Goal: Information Seeking & Learning: Learn about a topic

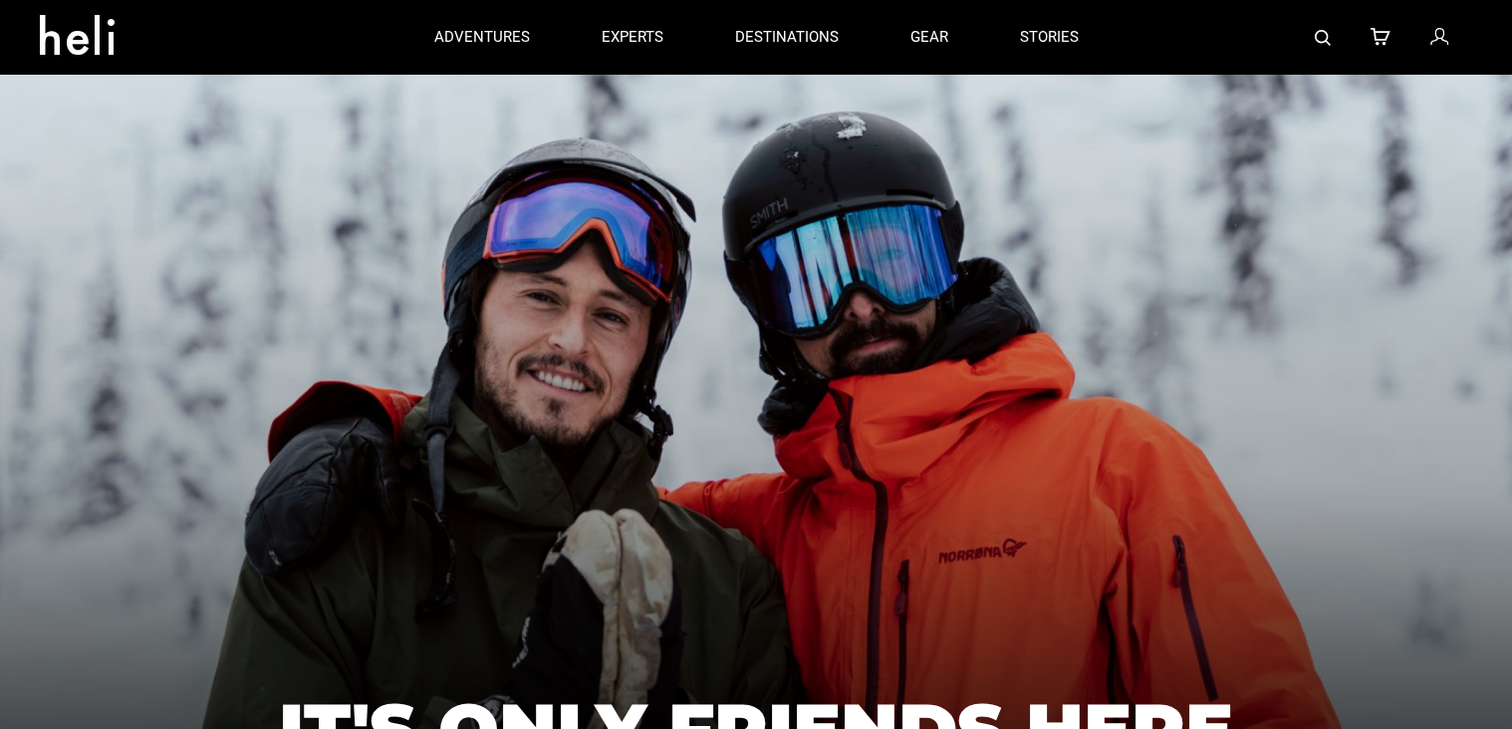
click at [74, 36] on icon at bounding box center [85, 29] width 90 height 32
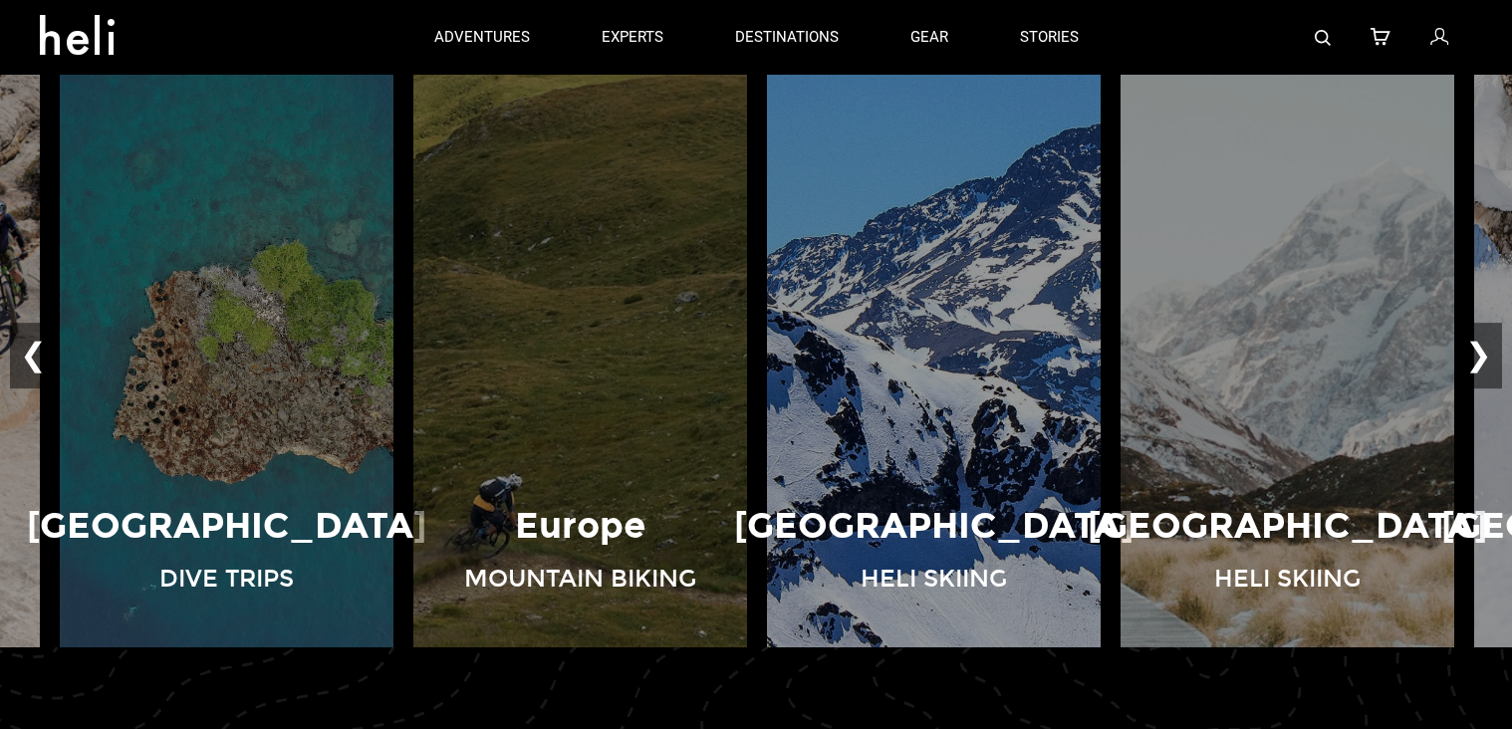
scroll to position [1296, 0]
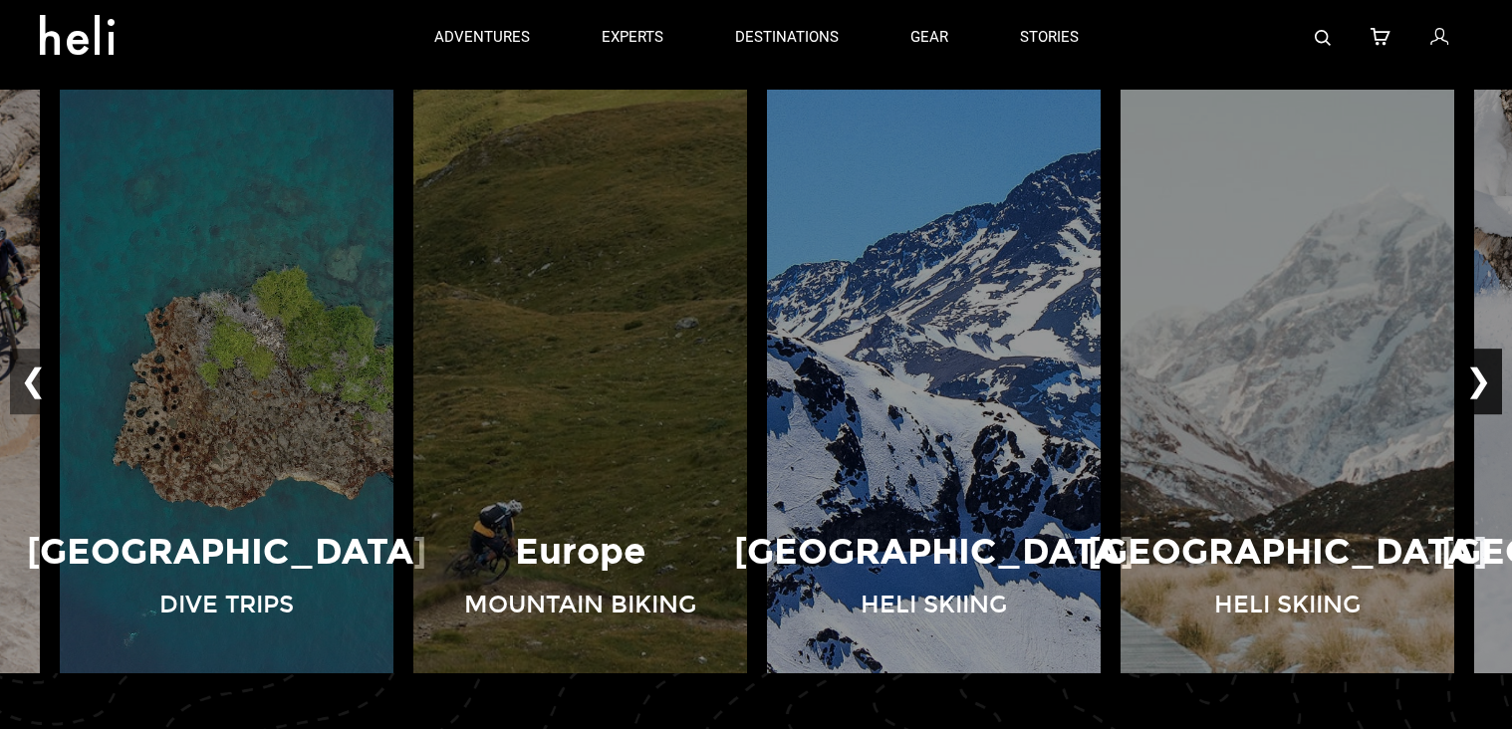
click at [1480, 379] on button "❯" at bounding box center [1479, 382] width 47 height 66
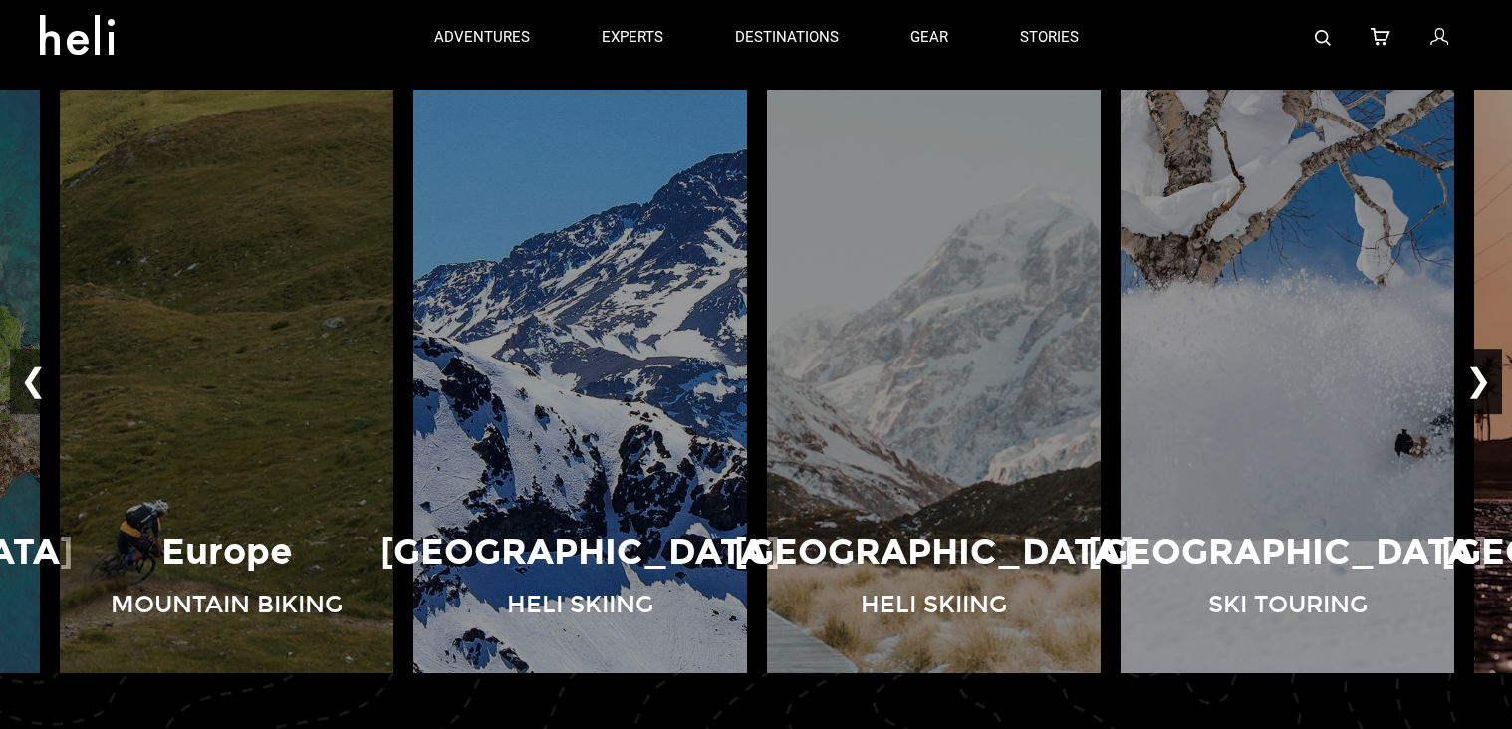
click at [1480, 379] on button "❯" at bounding box center [1479, 382] width 47 height 66
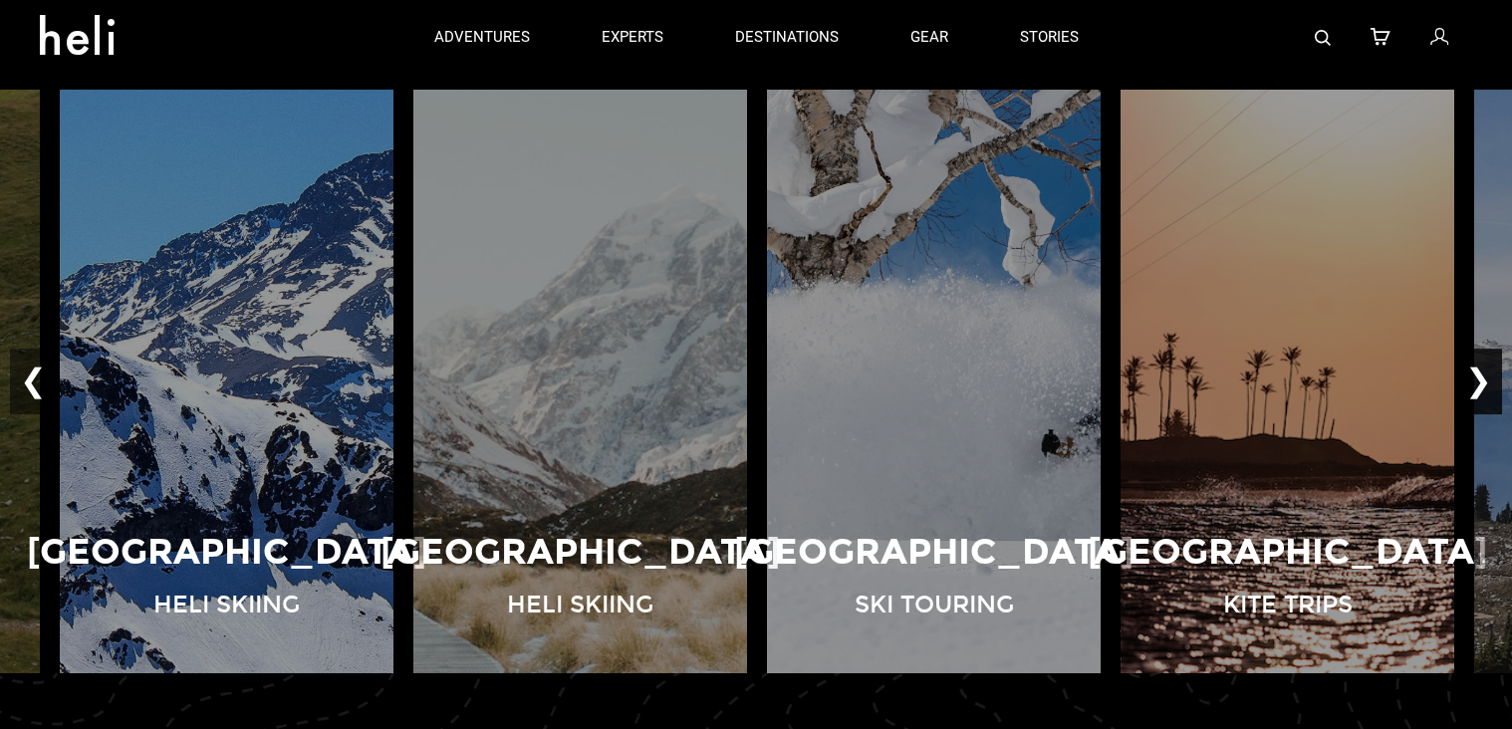
click at [1481, 380] on button "❯" at bounding box center [1479, 382] width 47 height 66
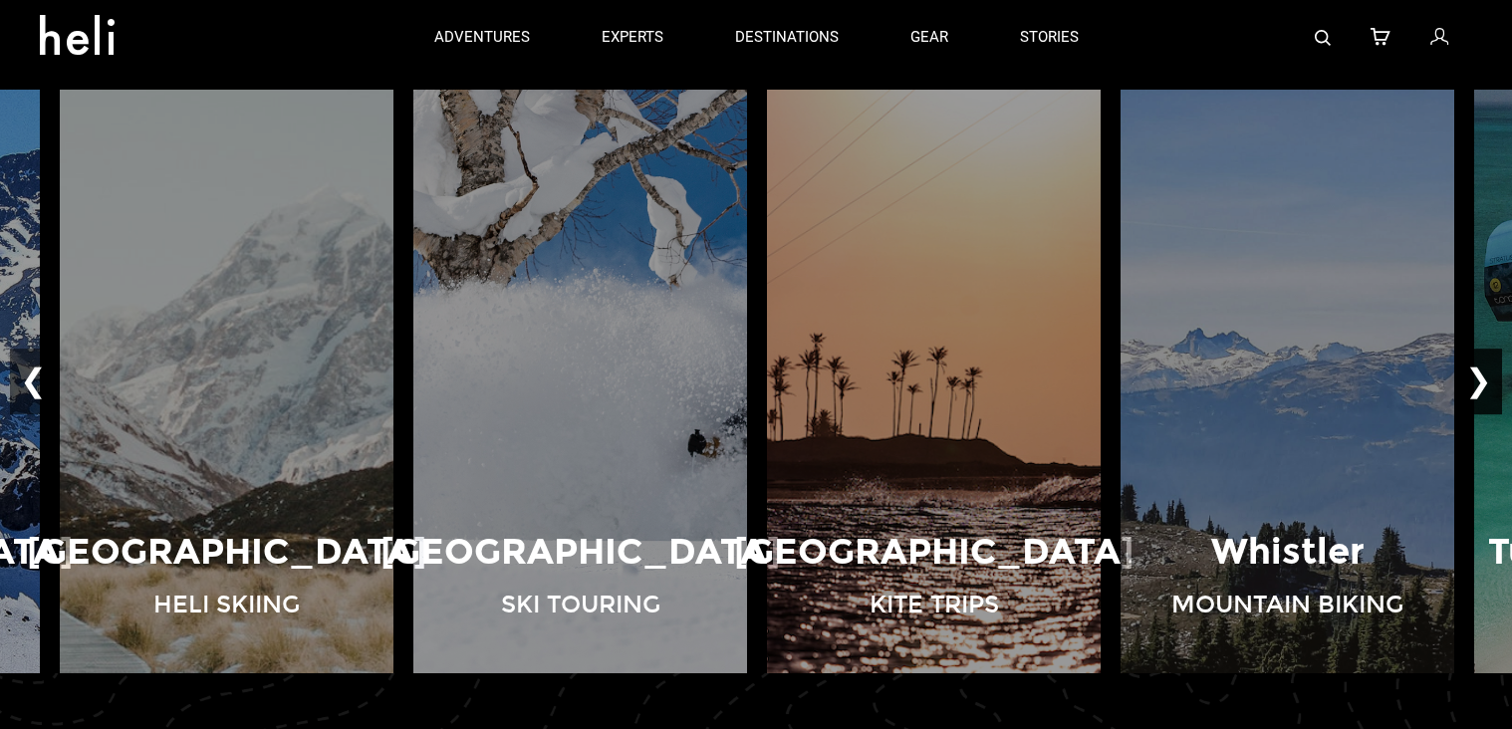
click at [1481, 380] on button "❯" at bounding box center [1479, 382] width 47 height 66
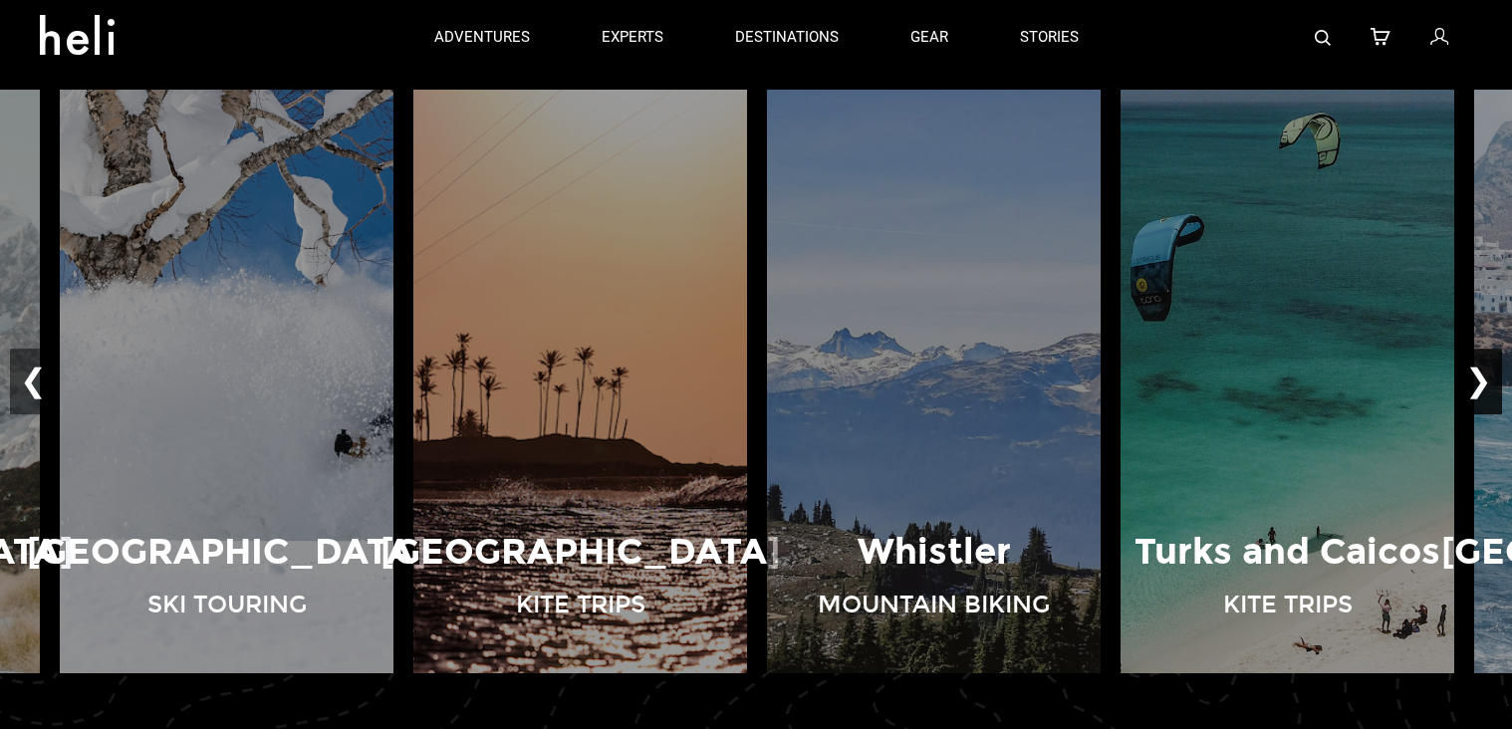
click at [1481, 380] on button "❯" at bounding box center [1479, 382] width 47 height 66
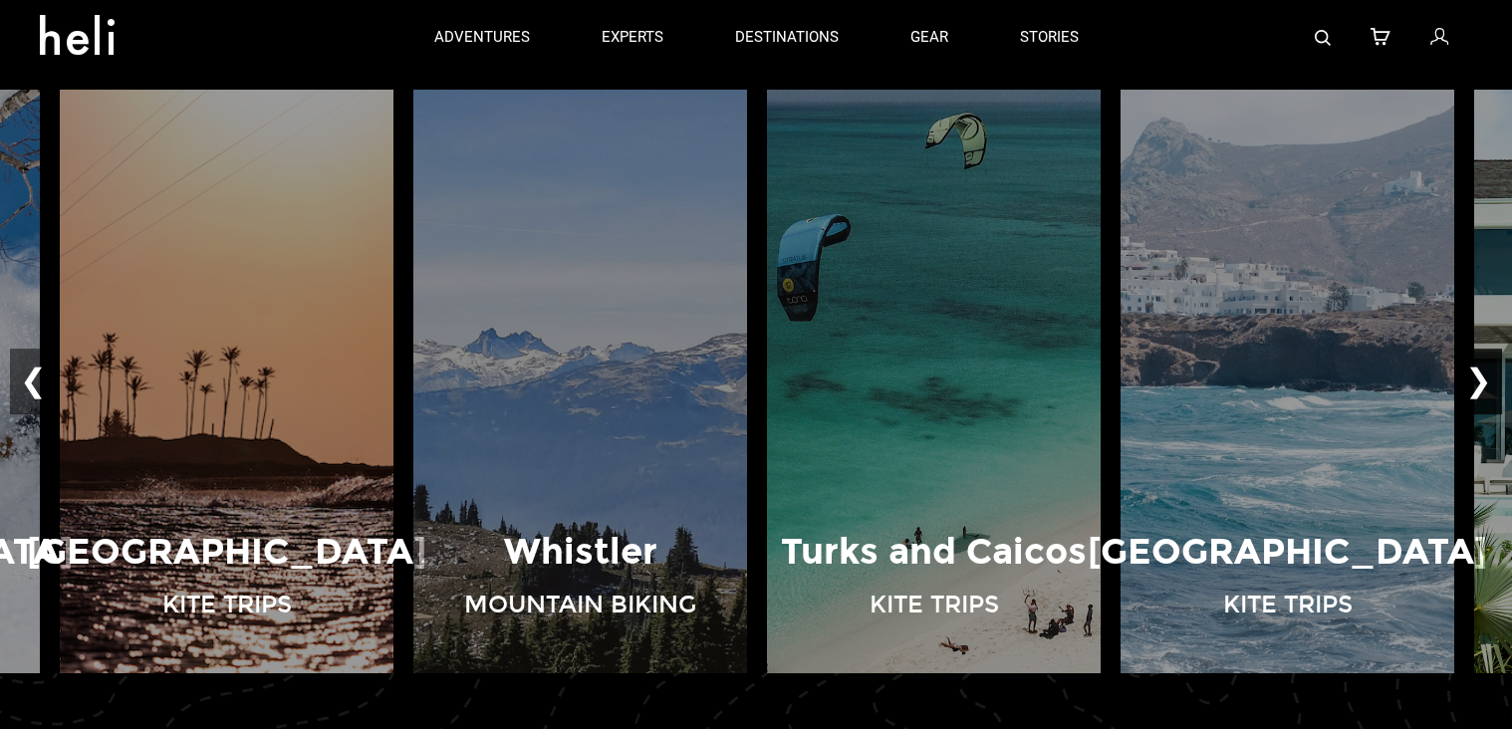
click at [1481, 380] on button "❯" at bounding box center [1479, 382] width 47 height 66
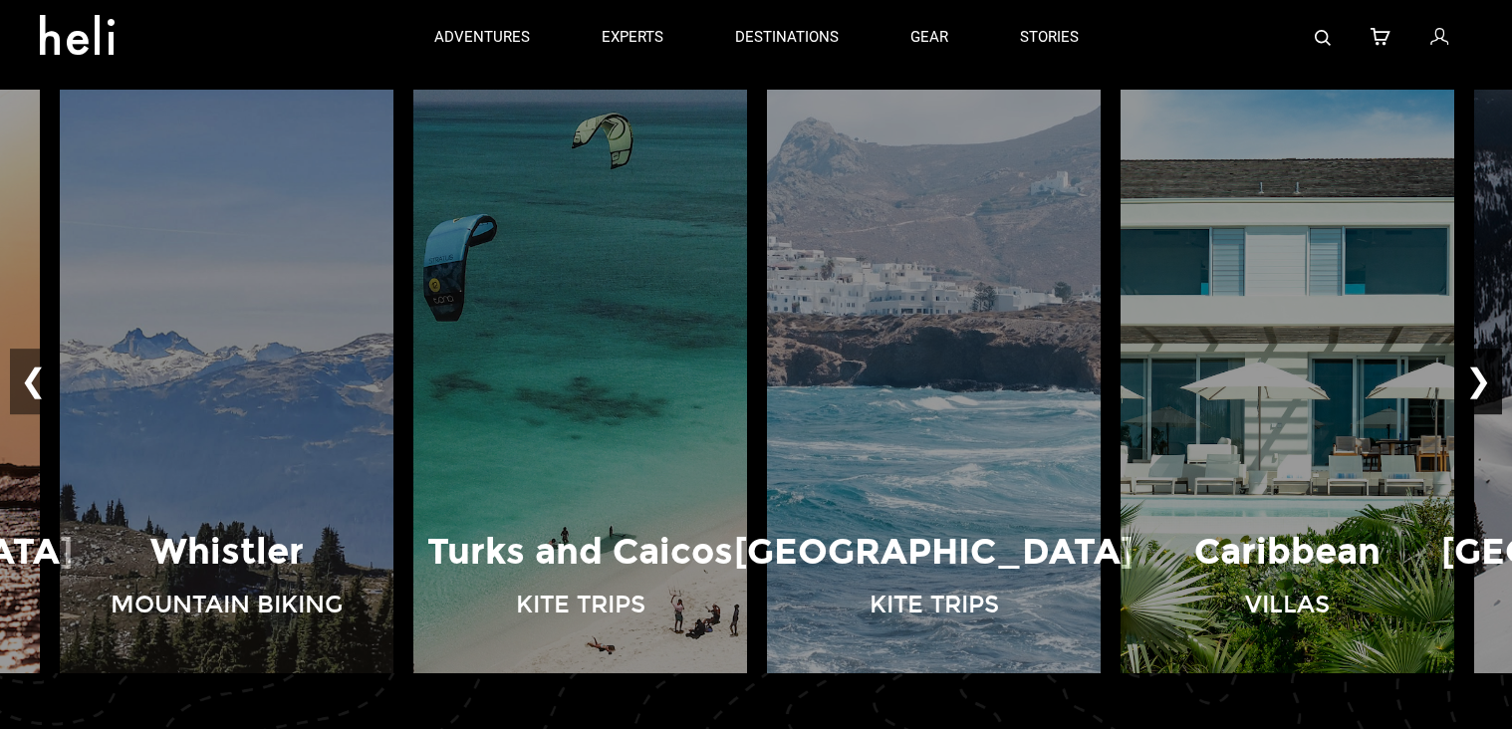
click at [1481, 380] on button "❯" at bounding box center [1479, 382] width 47 height 66
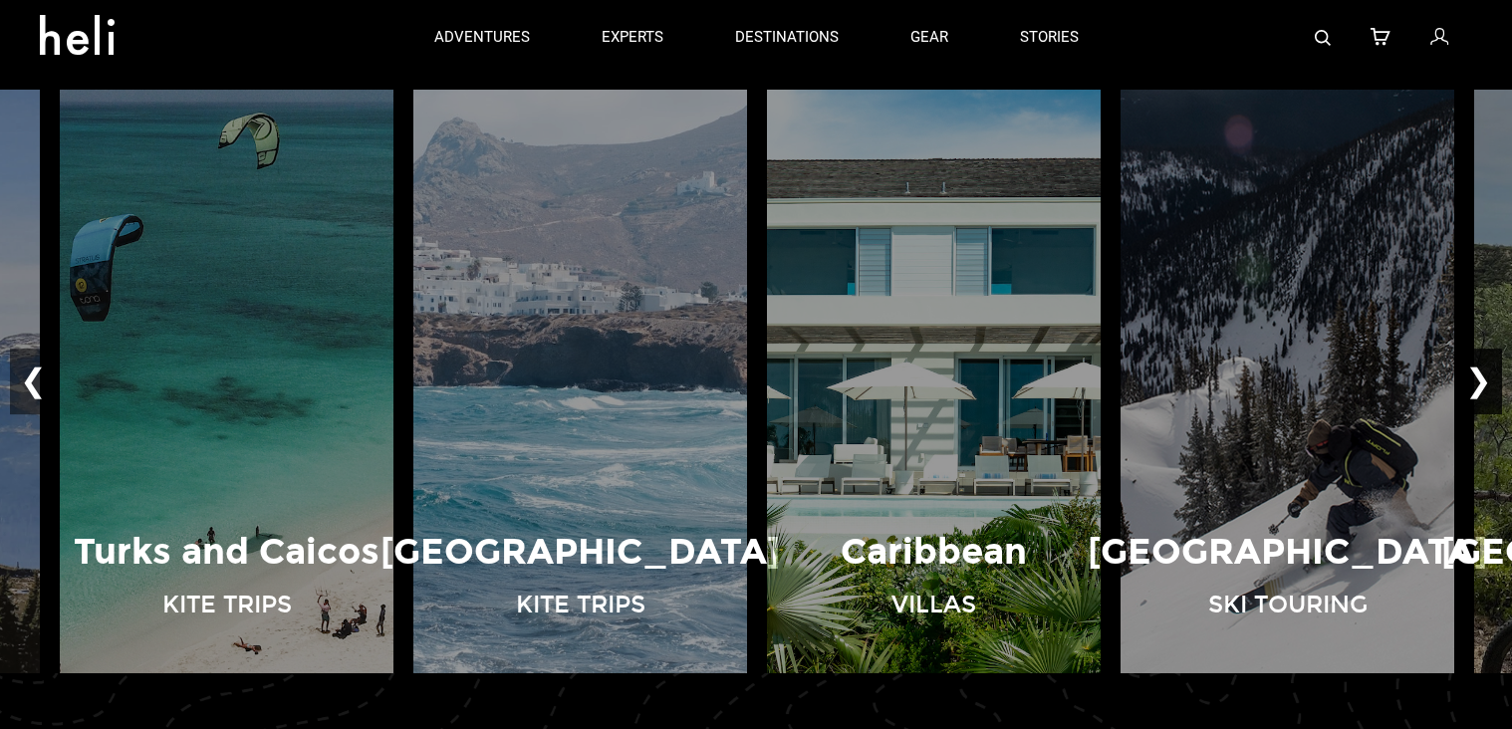
click at [1481, 380] on button "❯" at bounding box center [1479, 382] width 47 height 66
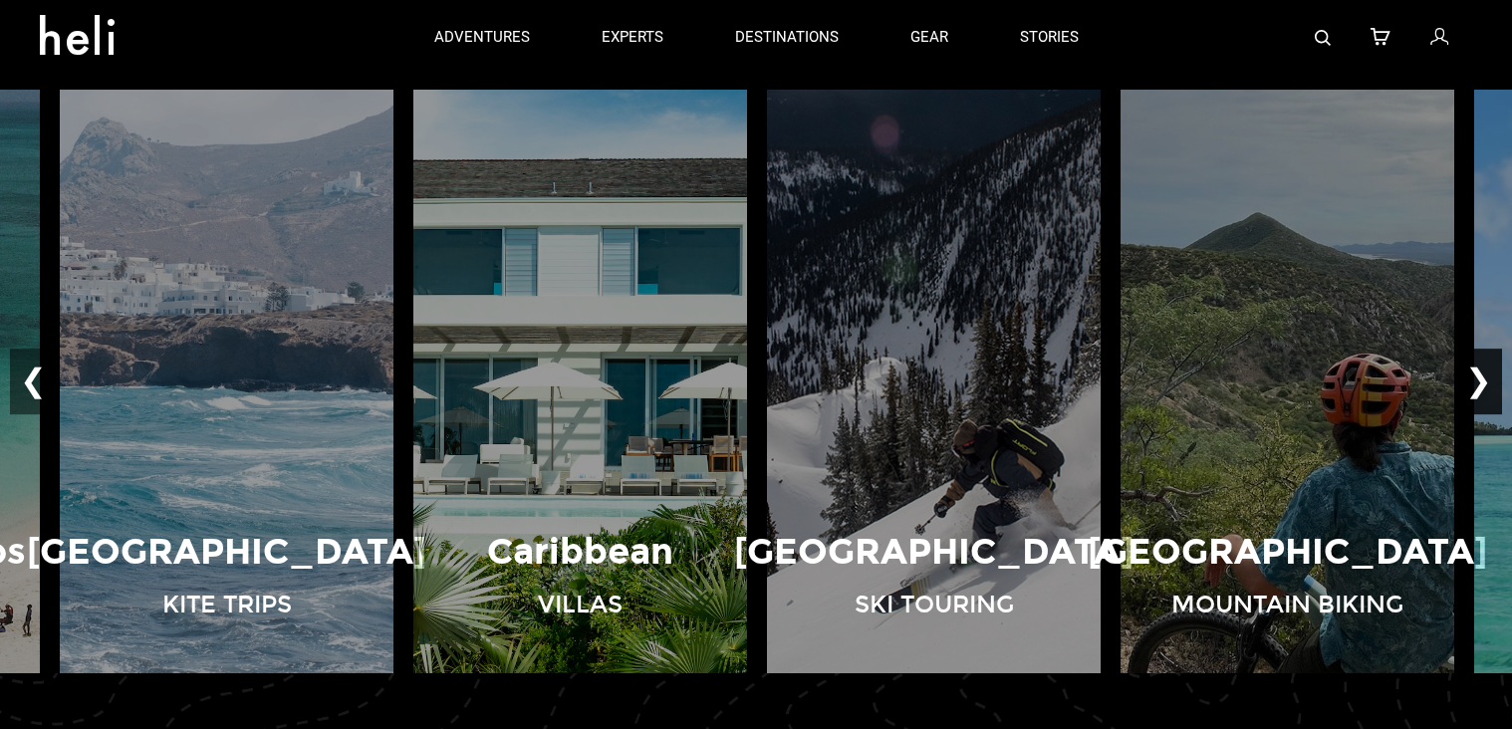
click at [1481, 380] on button "❯" at bounding box center [1479, 382] width 47 height 66
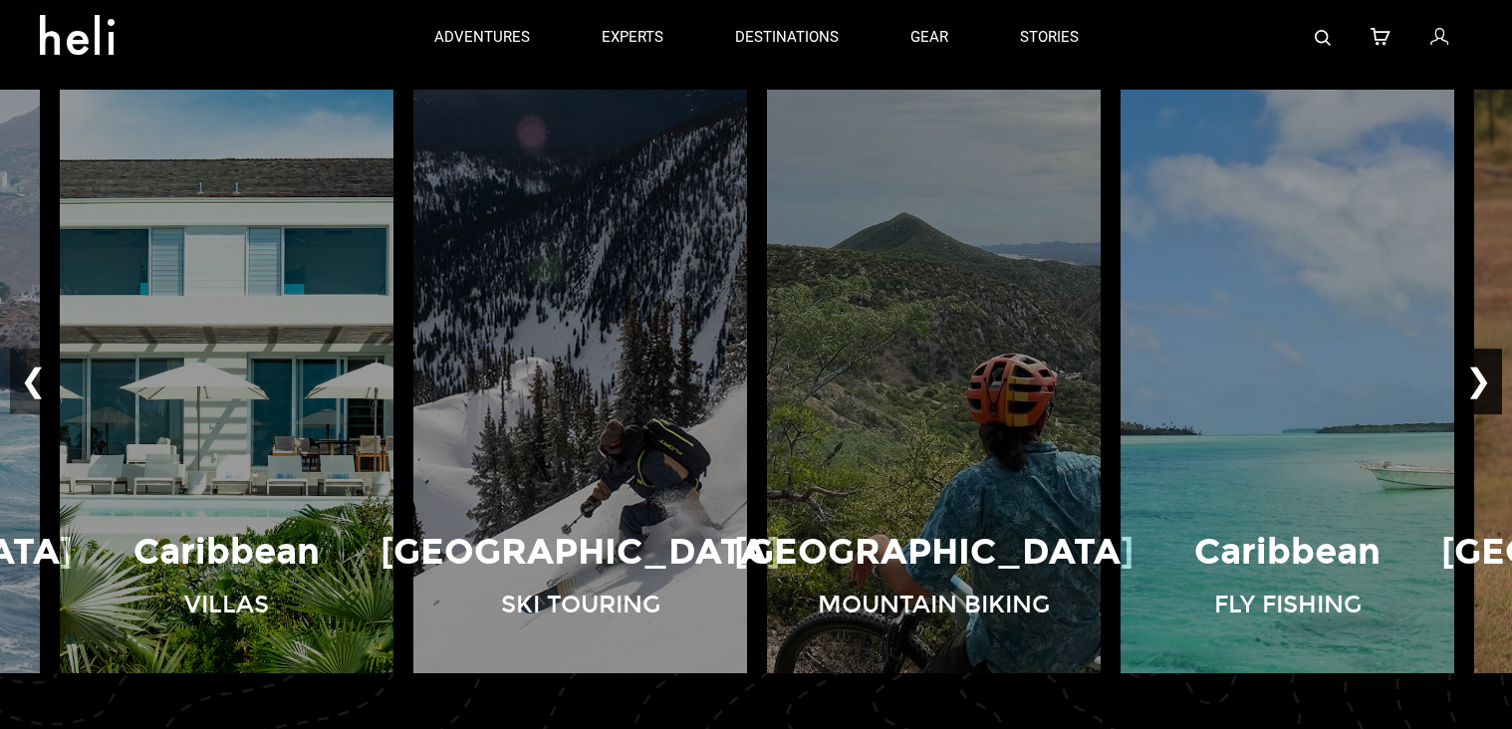
click at [1481, 380] on button "❯" at bounding box center [1479, 382] width 47 height 66
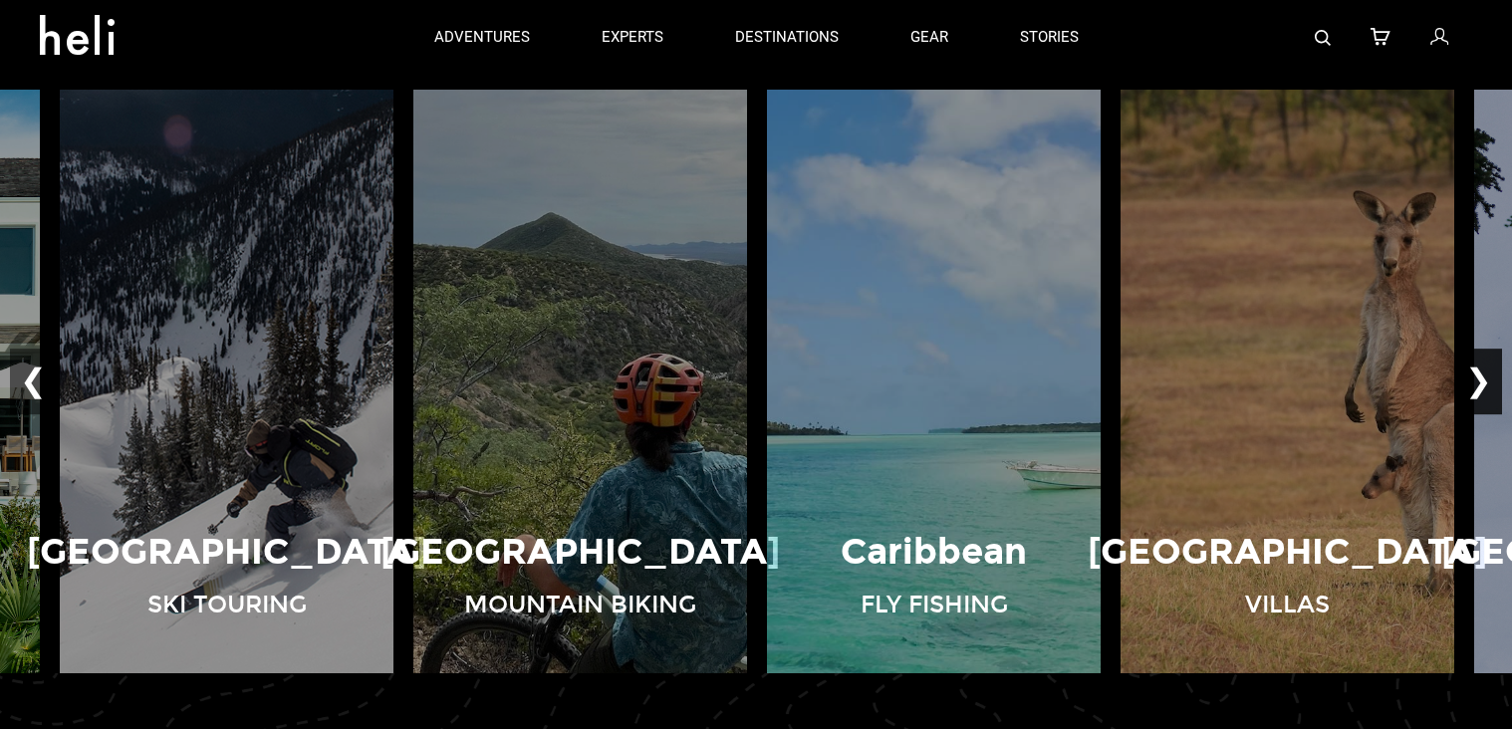
click at [1481, 380] on button "❯" at bounding box center [1479, 382] width 47 height 66
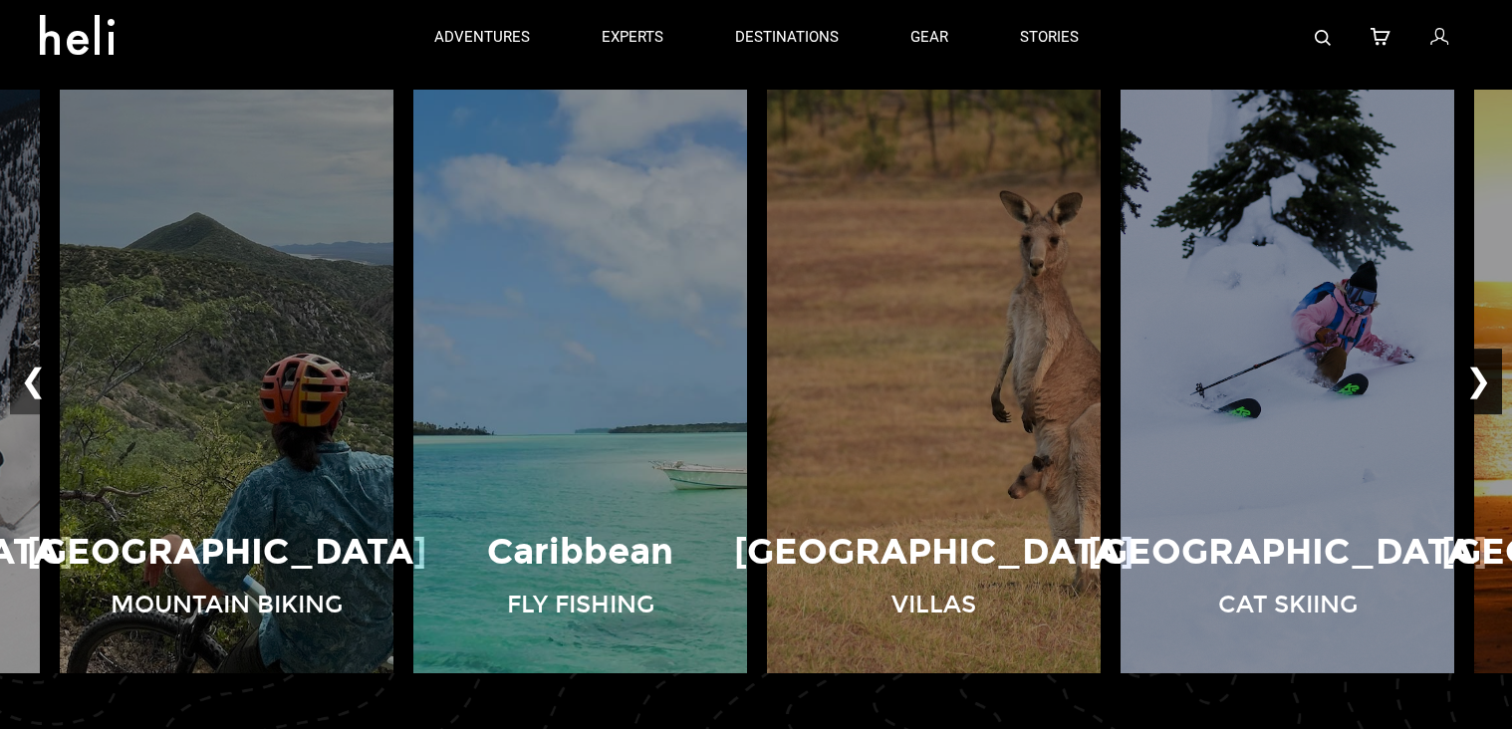
click at [1481, 380] on button "❯" at bounding box center [1479, 382] width 47 height 66
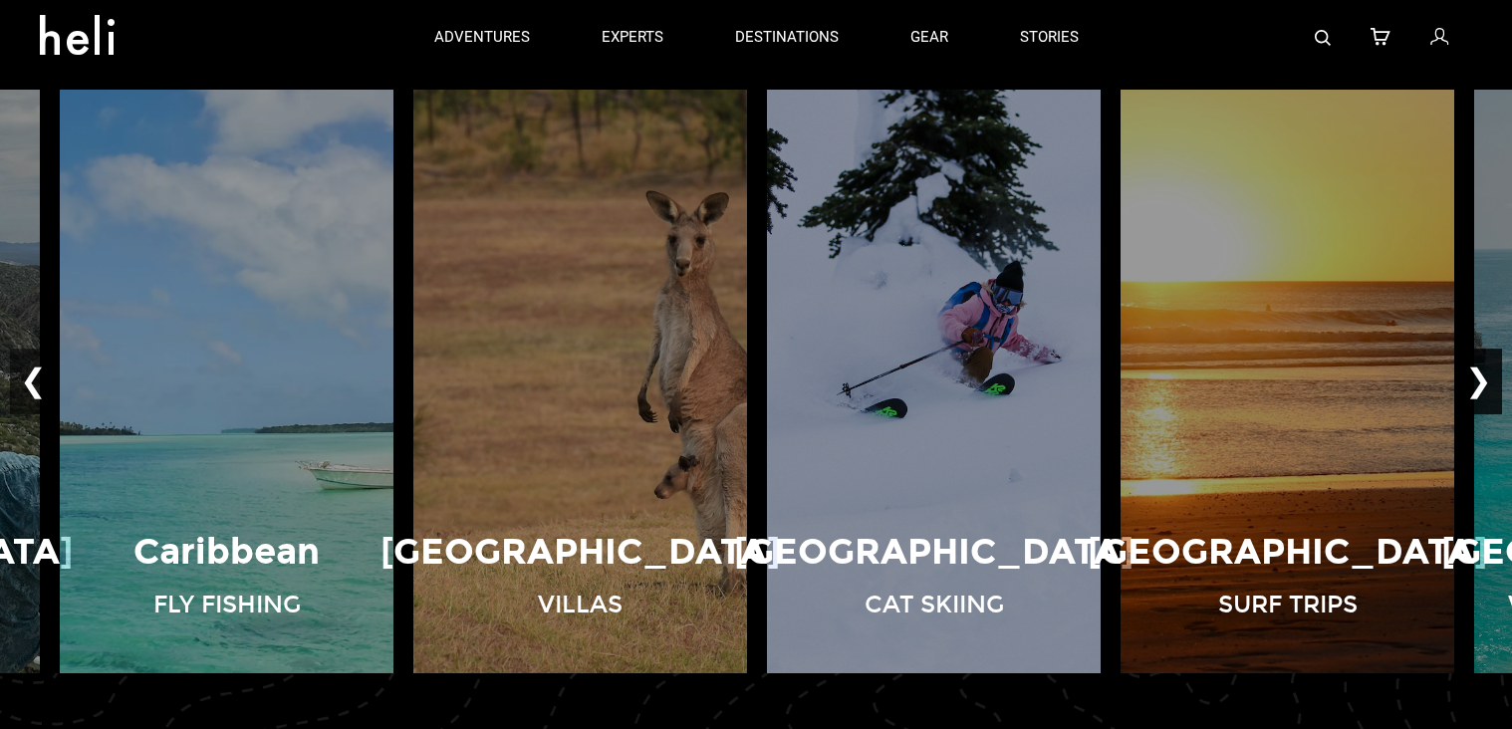
click at [1481, 380] on button "❯" at bounding box center [1479, 382] width 47 height 66
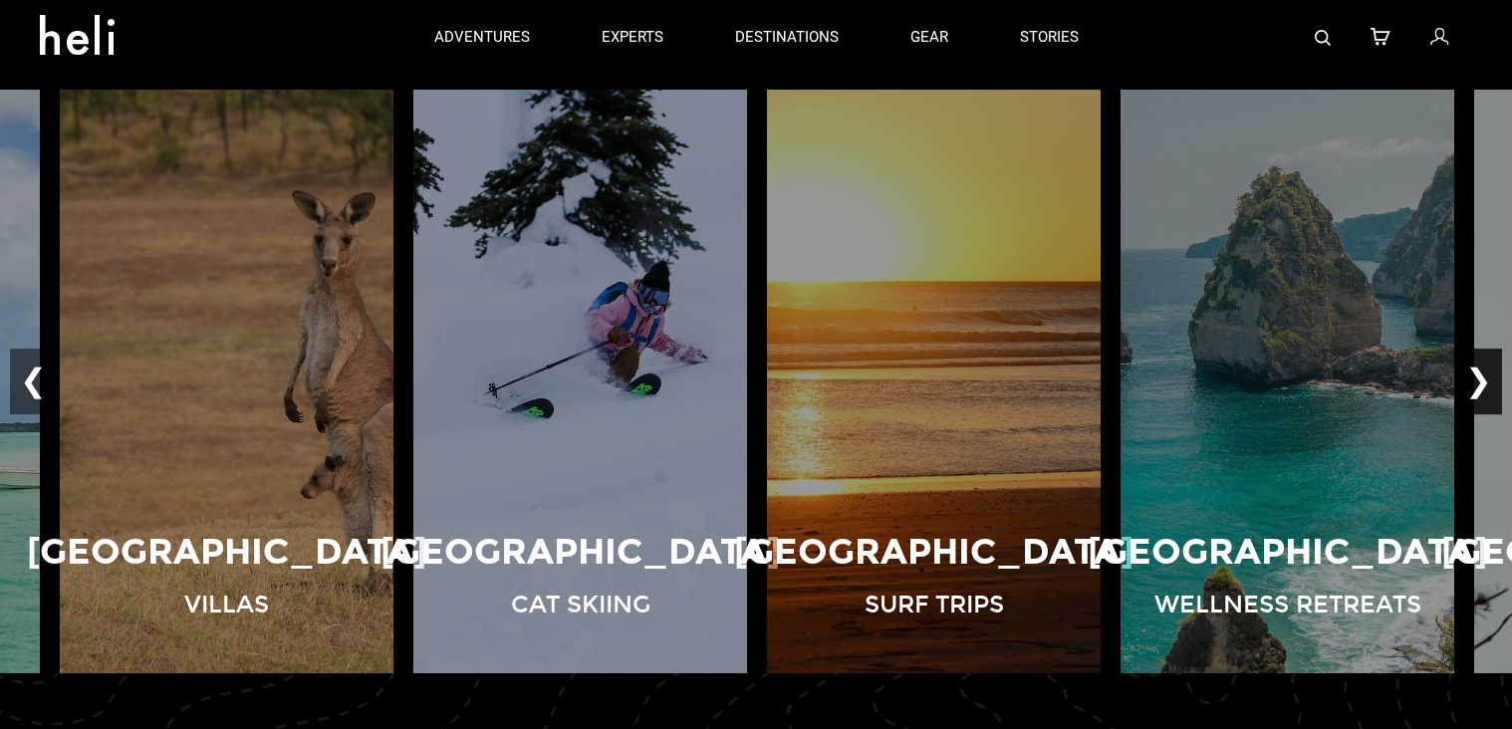
click at [1481, 380] on button "❯" at bounding box center [1479, 382] width 47 height 66
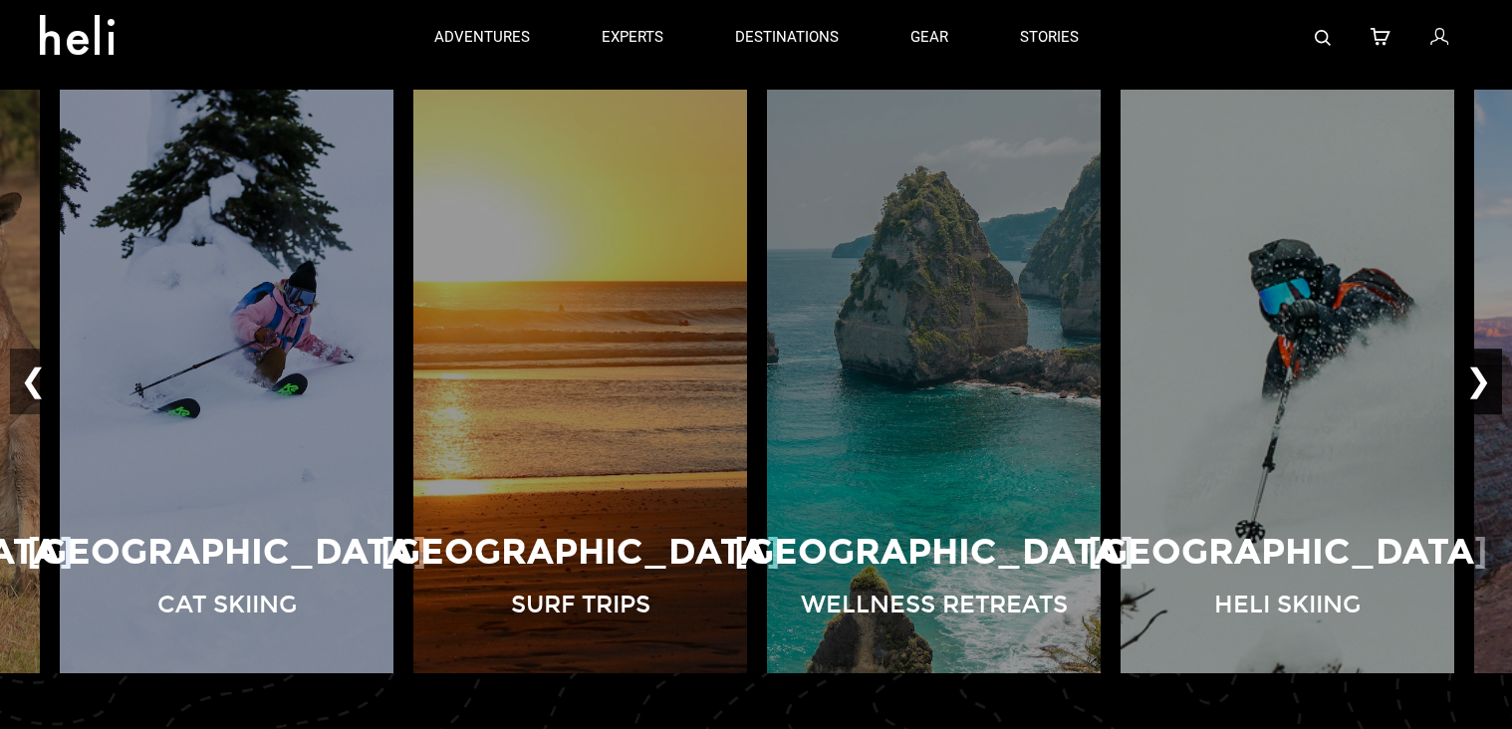
click at [1481, 380] on button "❯" at bounding box center [1479, 382] width 47 height 66
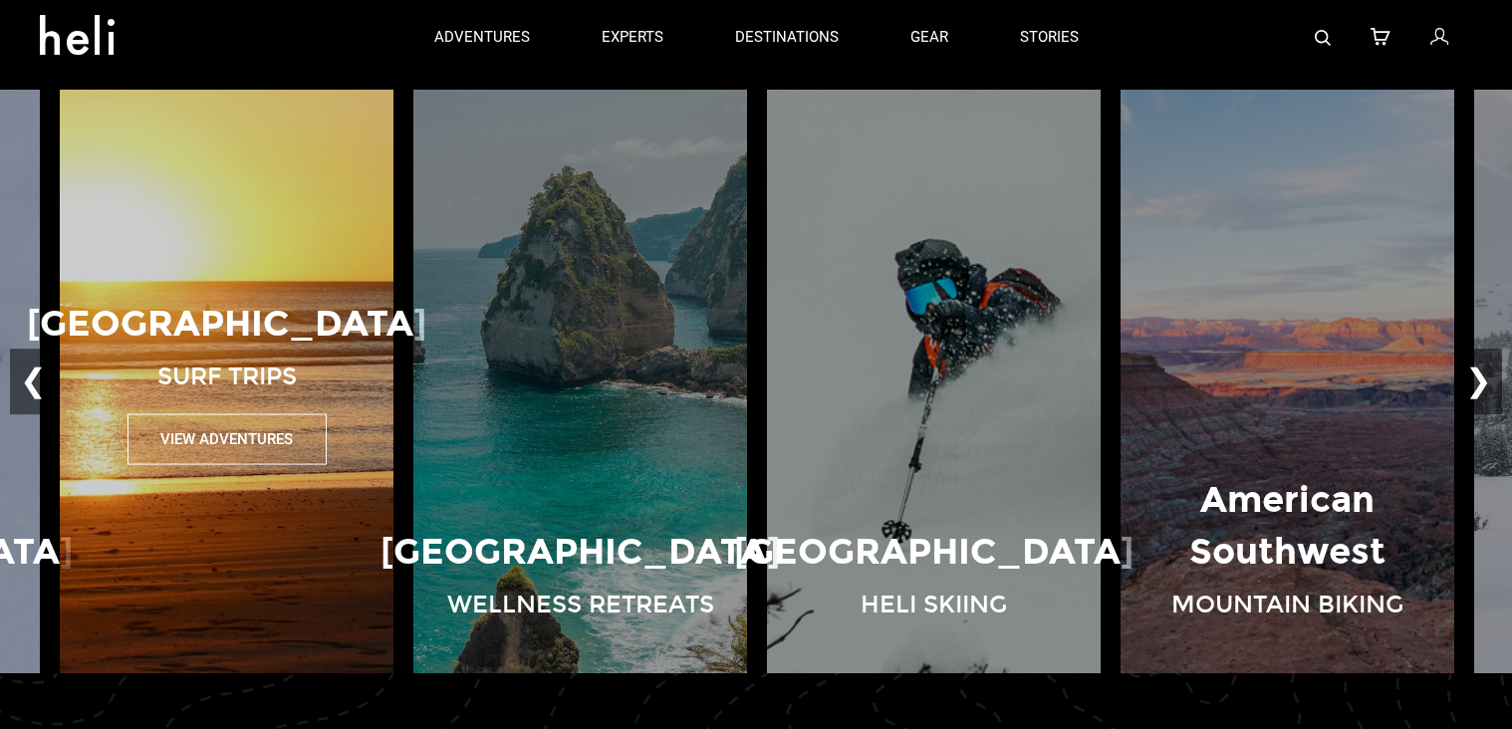
click at [261, 438] on button "View Adventures" at bounding box center [227, 438] width 199 height 51
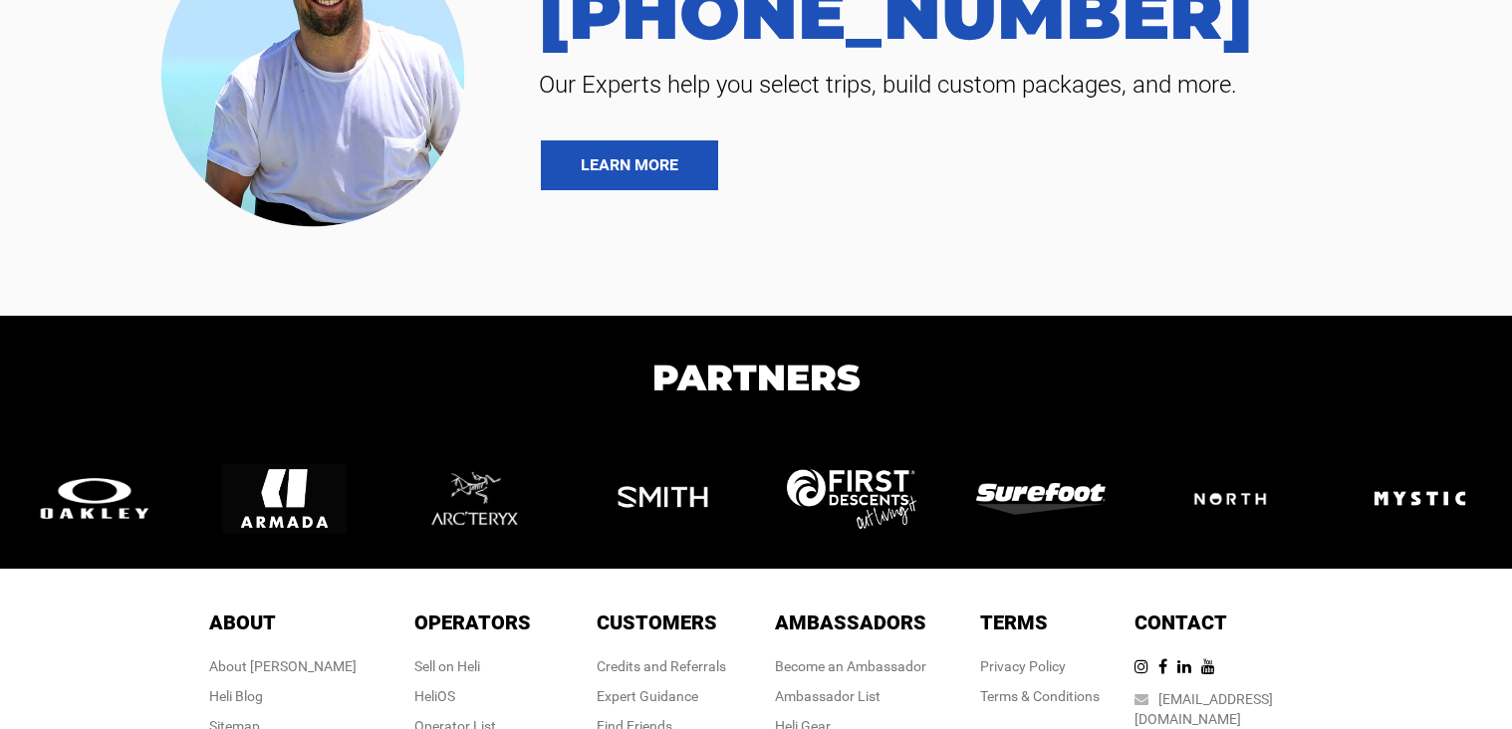
scroll to position [4912, 0]
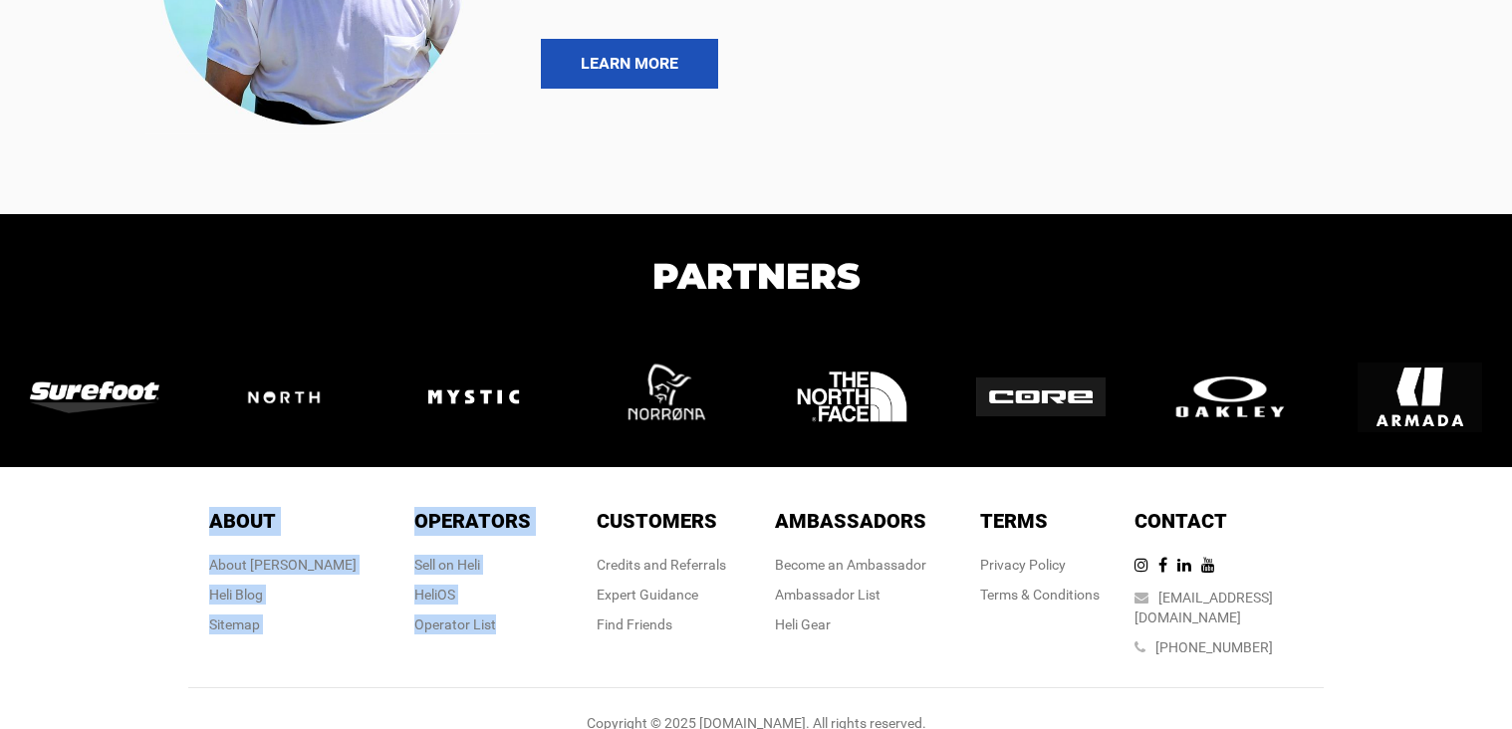
drag, startPoint x: 250, startPoint y: 505, endPoint x: 557, endPoint y: 510, distance: 306.9
click at [557, 510] on div "About About About Heli Heli Blog Sitemap Operators Operators Sell on Heli HeliO…" at bounding box center [756, 587] width 1136 height 201
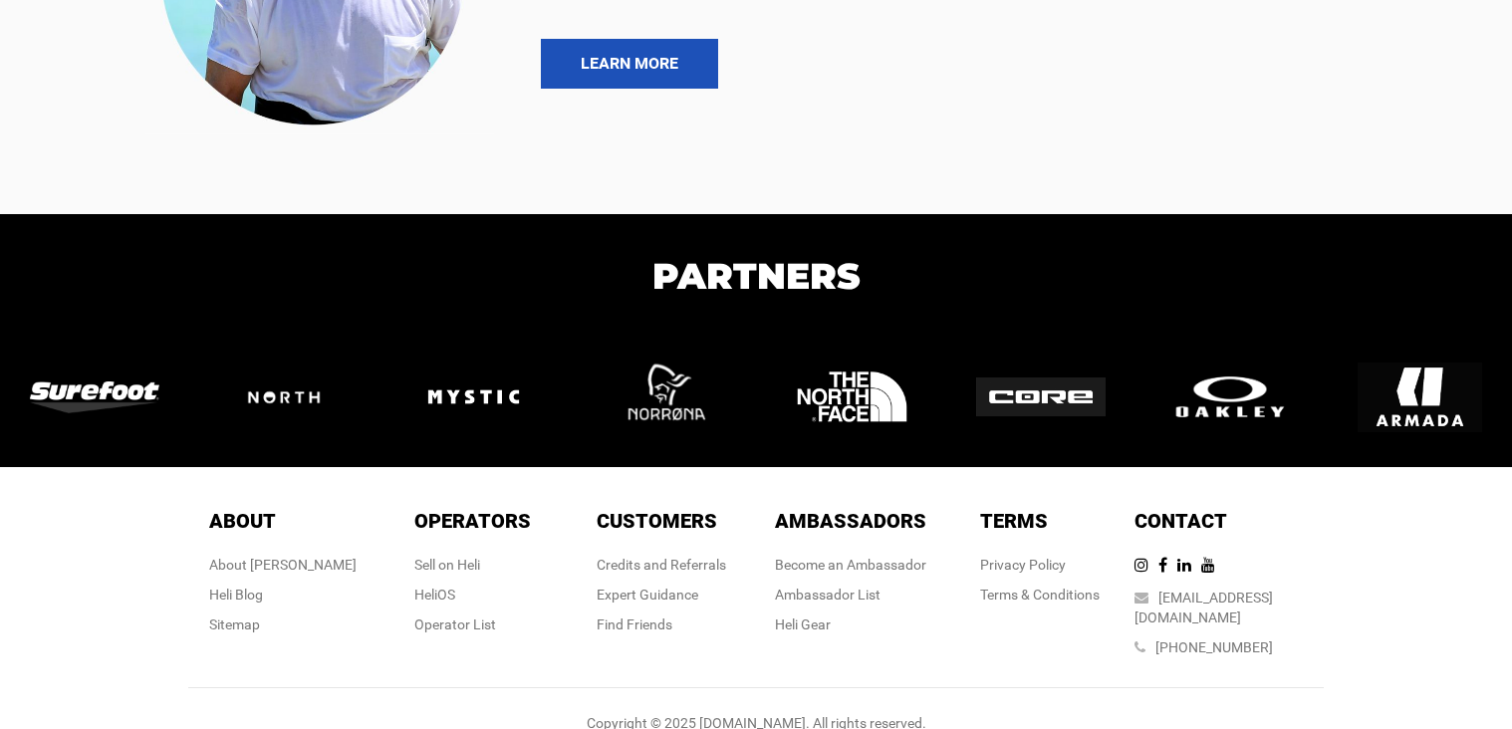
click at [574, 507] on div "Customers Customers Credits and Referrals Expert Guidance Find Friends" at bounding box center [661, 587] width 189 height 160
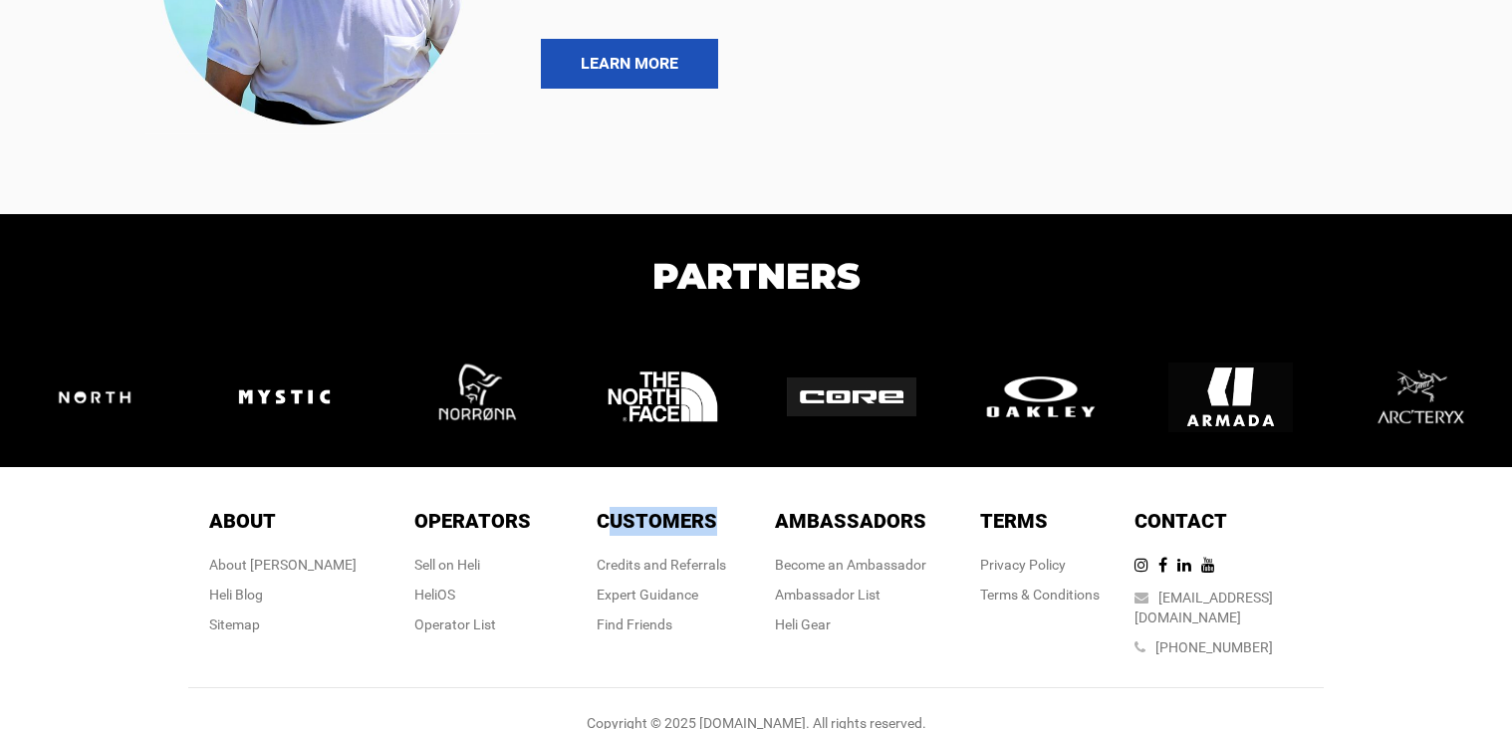
drag, startPoint x: 627, startPoint y: 507, endPoint x: 720, endPoint y: 505, distance: 93.7
click at [720, 507] on div "Customers" at bounding box center [662, 521] width 130 height 29
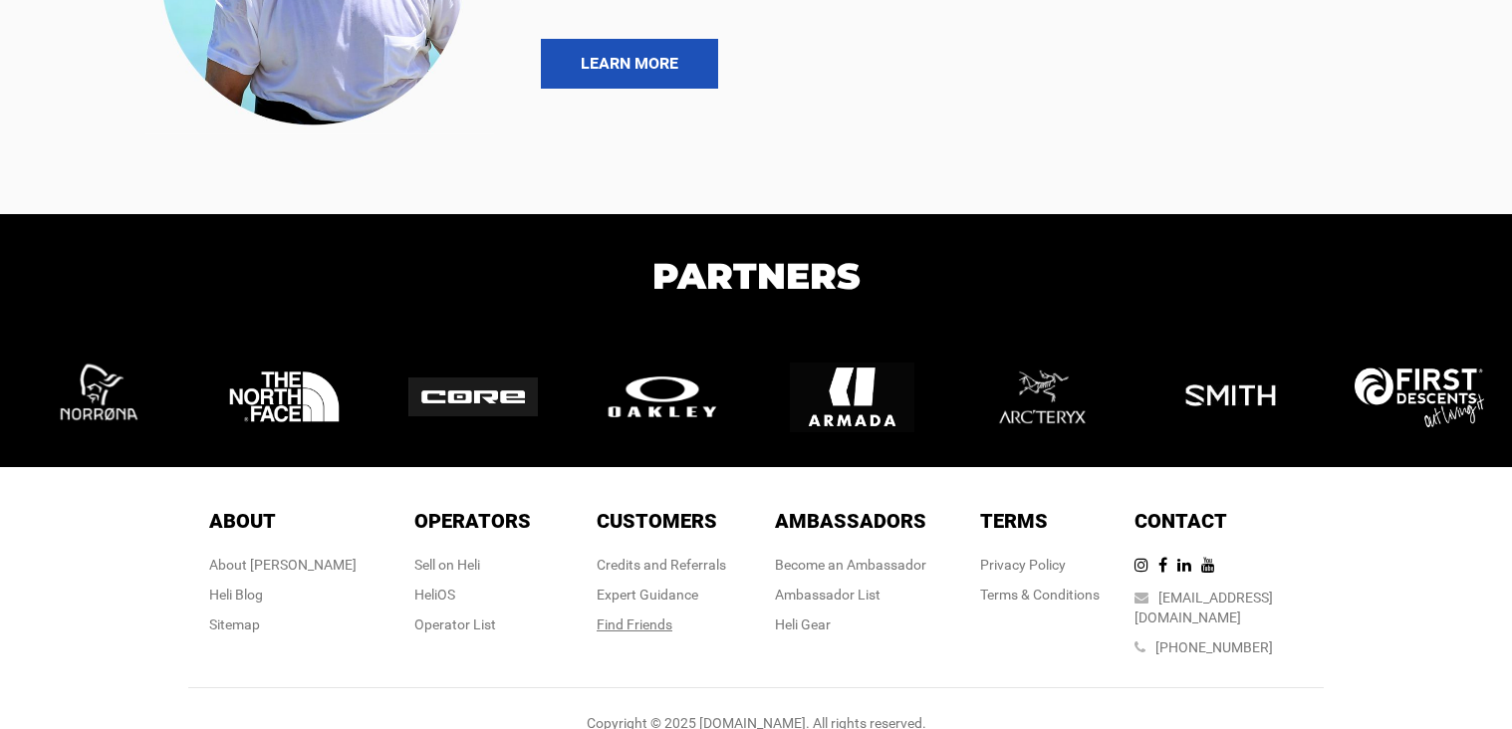
click at [621, 616] on div "Find Friends" at bounding box center [662, 625] width 130 height 20
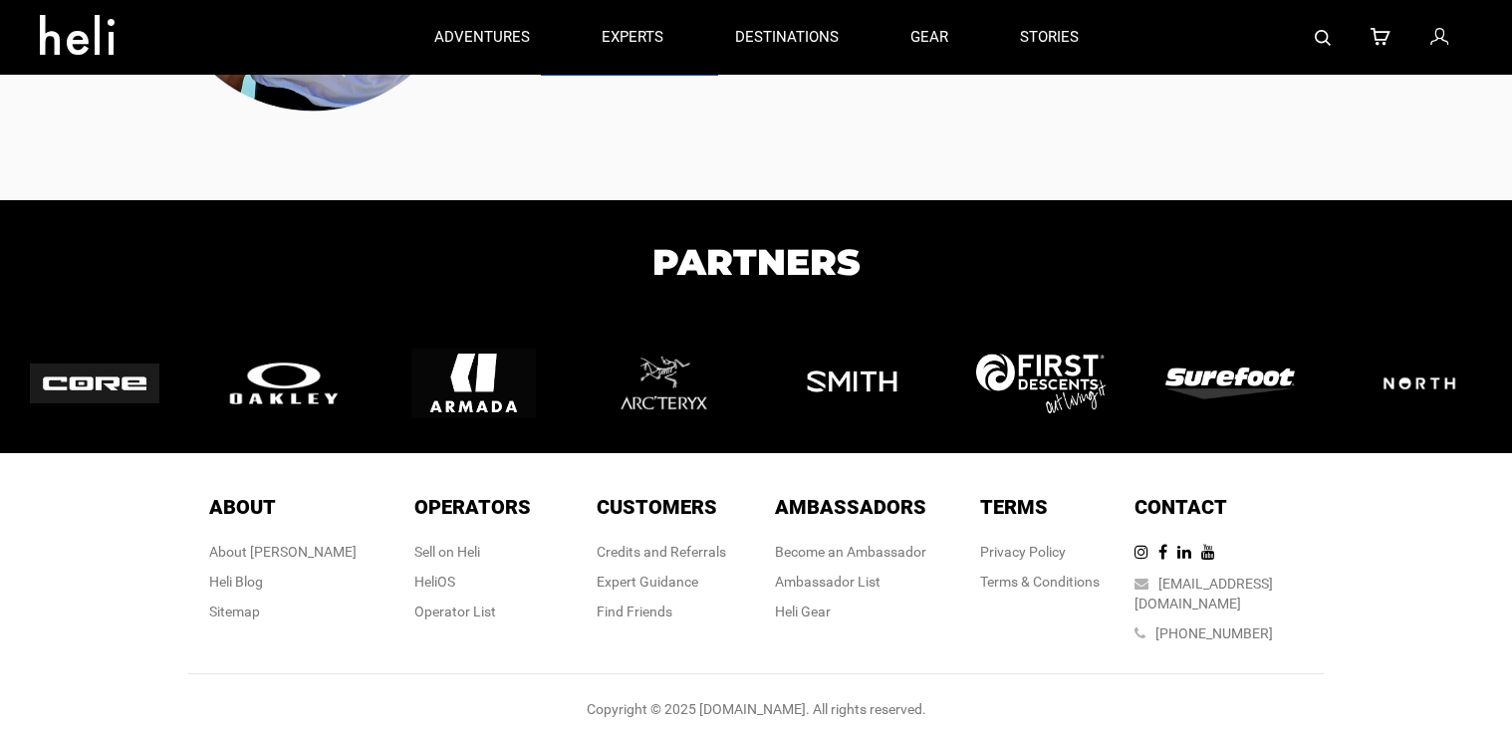
scroll to position [775, 0]
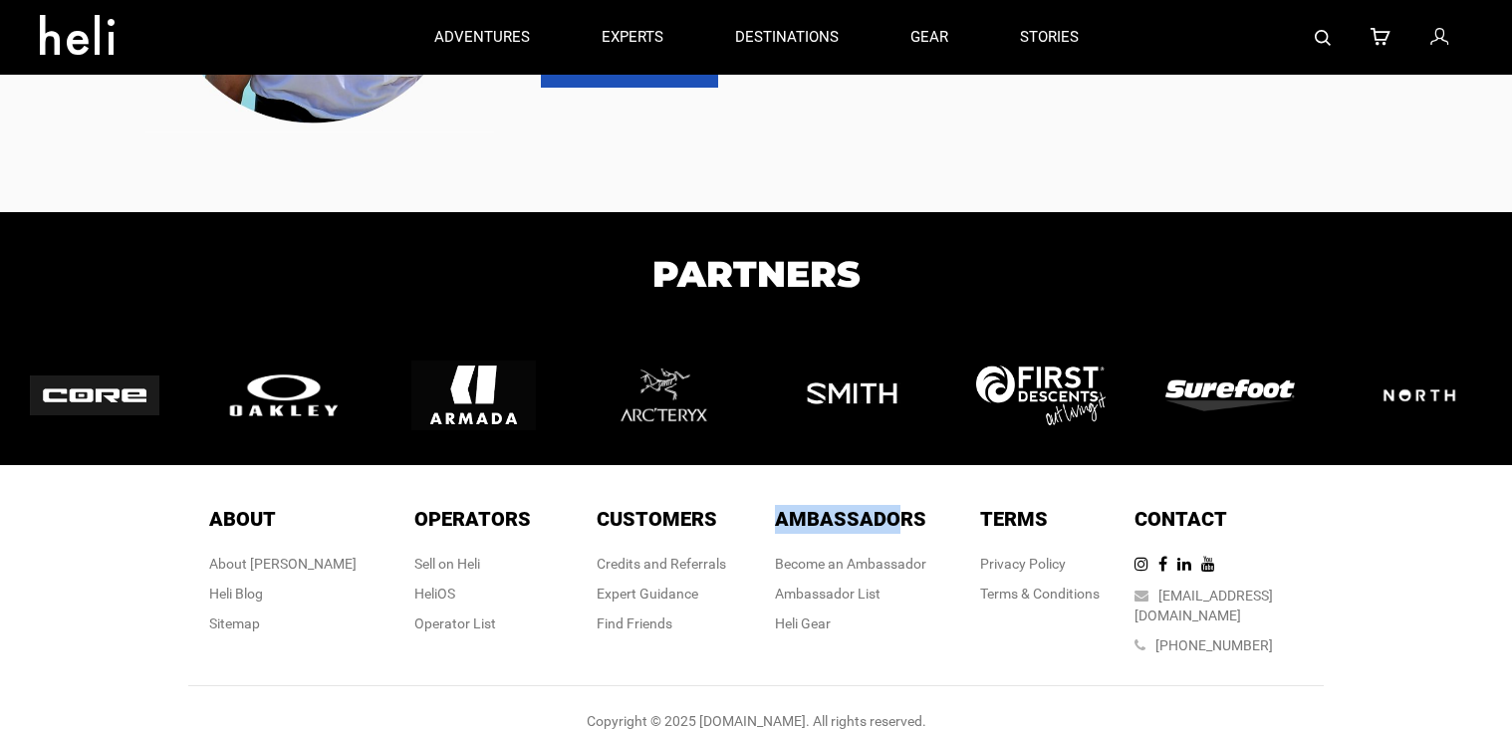
drag, startPoint x: 770, startPoint y: 515, endPoint x: 904, endPoint y: 512, distance: 133.5
click at [903, 512] on div "Ambassadors Ambassadors Become an Ambassador Ambassador List Heli Gear" at bounding box center [850, 585] width 189 height 160
click at [904, 512] on span "Ambassadors" at bounding box center [850, 519] width 151 height 24
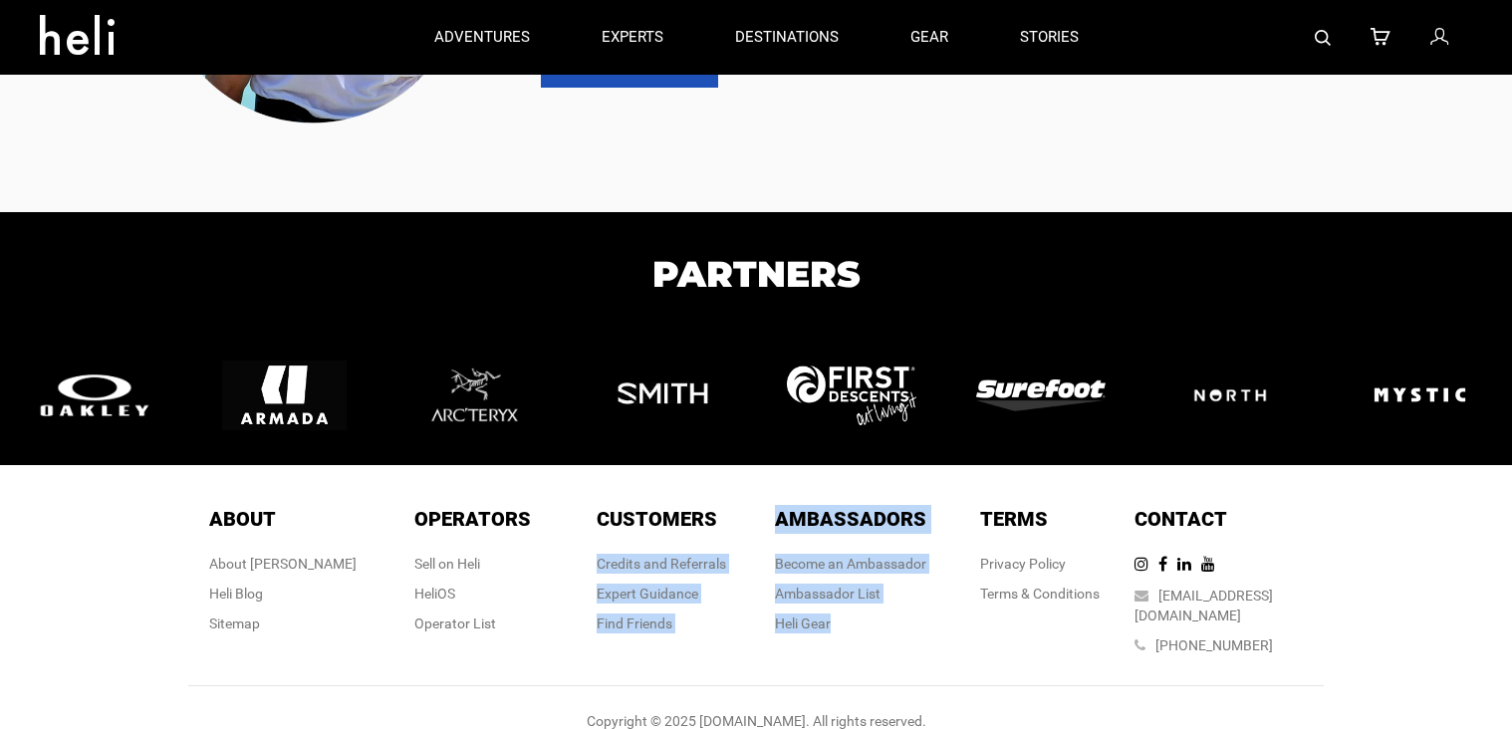
drag, startPoint x: 910, startPoint y: 516, endPoint x: 718, endPoint y: 519, distance: 191.3
click at [718, 519] on div "About About About Heli Heli Blog Sitemap Operators Operators Sell on Heli HeliO…" at bounding box center [756, 585] width 1136 height 201
click at [718, 519] on div "Customers" at bounding box center [662, 519] width 130 height 29
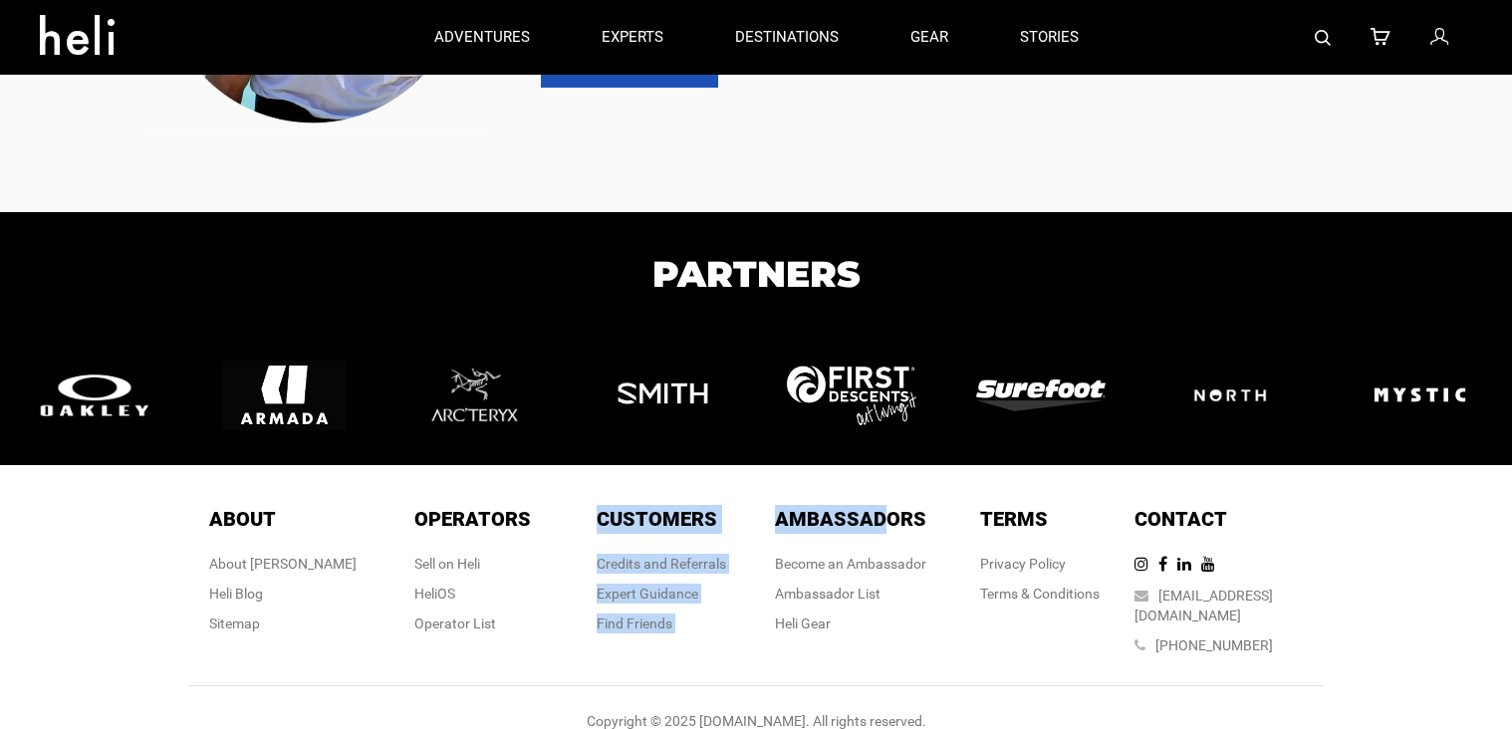
drag, startPoint x: 576, startPoint y: 524, endPoint x: 882, endPoint y: 520, distance: 305.9
click at [881, 520] on div "About About About Heli Heli Blog Sitemap Operators Operators Sell on Heli HeliO…" at bounding box center [756, 585] width 1136 height 201
click at [882, 520] on span "Ambassadors" at bounding box center [850, 519] width 151 height 24
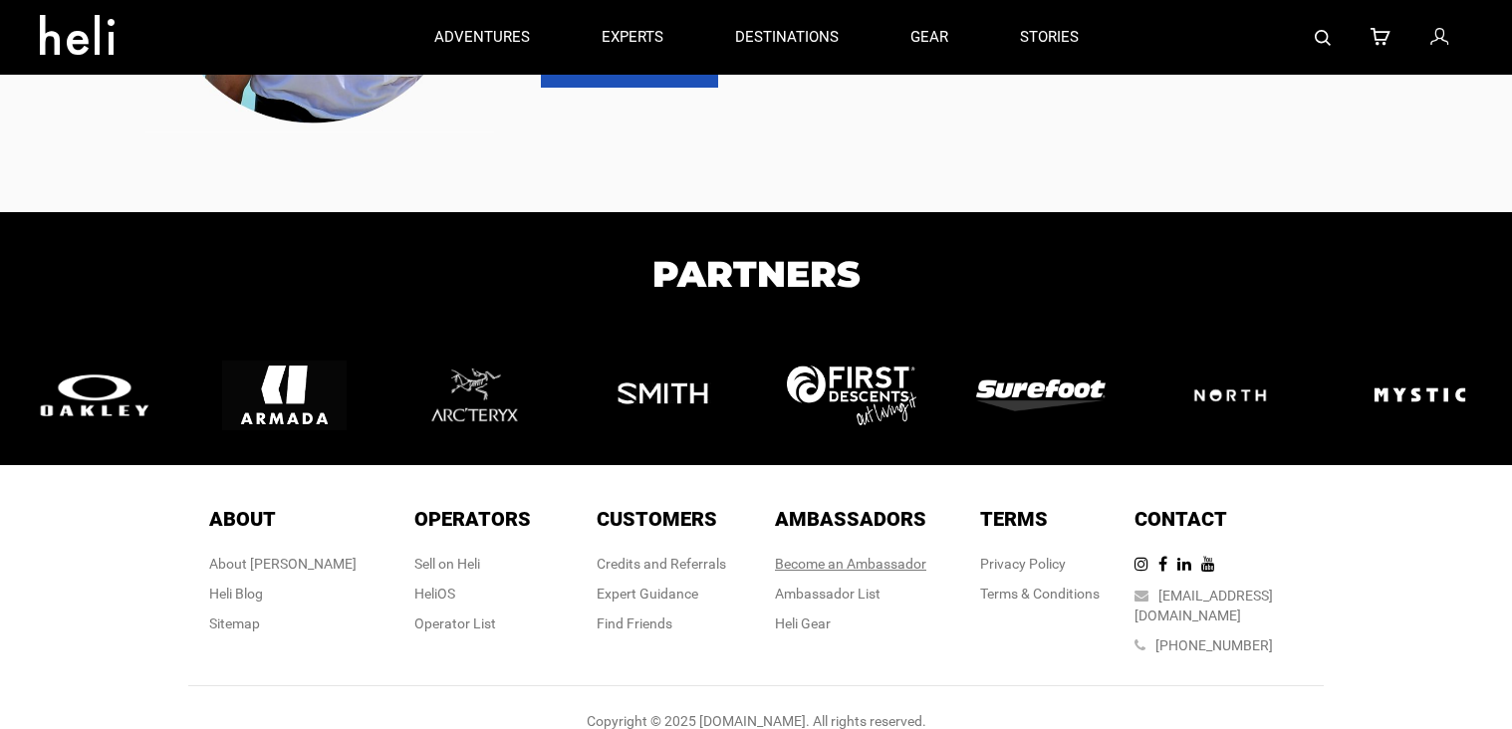
click at [913, 563] on link "Become an Ambassador" at bounding box center [850, 564] width 151 height 16
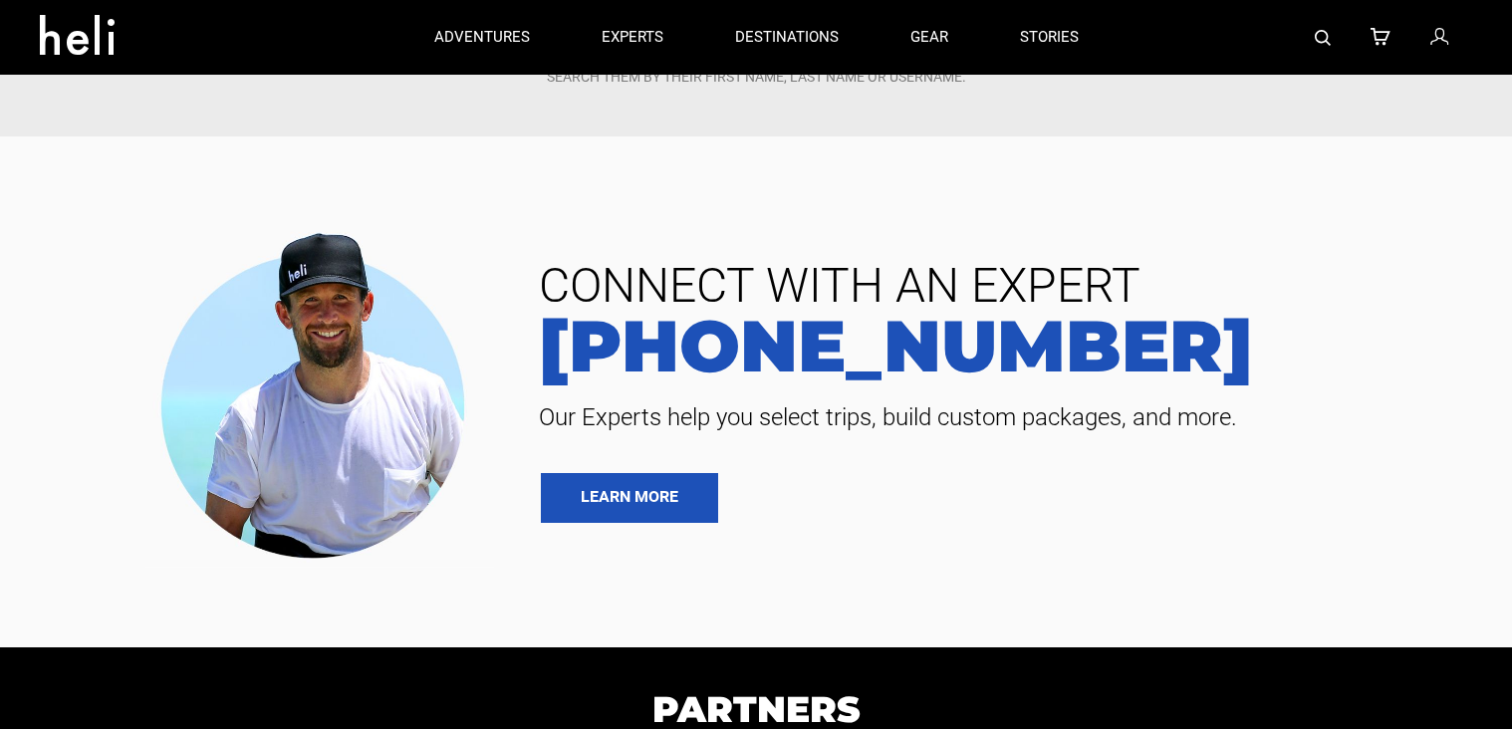
scroll to position [0, 0]
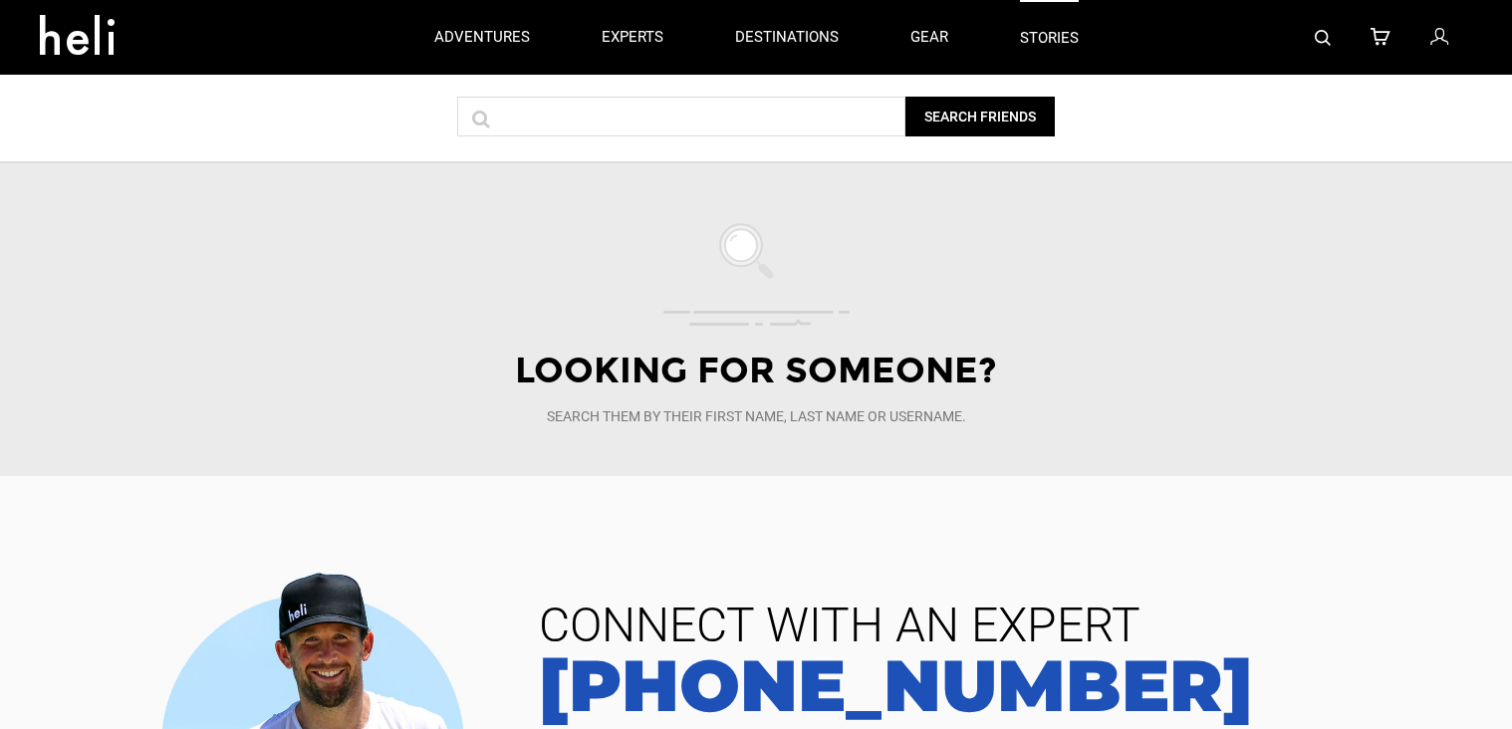
click at [1064, 50] on link "stories" at bounding box center [1049, 37] width 59 height 75
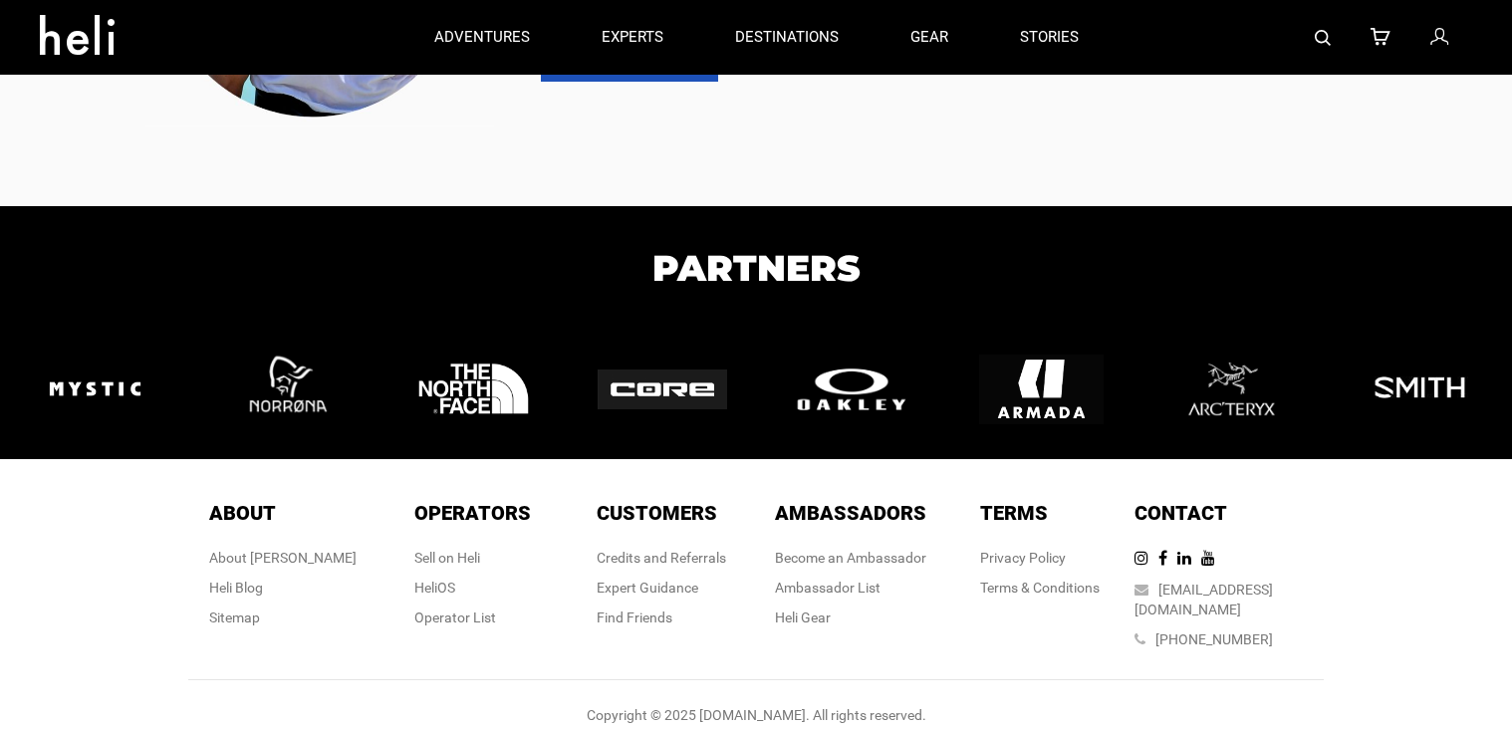
scroll to position [787, 0]
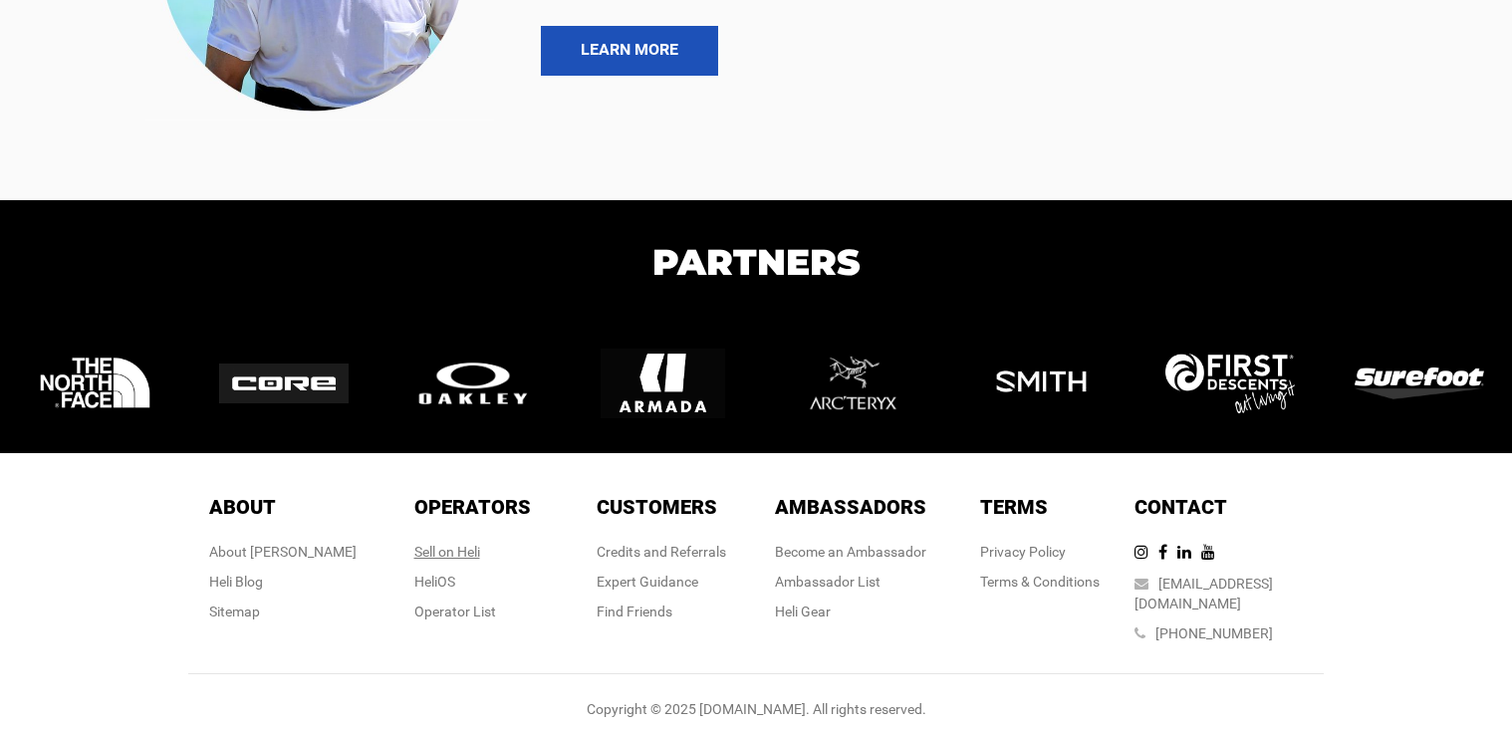
click at [453, 553] on div "Sell on Heli" at bounding box center [472, 552] width 117 height 20
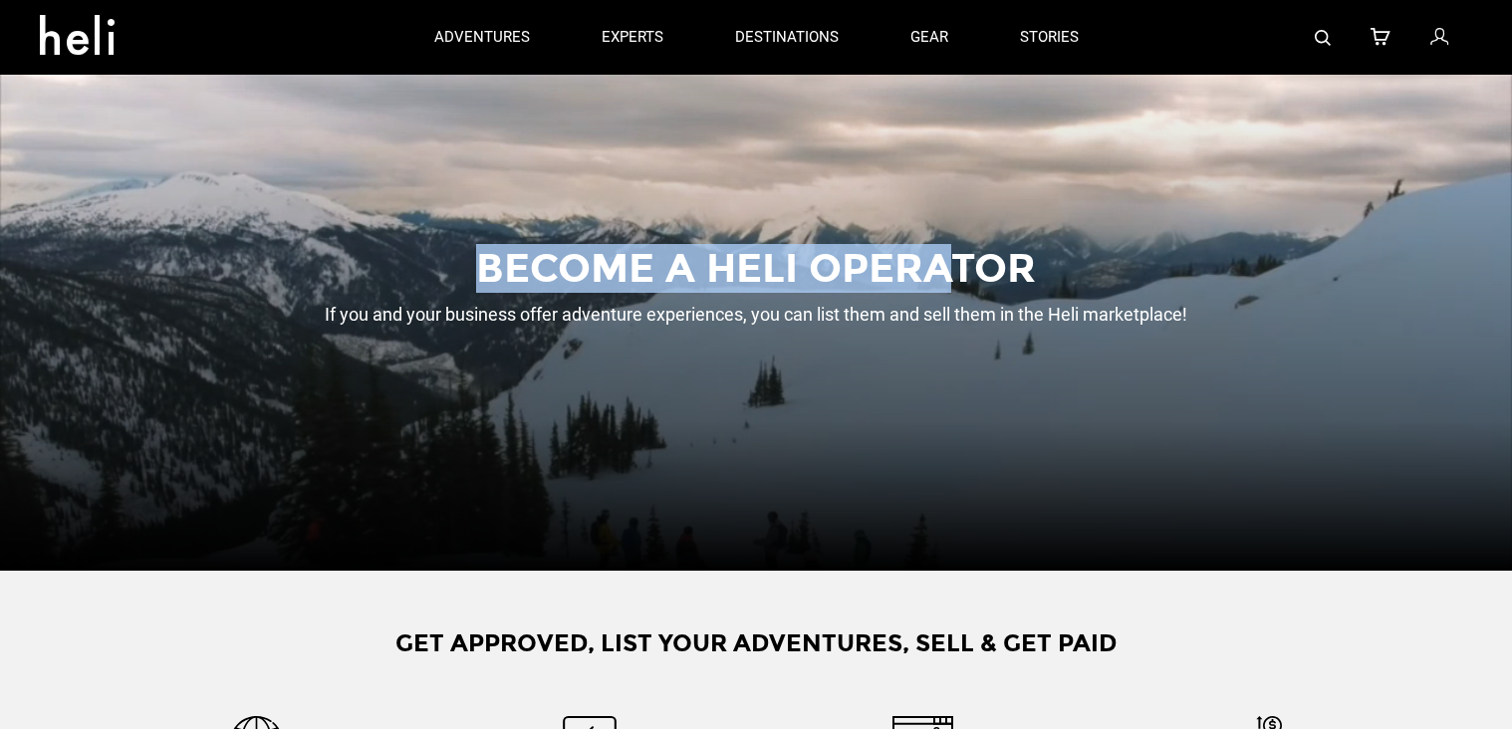
drag, startPoint x: 480, startPoint y: 259, endPoint x: 957, endPoint y: 259, distance: 477.3
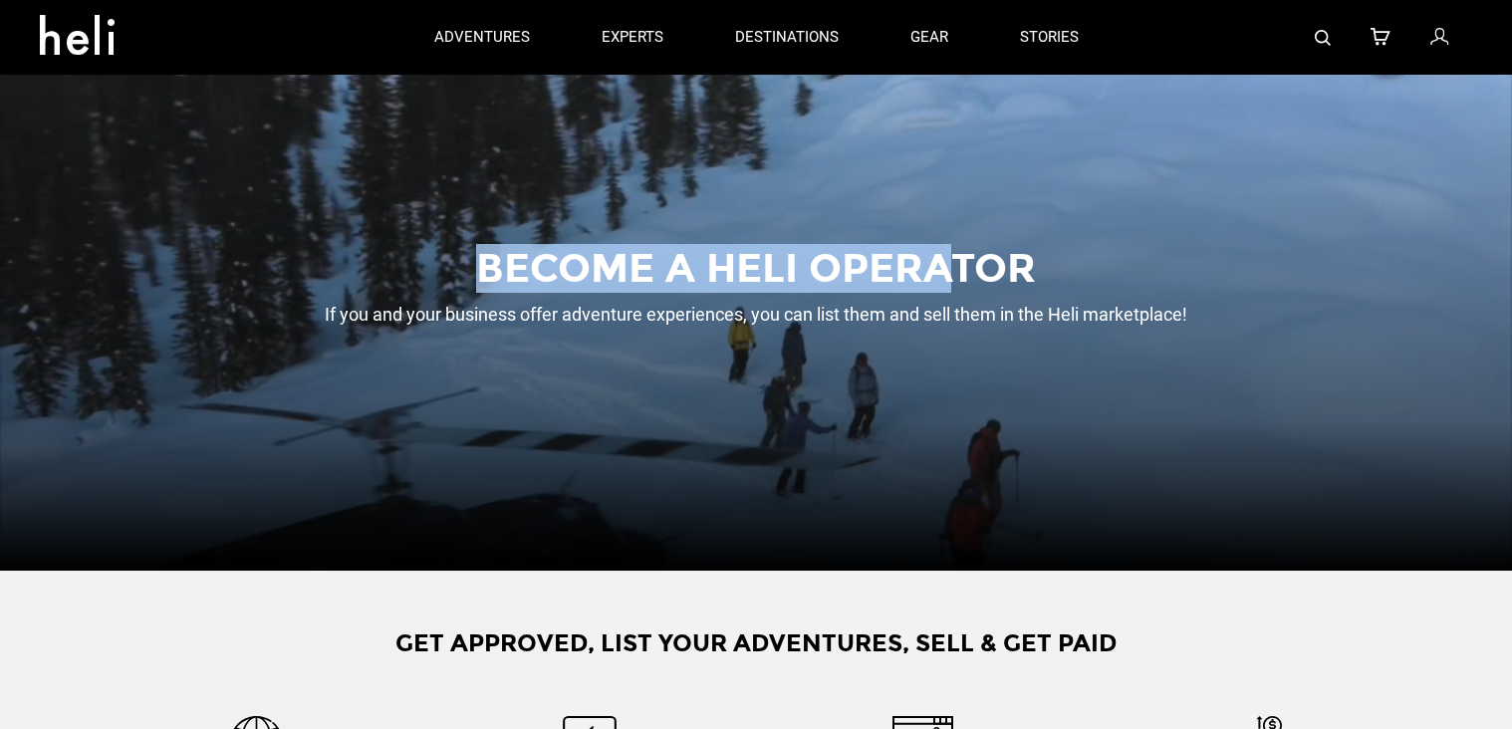
click at [957, 259] on h1 "Become a heli operator" at bounding box center [757, 269] width 908 height 44
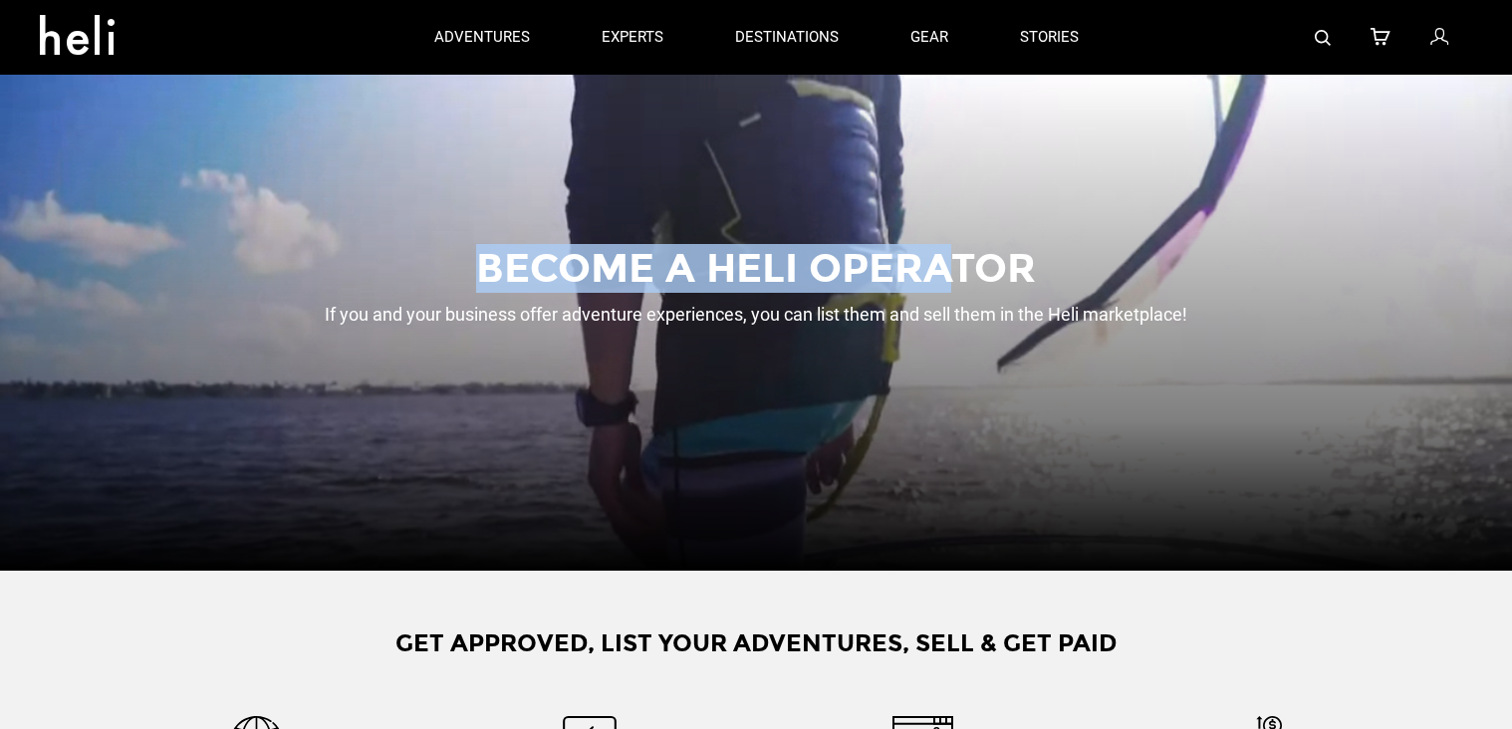
click at [957, 259] on h1 "Become a heli operator" at bounding box center [757, 269] width 908 height 44
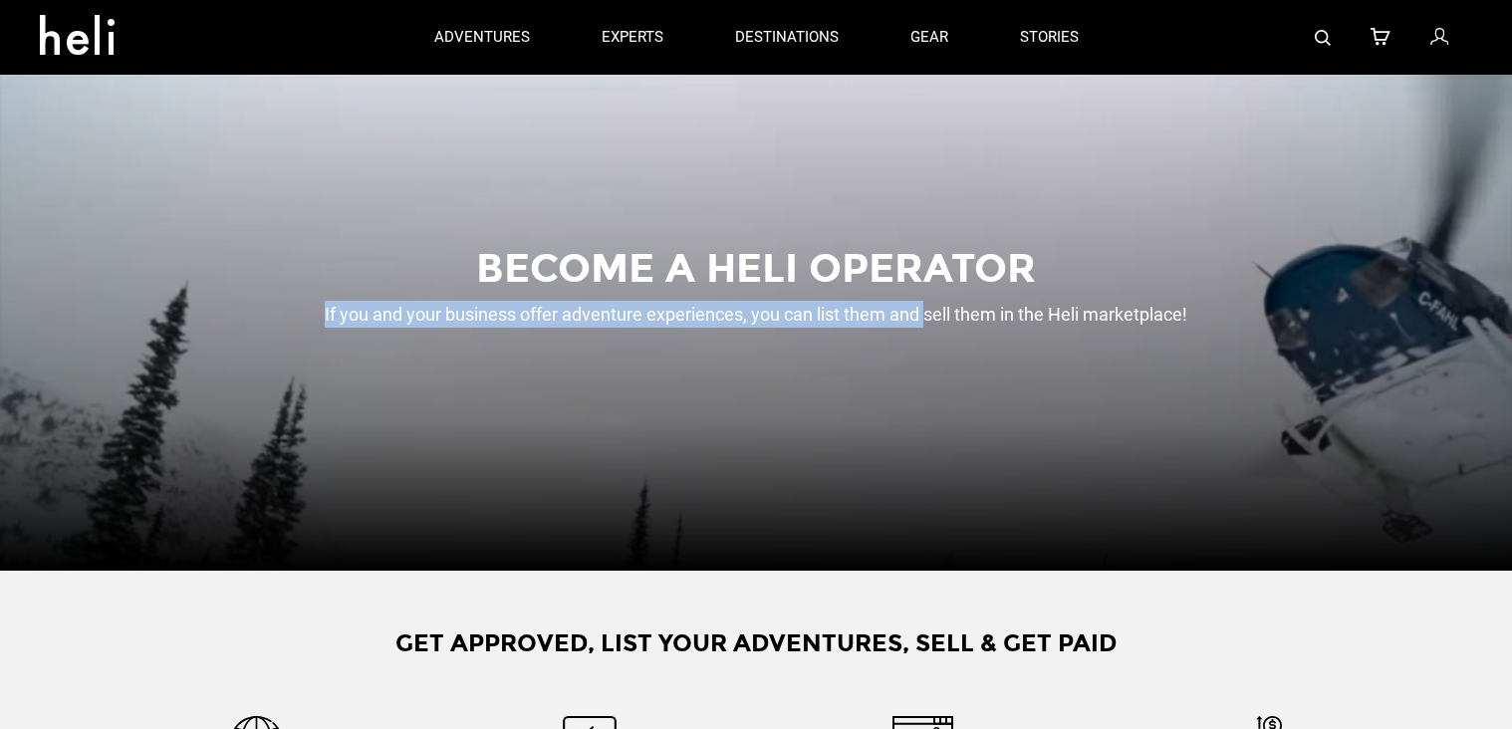
drag, startPoint x: 409, startPoint y: 328, endPoint x: 923, endPoint y: 311, distance: 514.4
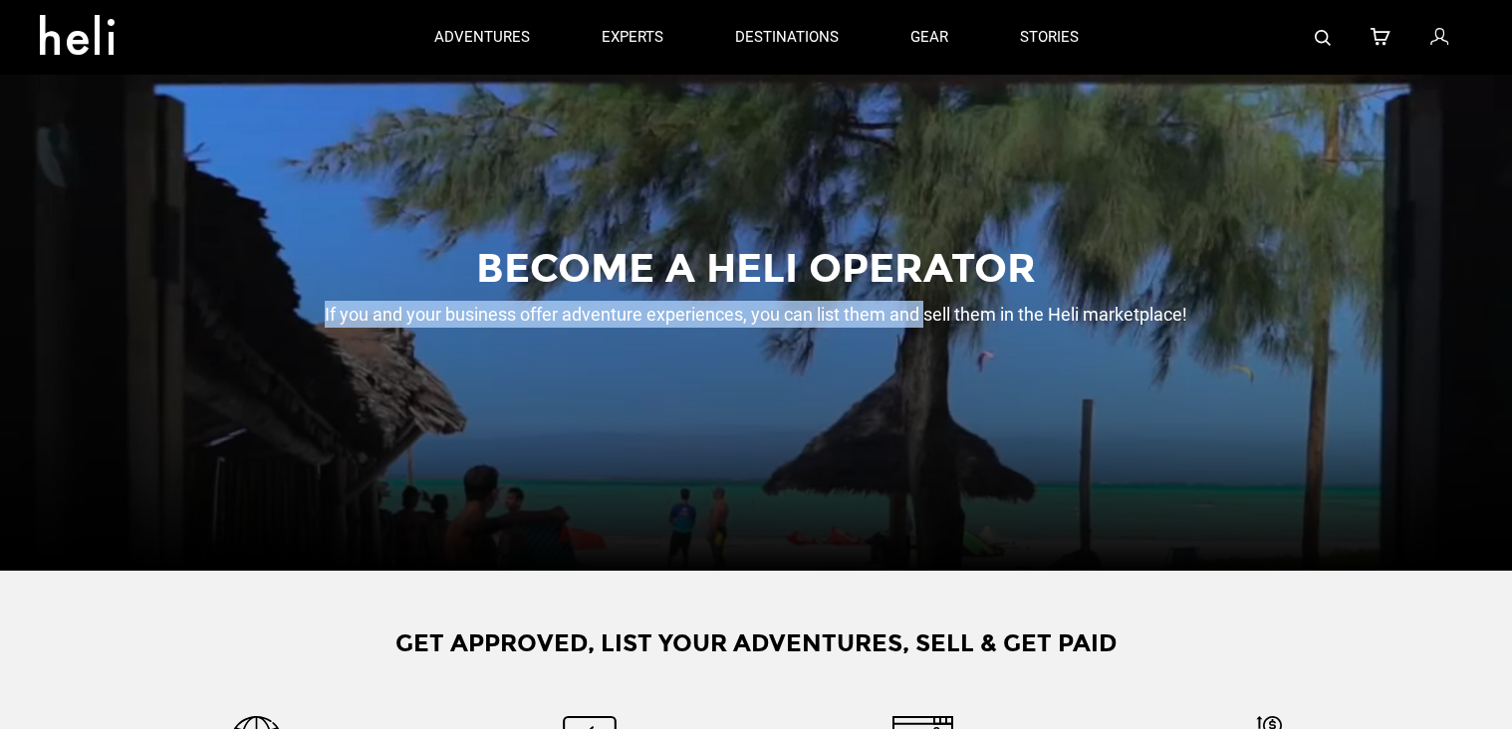
click at [923, 311] on h2 "If you and your business offer adventure experiences, you can list them and sel…" at bounding box center [757, 314] width 908 height 27
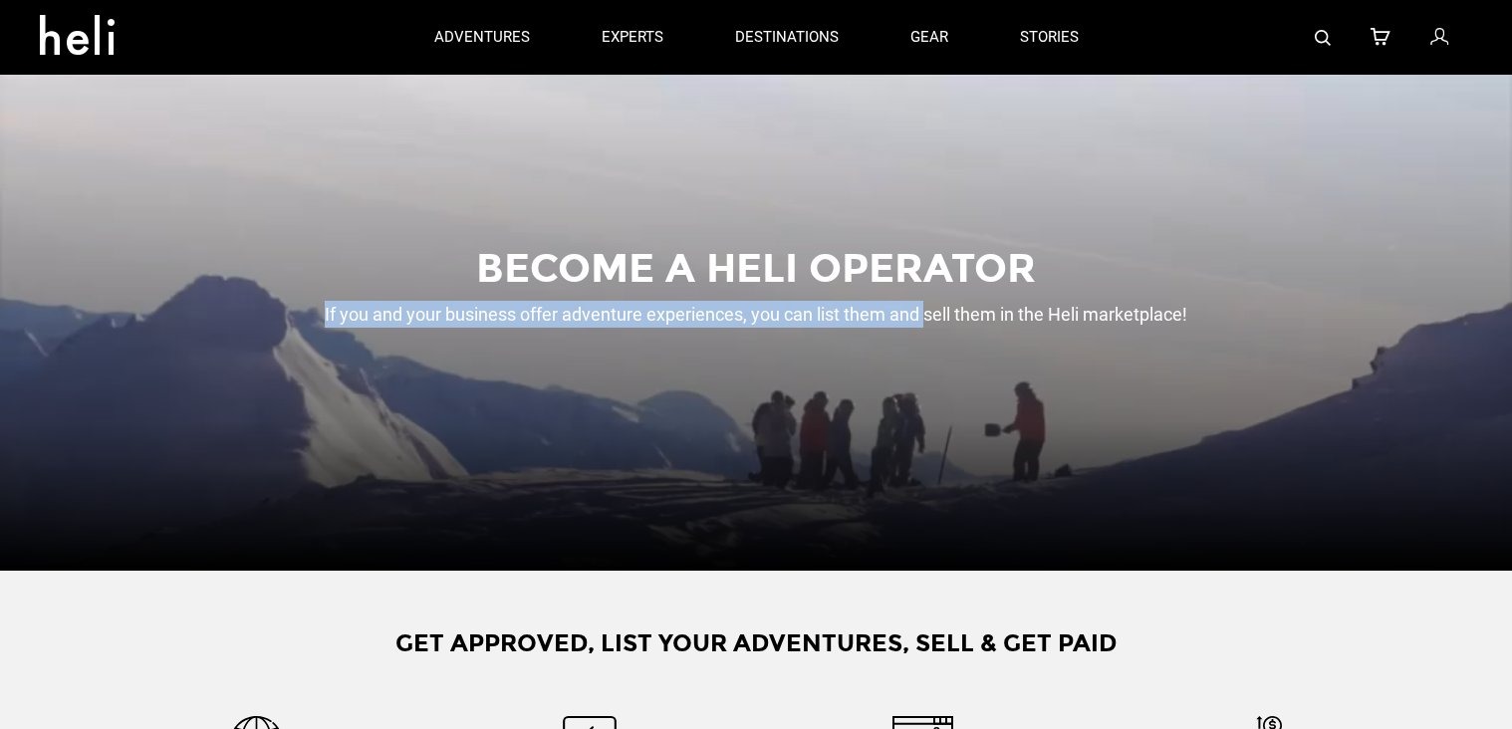
click at [923, 311] on h2 "If you and your business offer adventure experiences, you can list them and sel…" at bounding box center [757, 314] width 908 height 27
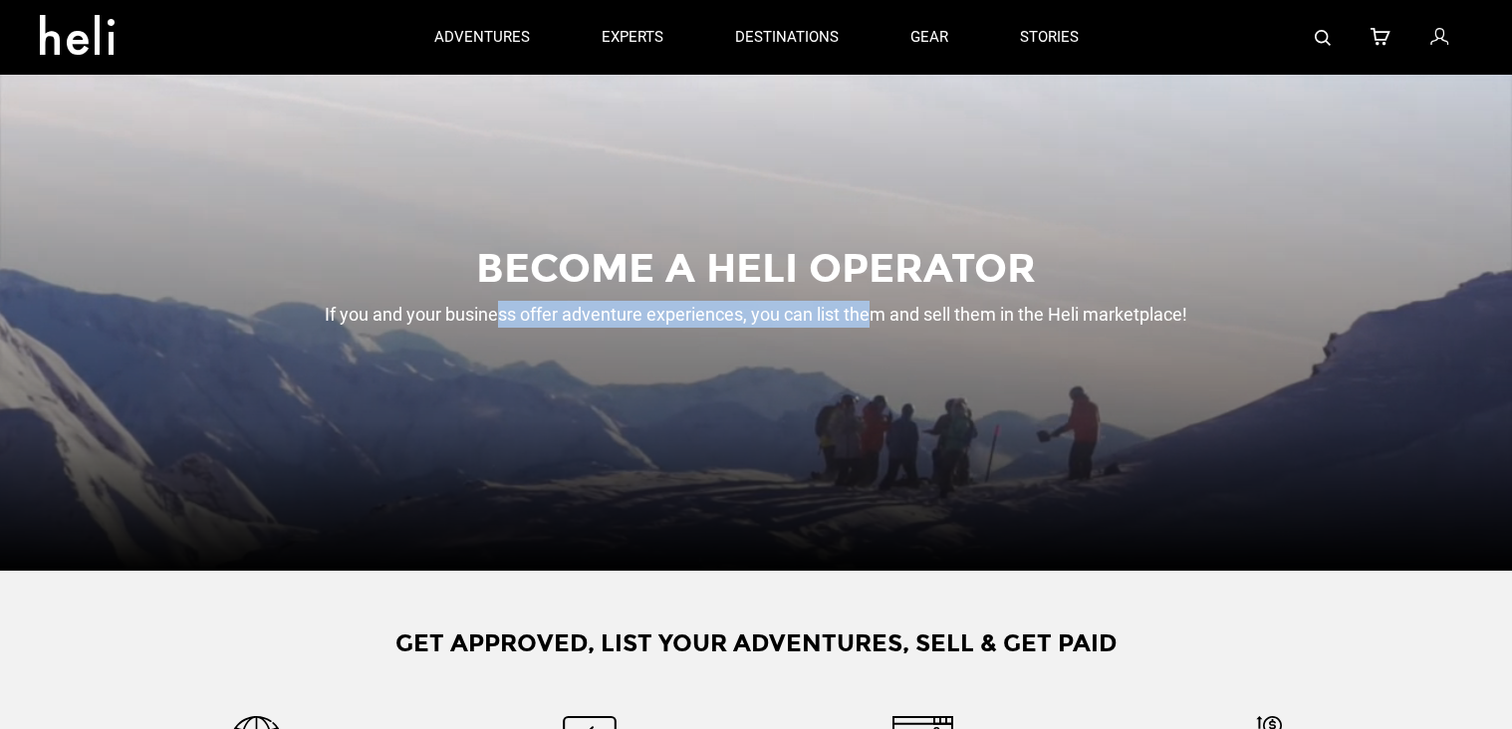
drag, startPoint x: 501, startPoint y: 323, endPoint x: 872, endPoint y: 323, distance: 370.6
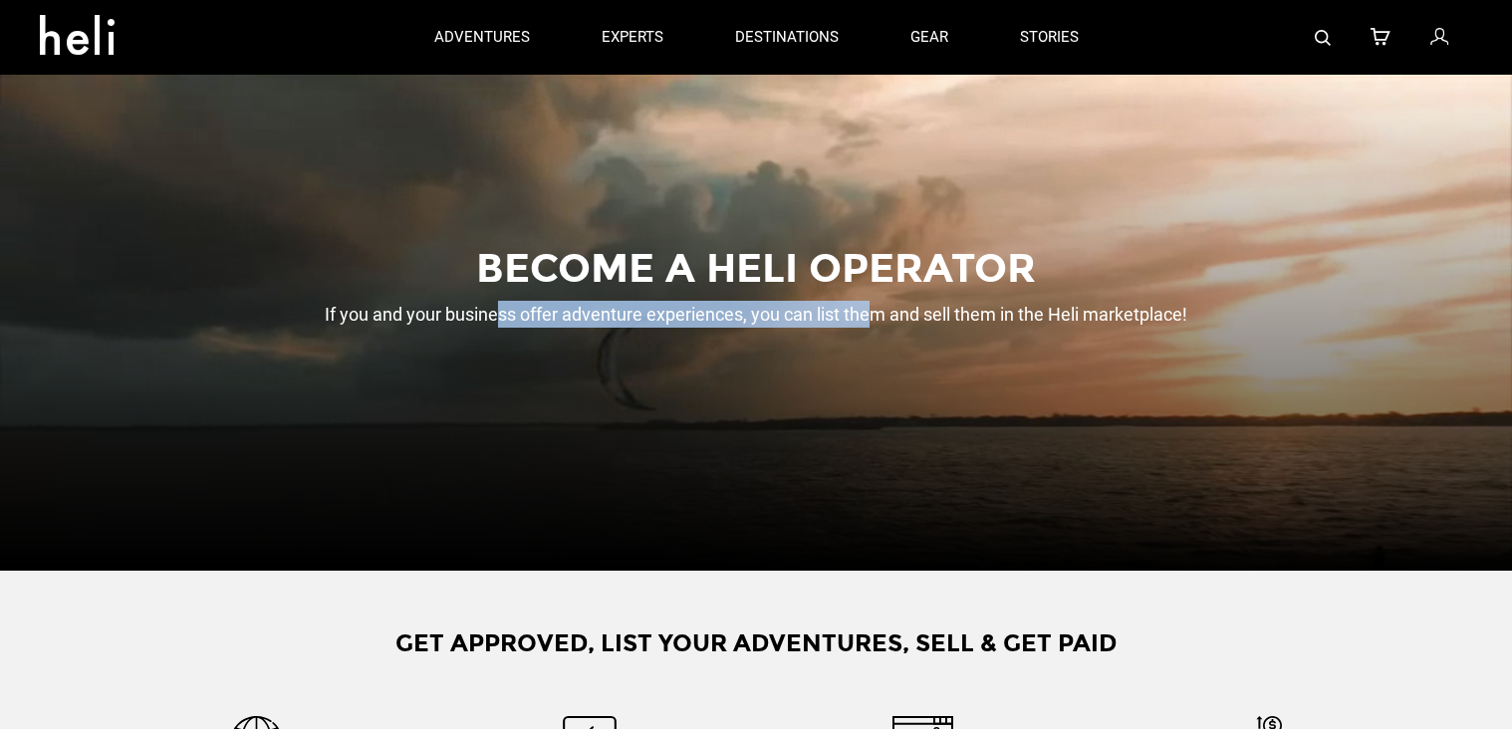
click at [872, 323] on h2 "If you and your business offer adventure experiences, you can list them and sel…" at bounding box center [757, 314] width 908 height 27
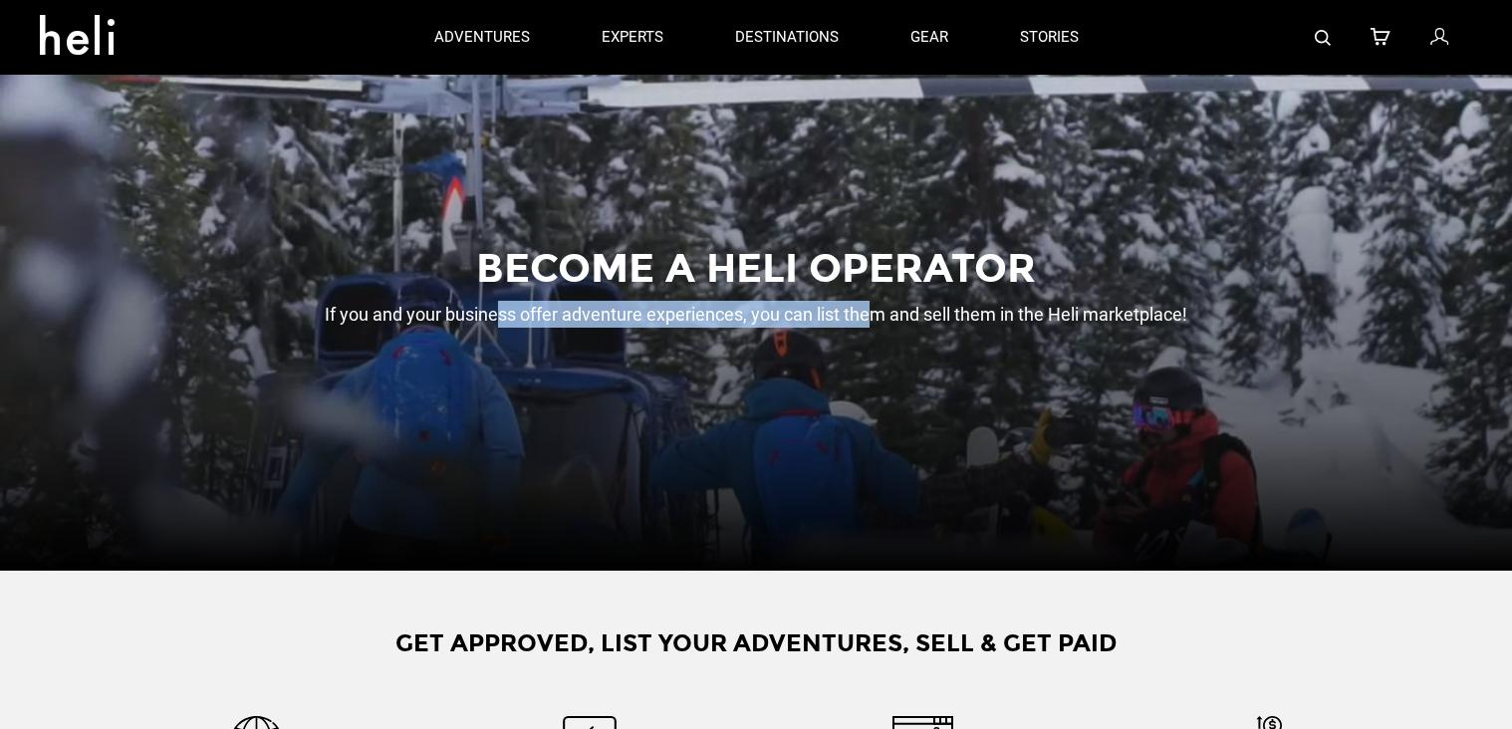
click at [872, 323] on h2 "If you and your business offer adventure experiences, you can list them and sel…" at bounding box center [757, 314] width 908 height 27
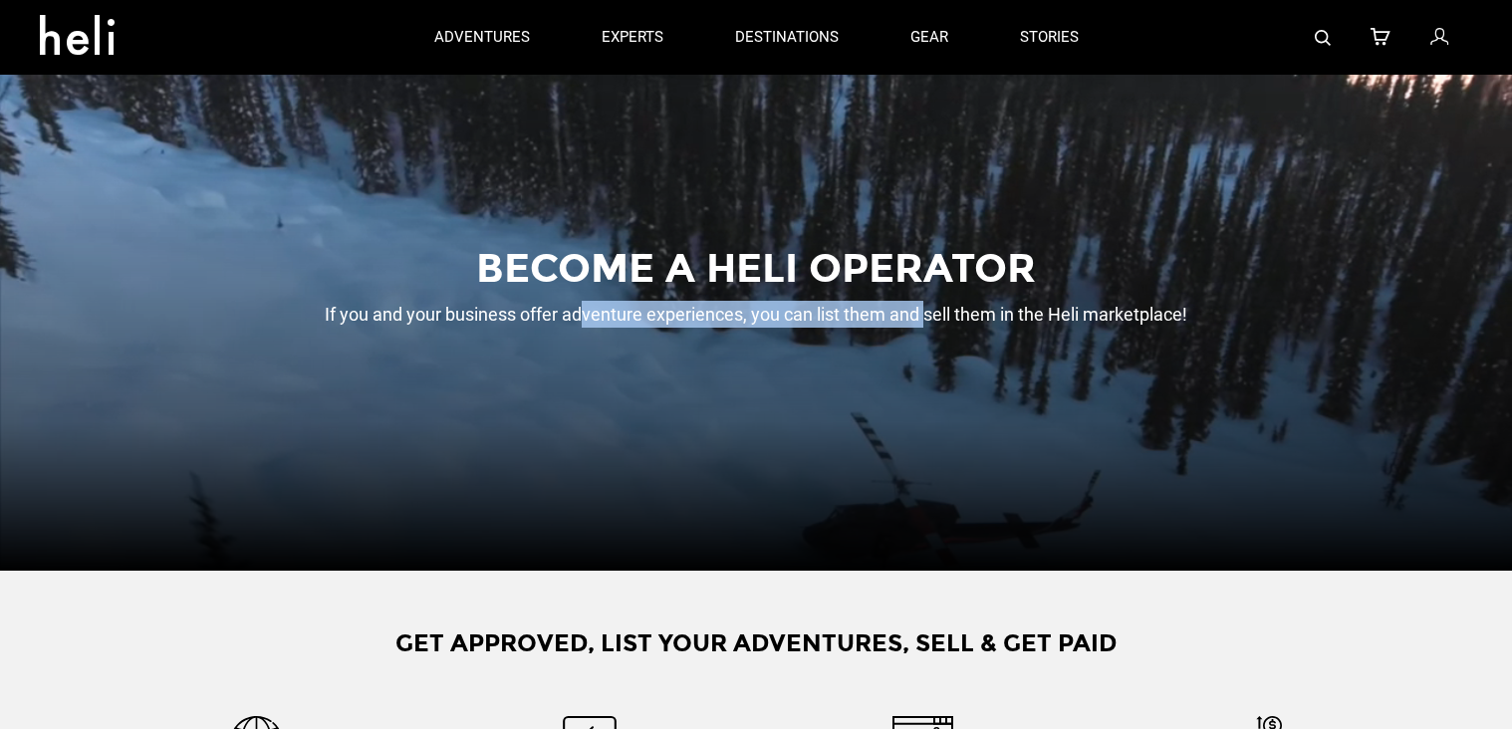
drag, startPoint x: 585, startPoint y: 315, endPoint x: 929, endPoint y: 313, distance: 343.7
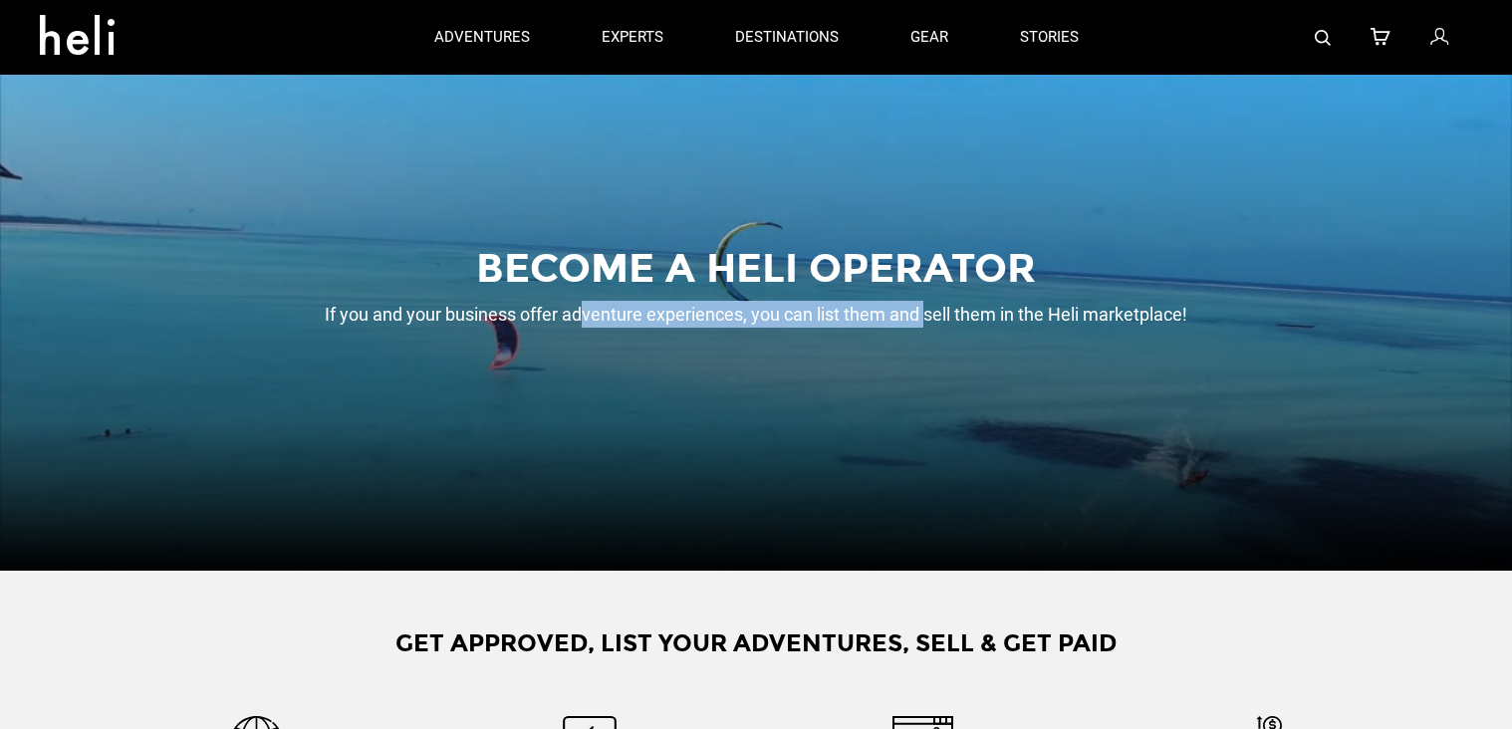
click at [929, 313] on h2 "If you and your business offer adventure experiences, you can list them and sel…" at bounding box center [757, 314] width 908 height 27
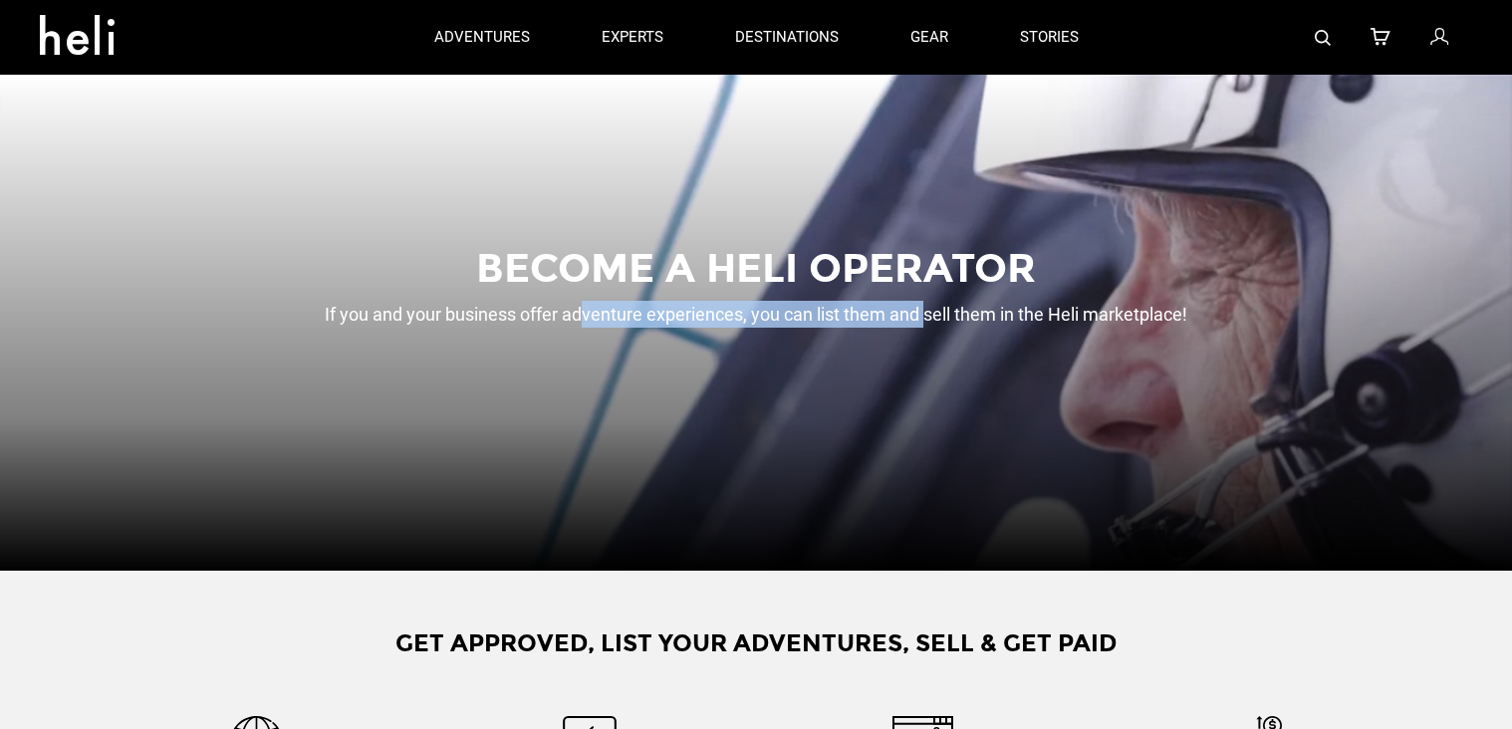
click at [929, 313] on h2 "If you and your business offer adventure experiences, you can list them and sel…" at bounding box center [757, 314] width 908 height 27
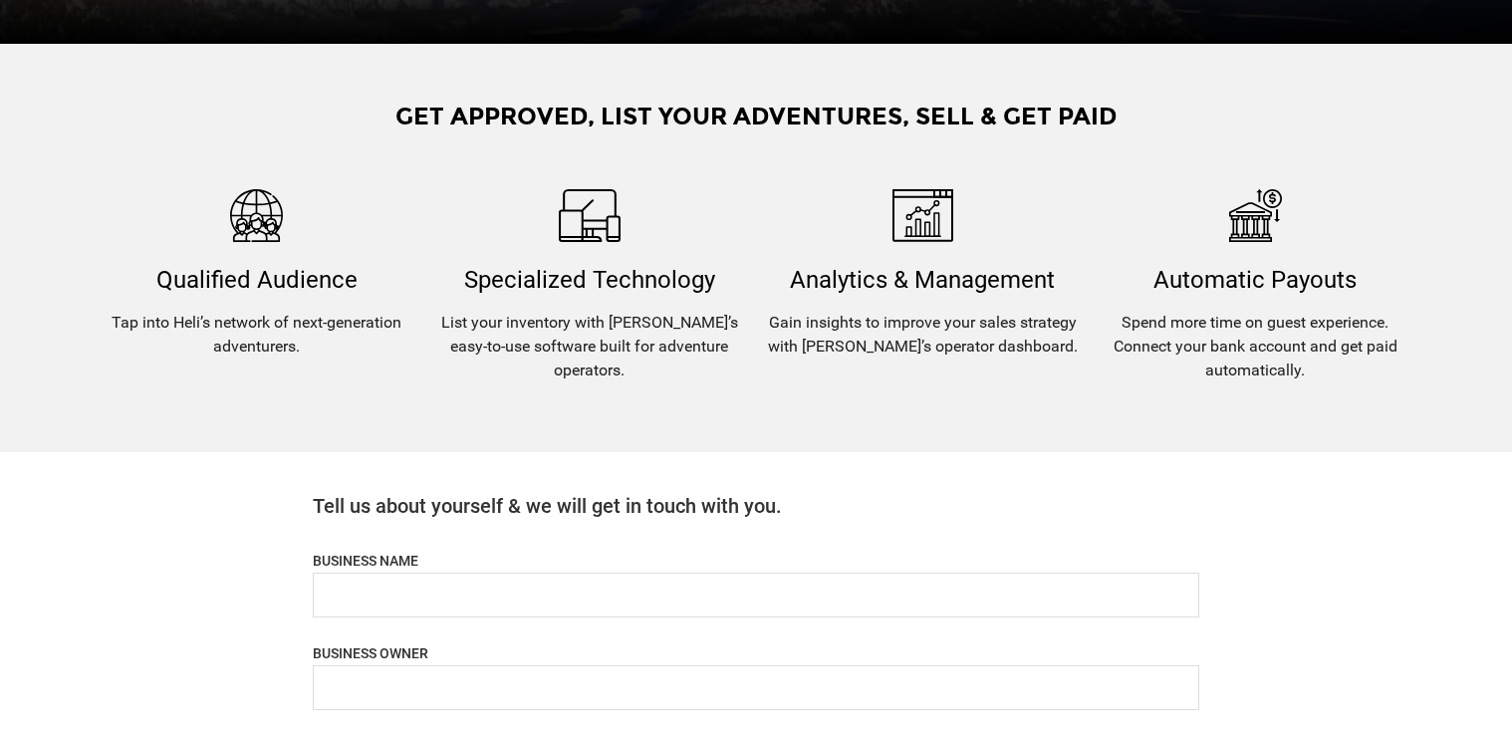
scroll to position [540, 0]
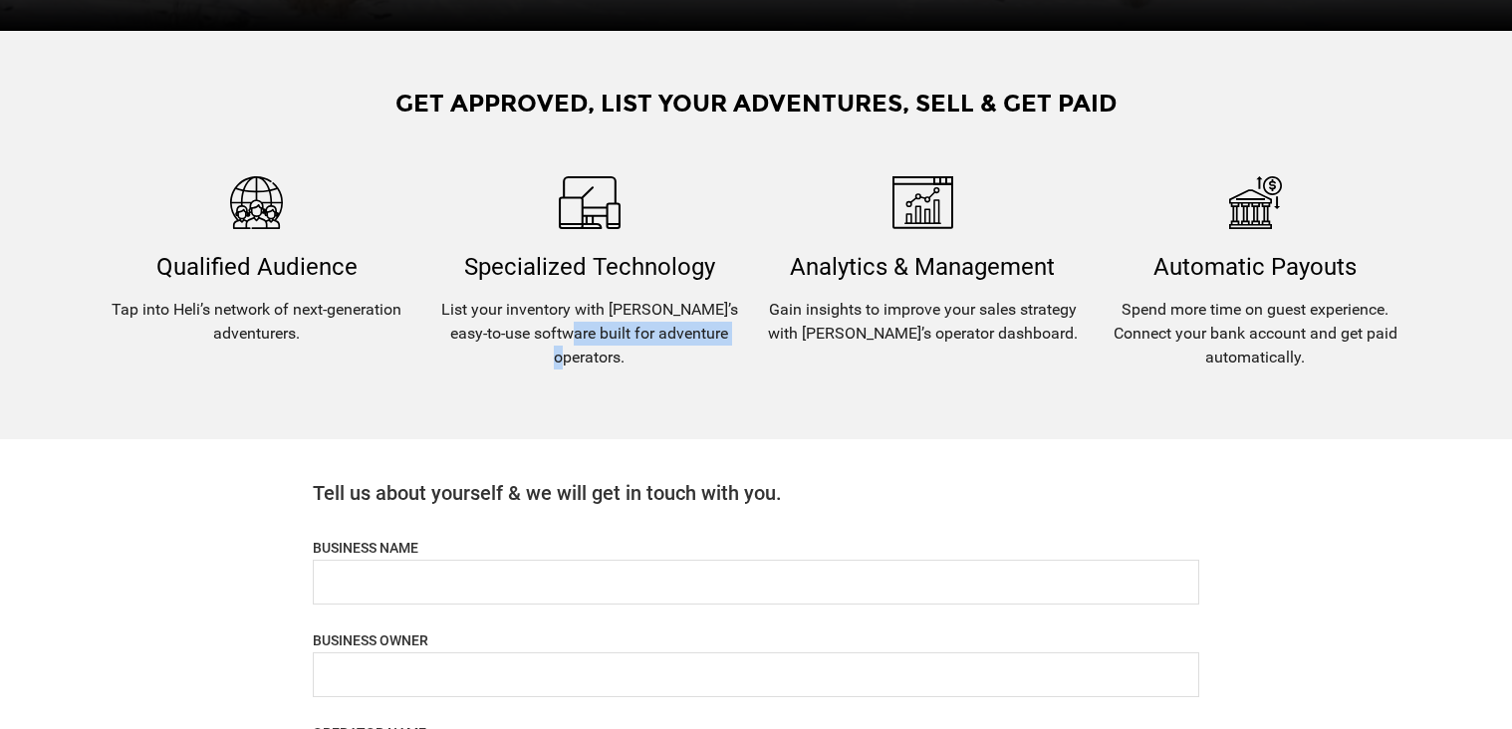
drag, startPoint x: 552, startPoint y: 336, endPoint x: 730, endPoint y: 347, distance: 178.7
click at [730, 347] on div "Specialized Technology List your inventory with Heli’s easy-to-use software bui…" at bounding box center [589, 272] width 333 height 192
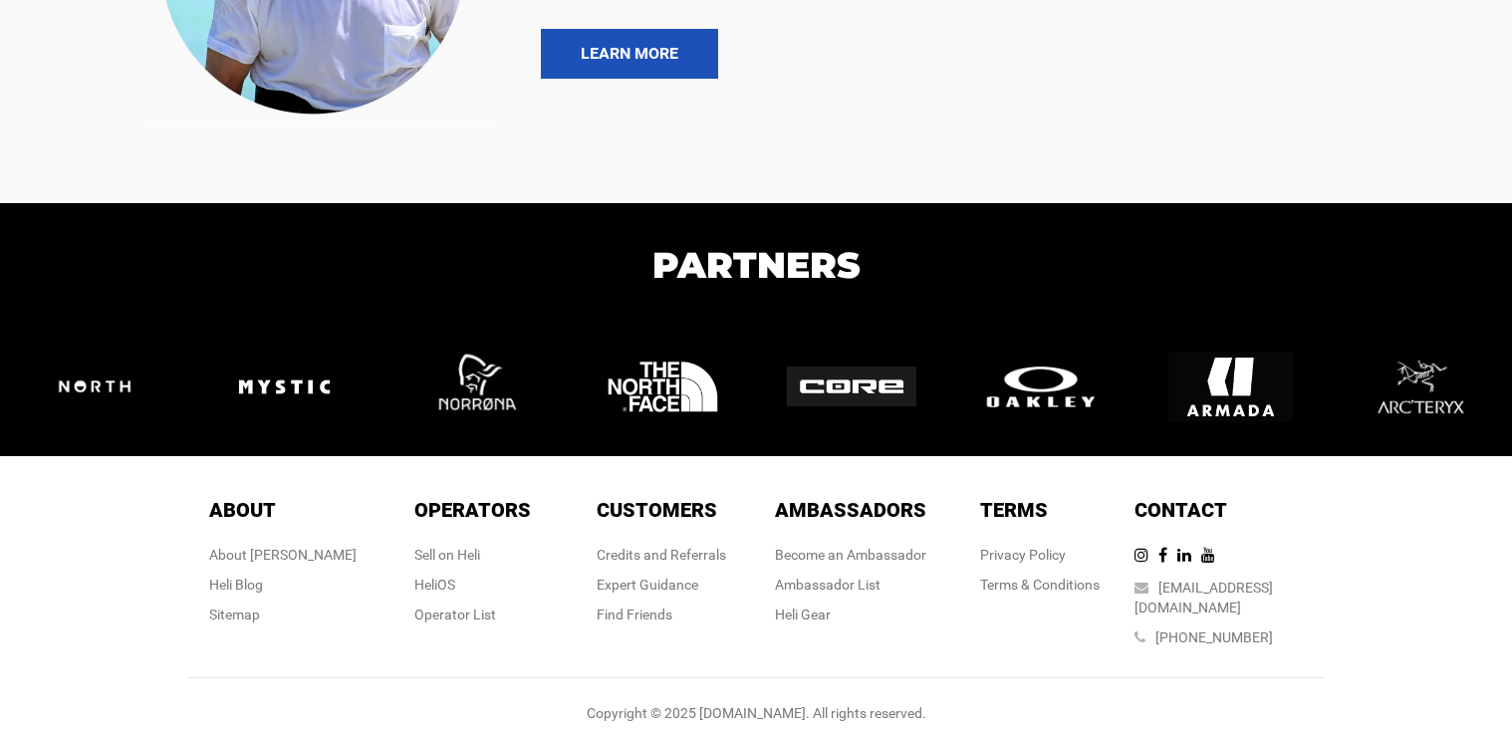
scroll to position [2631, 0]
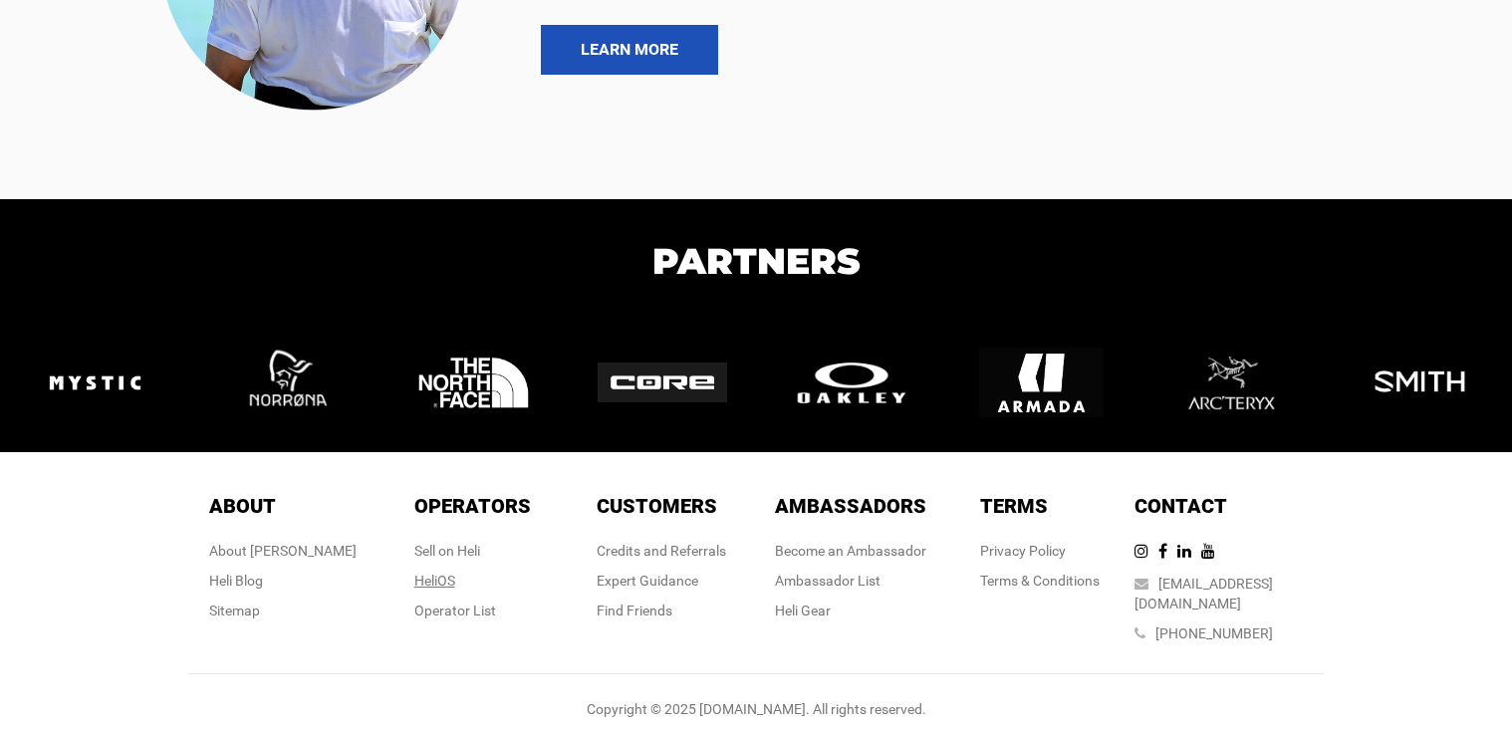
click at [459, 578] on div "HeliOS" at bounding box center [472, 581] width 117 height 20
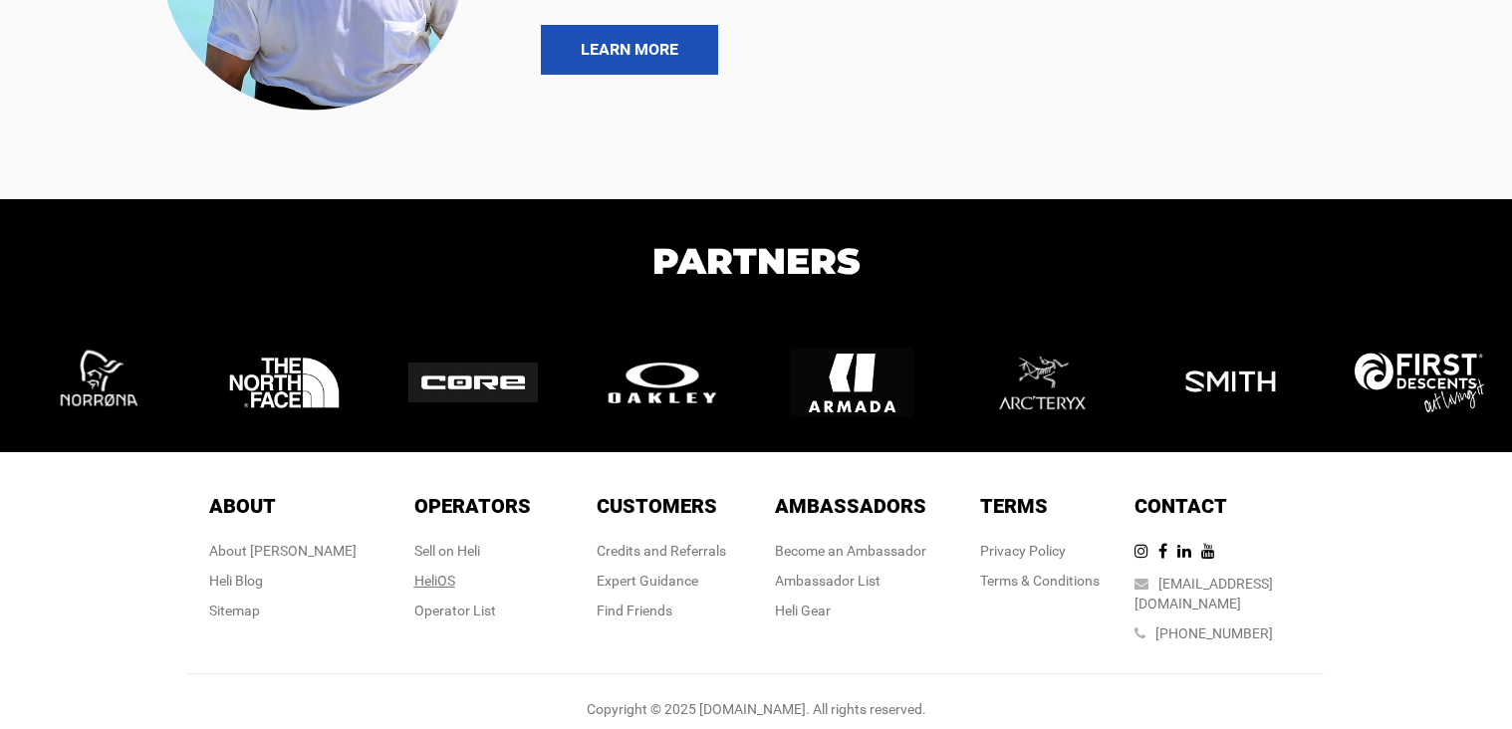
click at [447, 587] on link "HeliOS" at bounding box center [434, 581] width 41 height 16
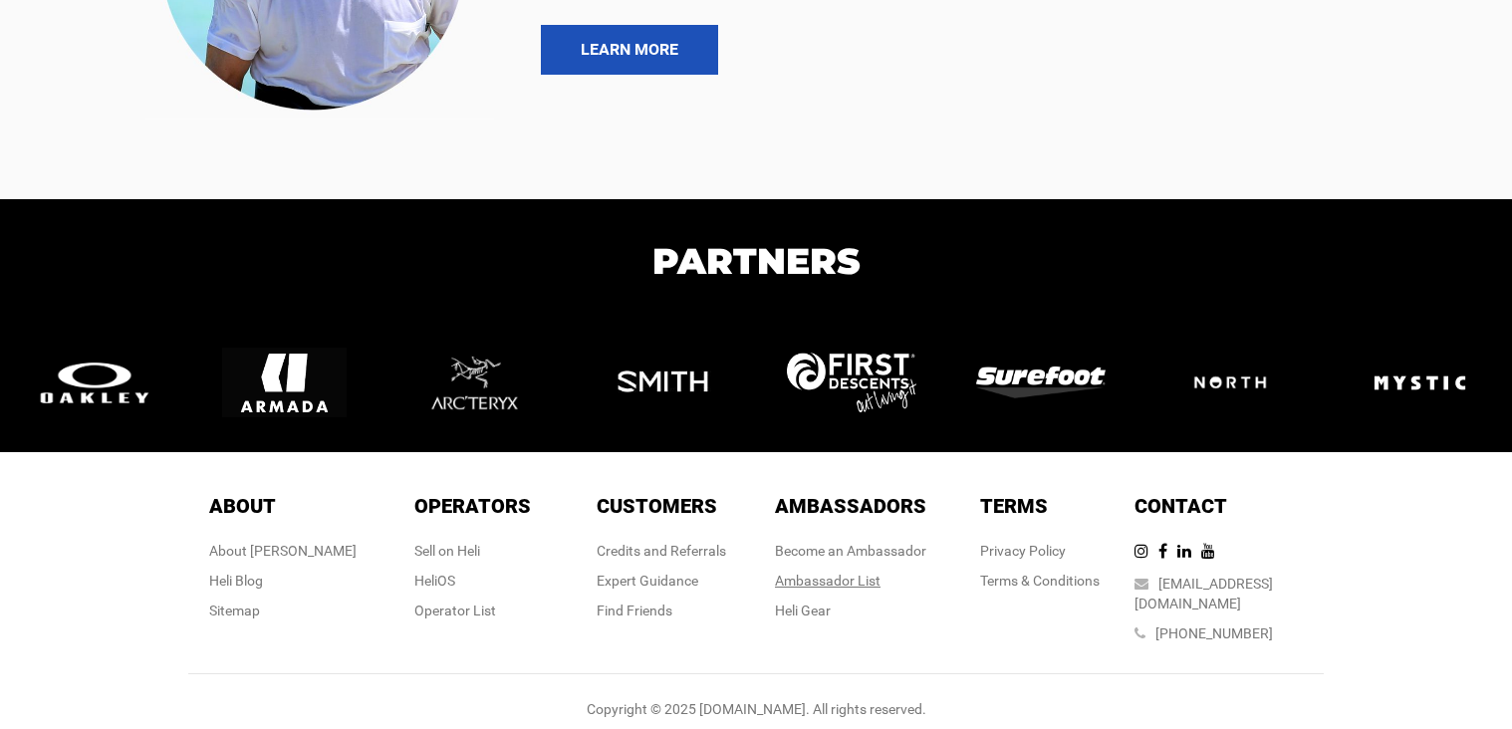
click at [792, 582] on div "Ambassador List" at bounding box center [850, 581] width 151 height 20
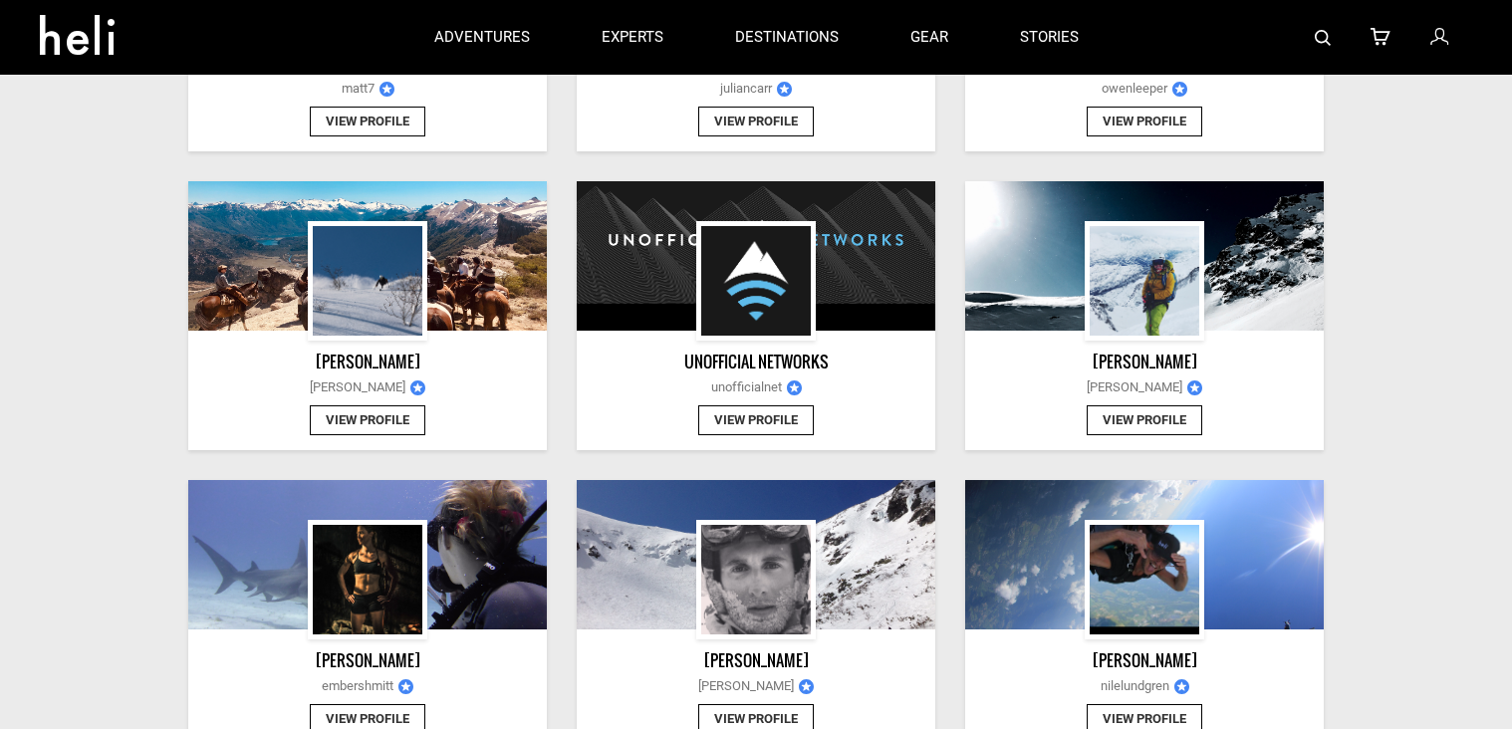
scroll to position [526, 0]
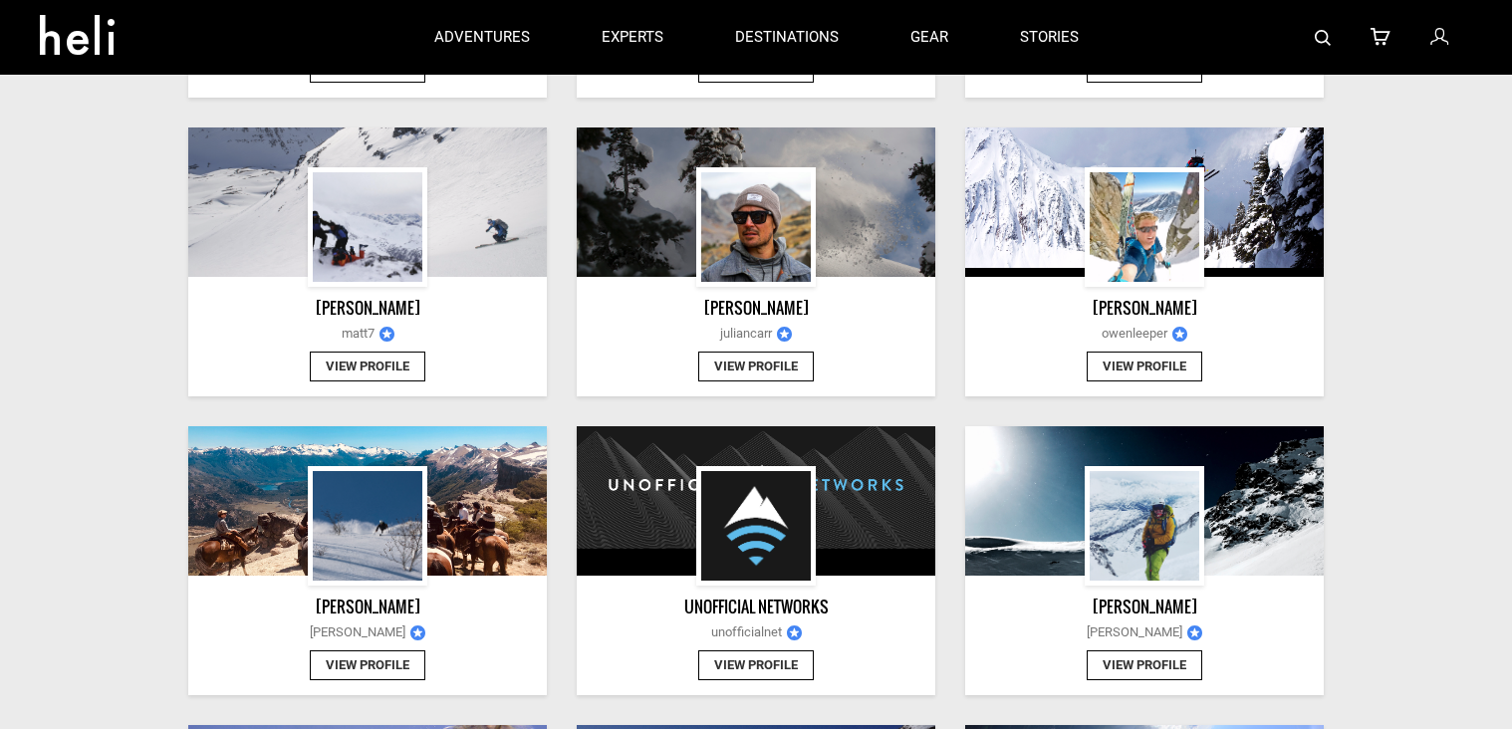
click at [386, 363] on button "View Profile" at bounding box center [368, 367] width 116 height 31
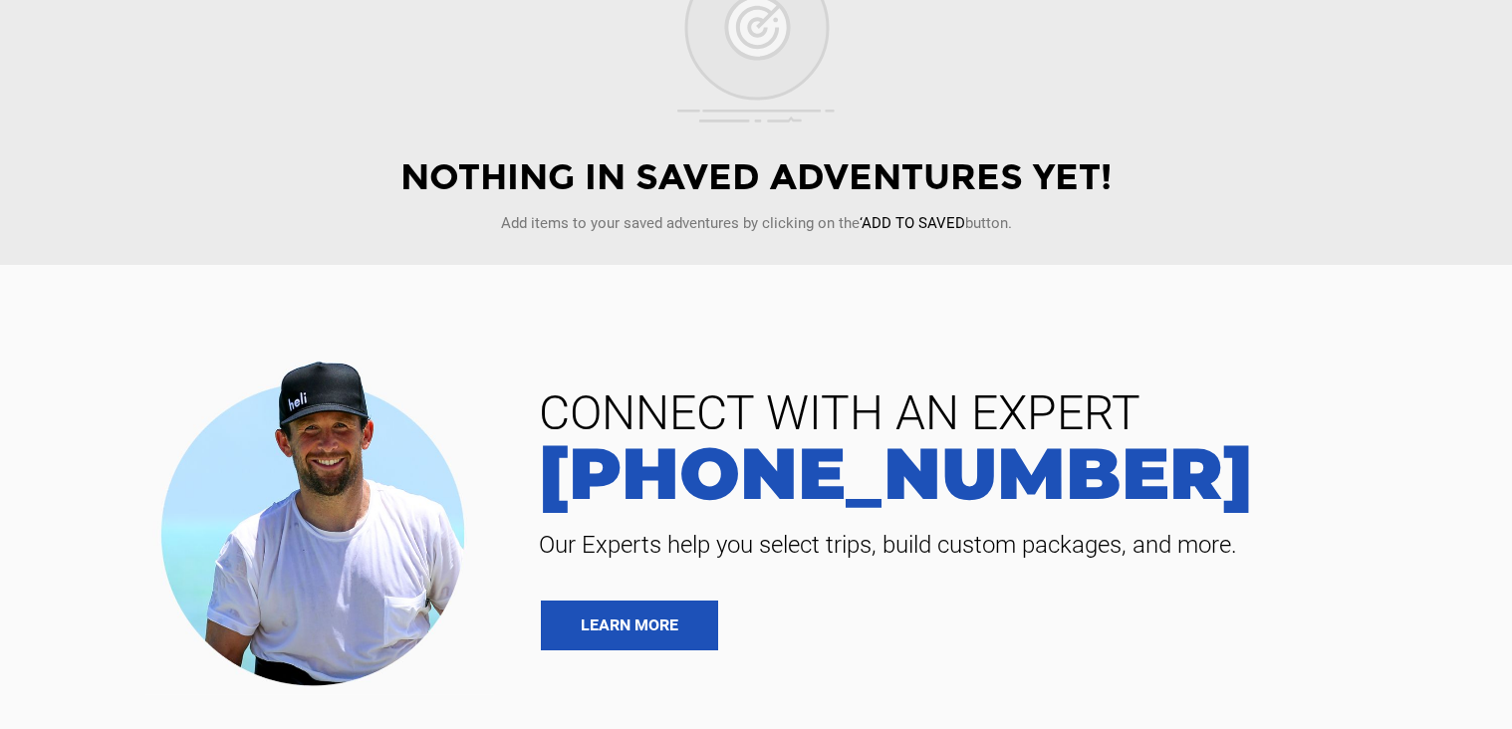
scroll to position [913, 0]
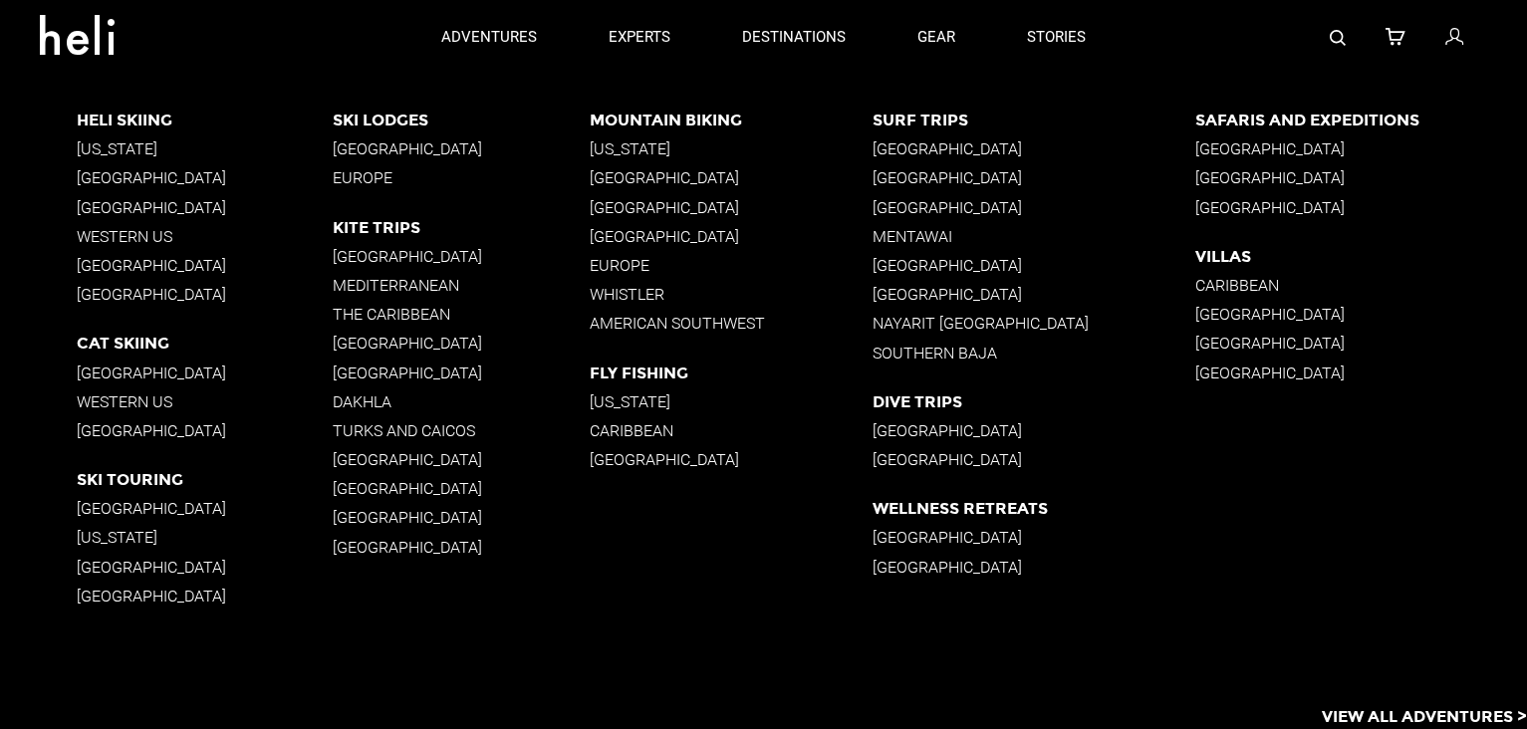
click at [946, 140] on p "Costa Rica" at bounding box center [1035, 148] width 324 height 19
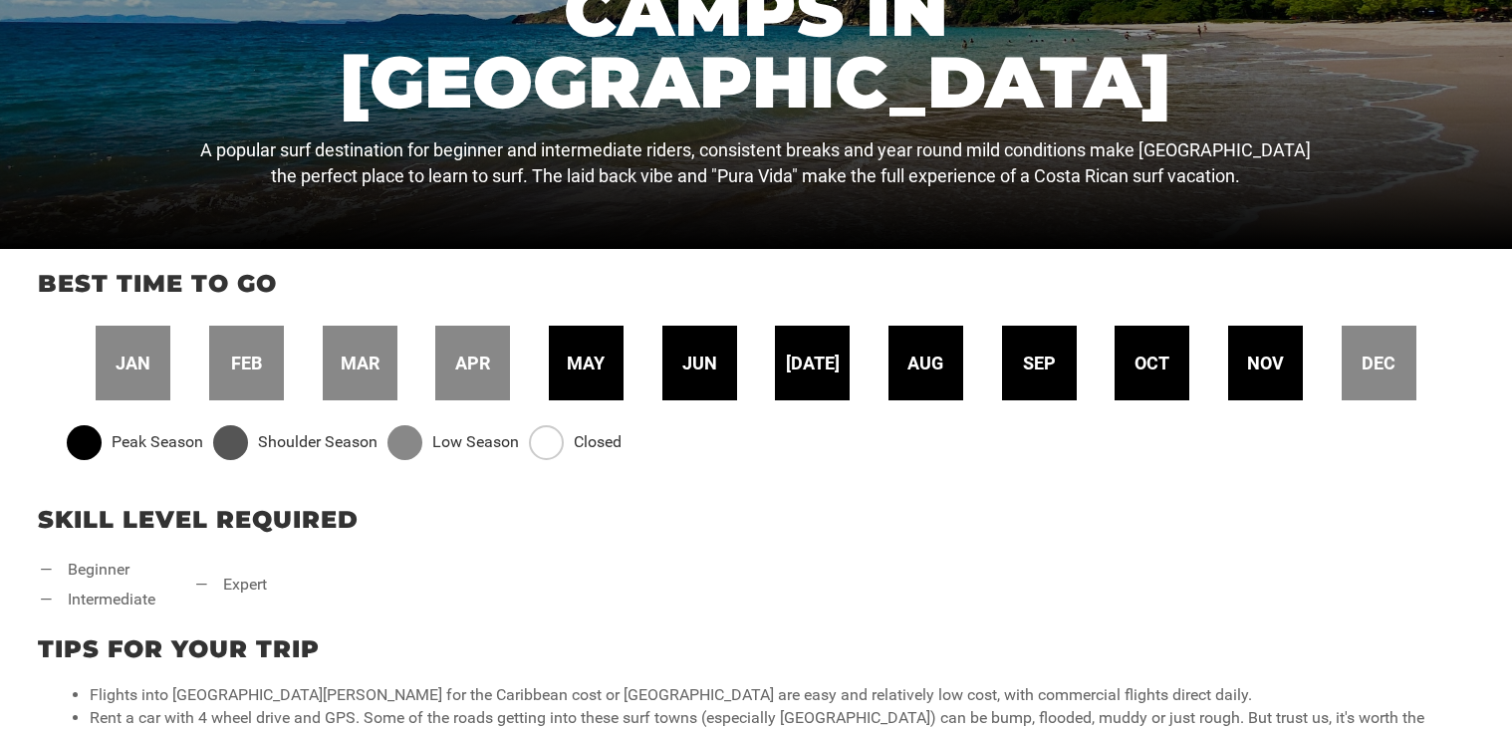
scroll to position [422, 0]
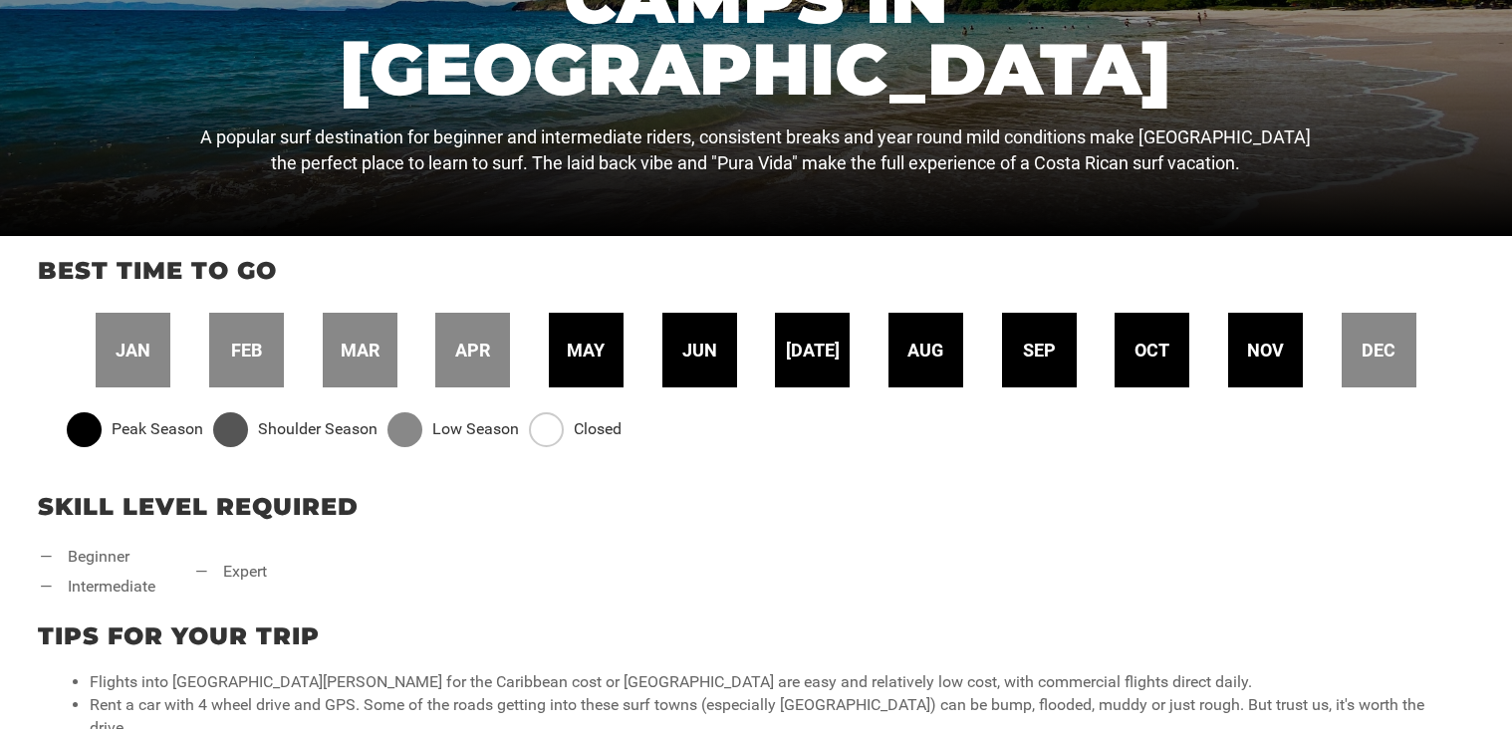
click at [1000, 359] on div "jan feb mar apr may jun jul aug sep oct nov dec" at bounding box center [756, 350] width 1399 height 75
click at [866, 361] on div "jan feb mar apr may jun jul aug sep oct nov dec" at bounding box center [756, 350] width 1399 height 75
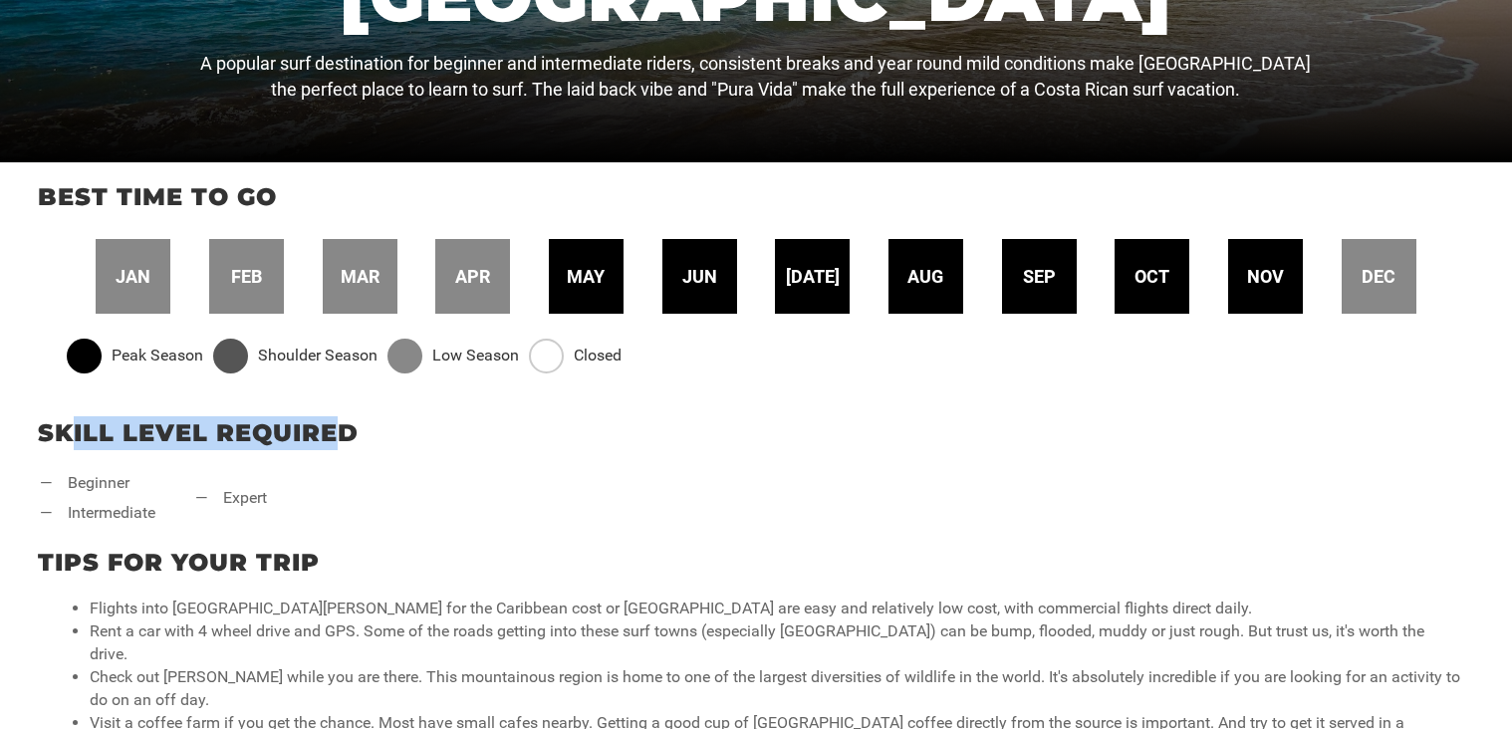
drag, startPoint x: 72, startPoint y: 434, endPoint x: 344, endPoint y: 442, distance: 272.1
click at [344, 442] on p "Skill Level Required" at bounding box center [756, 433] width 1437 height 34
drag, startPoint x: 344, startPoint y: 442, endPoint x: 471, endPoint y: 451, distance: 127.8
click at [344, 442] on p "Skill Level Required" at bounding box center [756, 433] width 1437 height 34
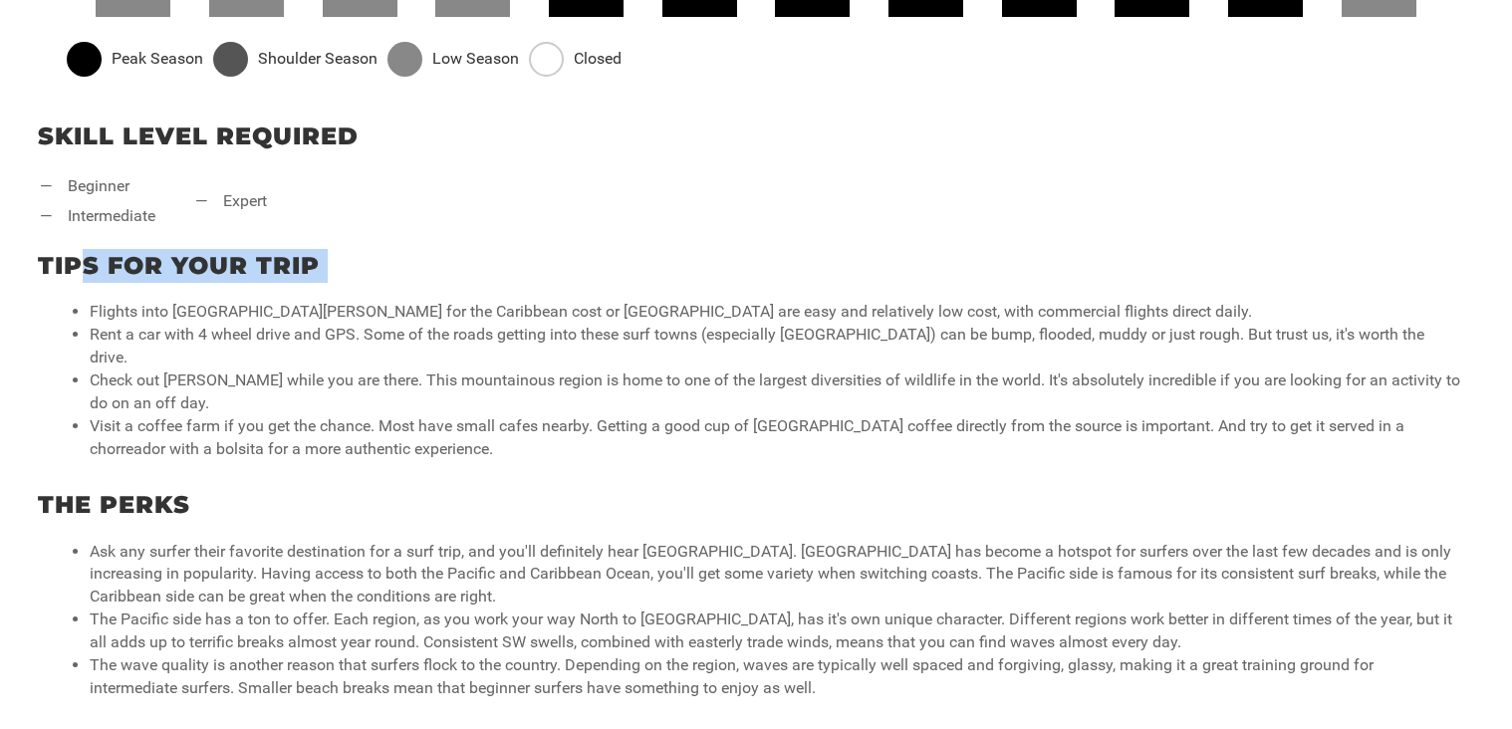
drag, startPoint x: 157, startPoint y: 268, endPoint x: 444, endPoint y: 284, distance: 287.4
click at [444, 284] on div "Tips for your trip Flights into San Jose for the Caribbean cost or Liberia are …" at bounding box center [756, 350] width 1512 height 239
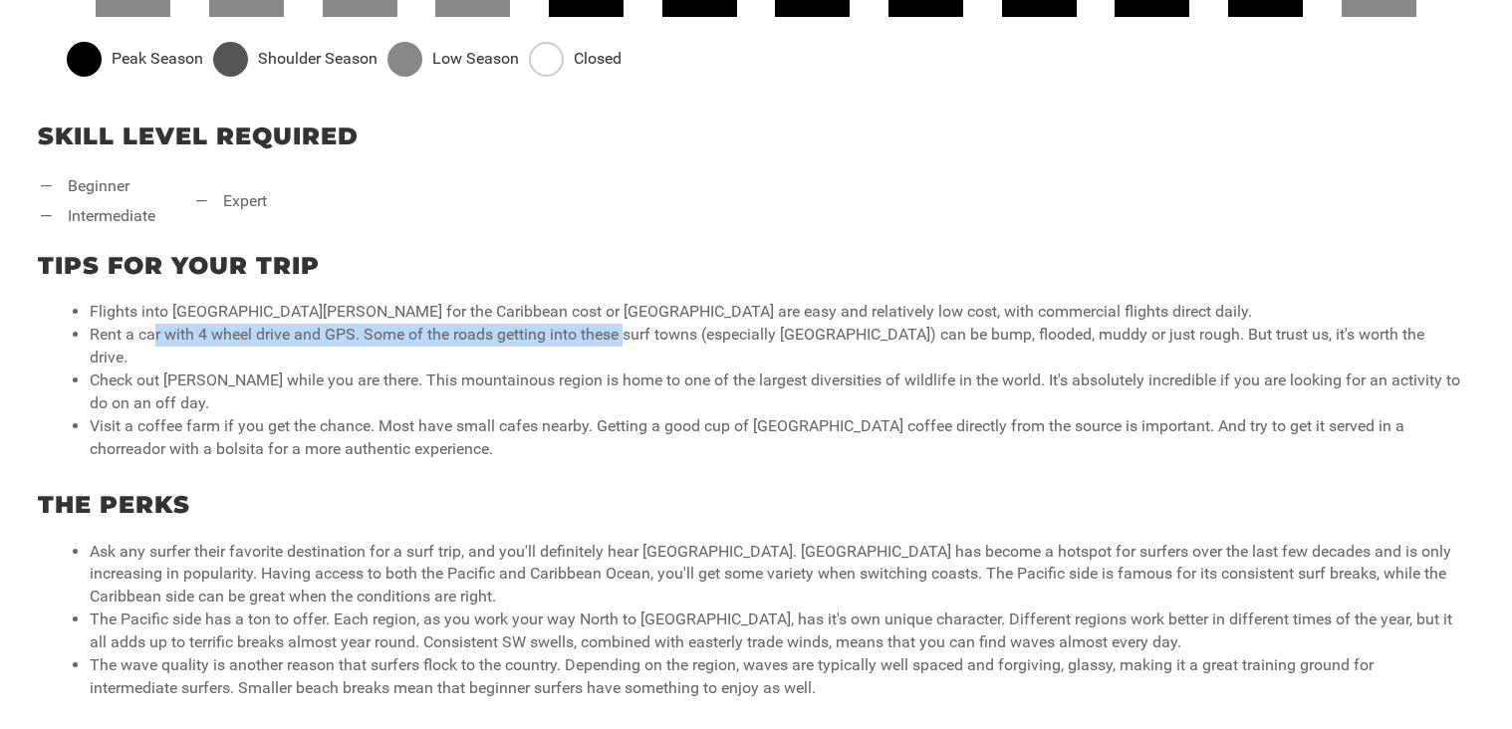
drag, startPoint x: 188, startPoint y: 329, endPoint x: 639, endPoint y: 346, distance: 450.7
click at [624, 346] on ul "Flights into San Jose for the Caribbean cost or Liberia are easy and relatively…" at bounding box center [756, 380] width 1413 height 159
click at [639, 370] on li "Check out Monteverde while you are there. This mountainous region is home to on…" at bounding box center [776, 393] width 1373 height 46
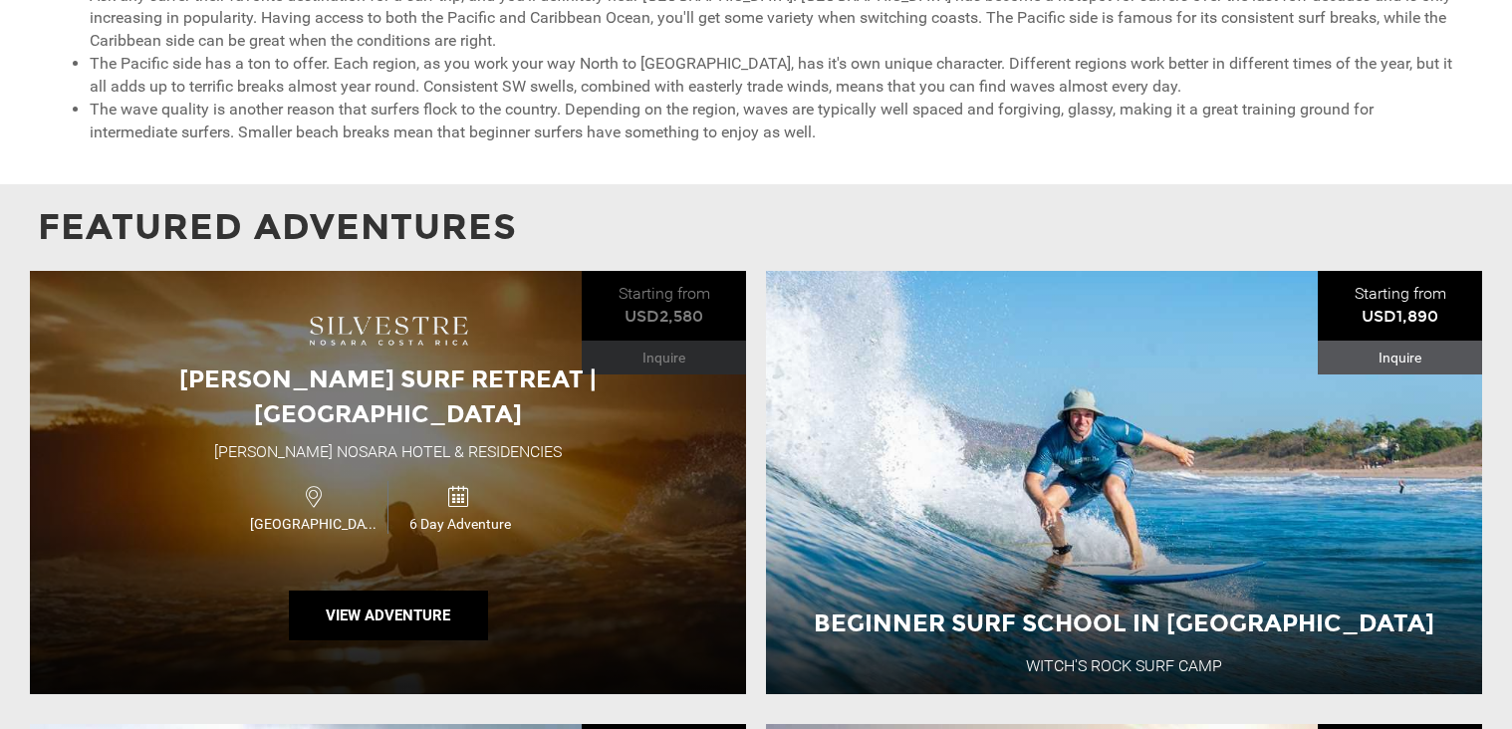
scroll to position [1362, 0]
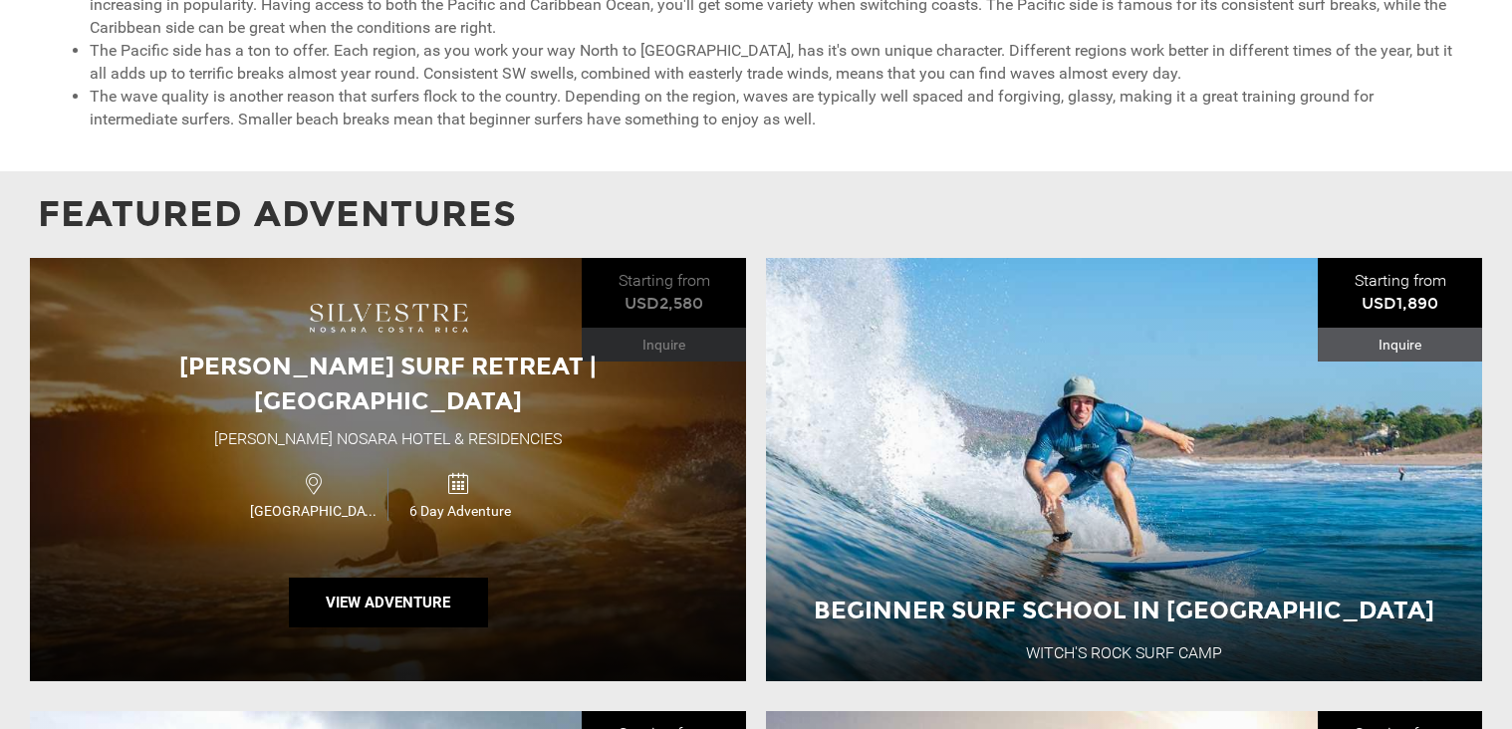
click at [370, 496] on div "Silvestre Surf Retreat | Costa Rica Silvestre Nosara Hotel & Residencies Costa …" at bounding box center [388, 469] width 716 height 423
click at [370, 578] on button "View Adventure" at bounding box center [388, 603] width 199 height 50
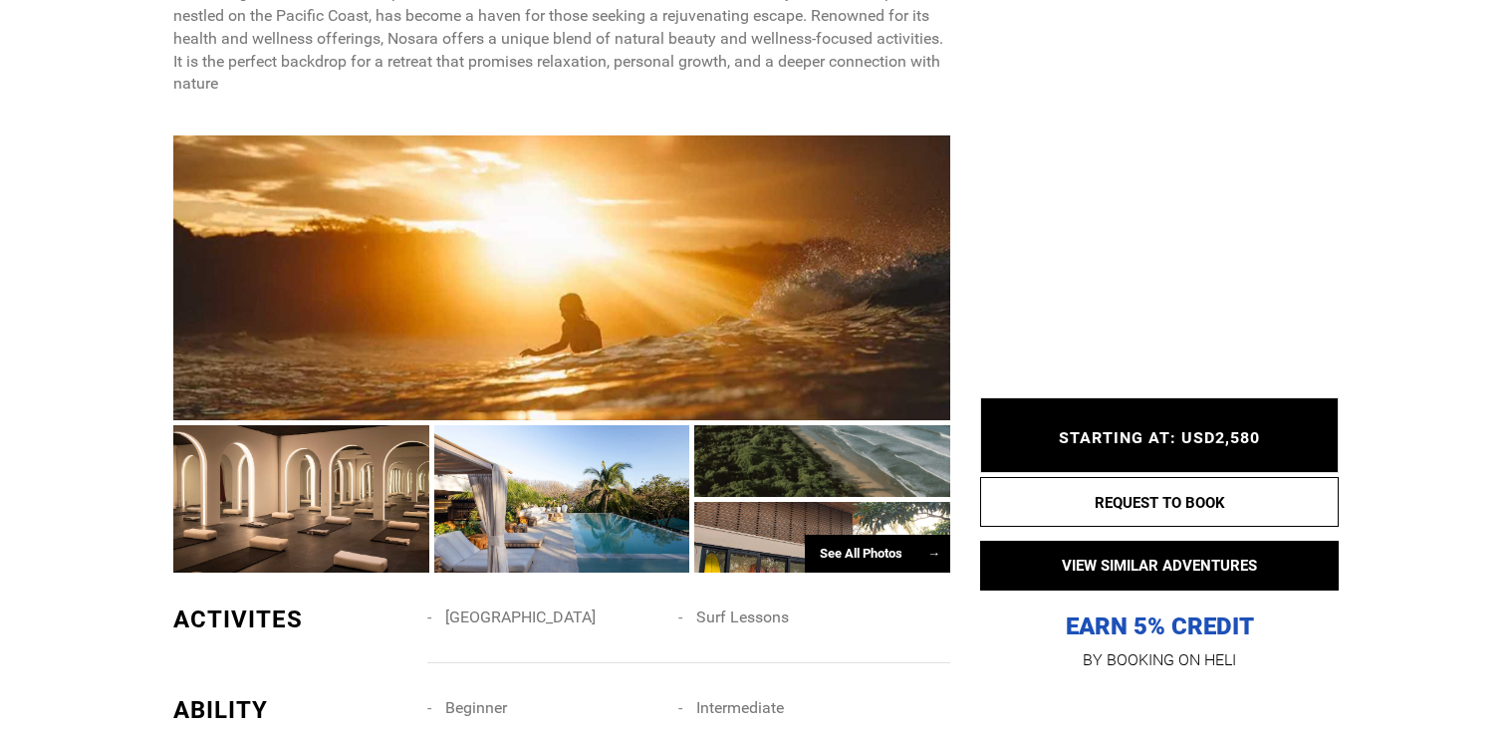
scroll to position [1240, 0]
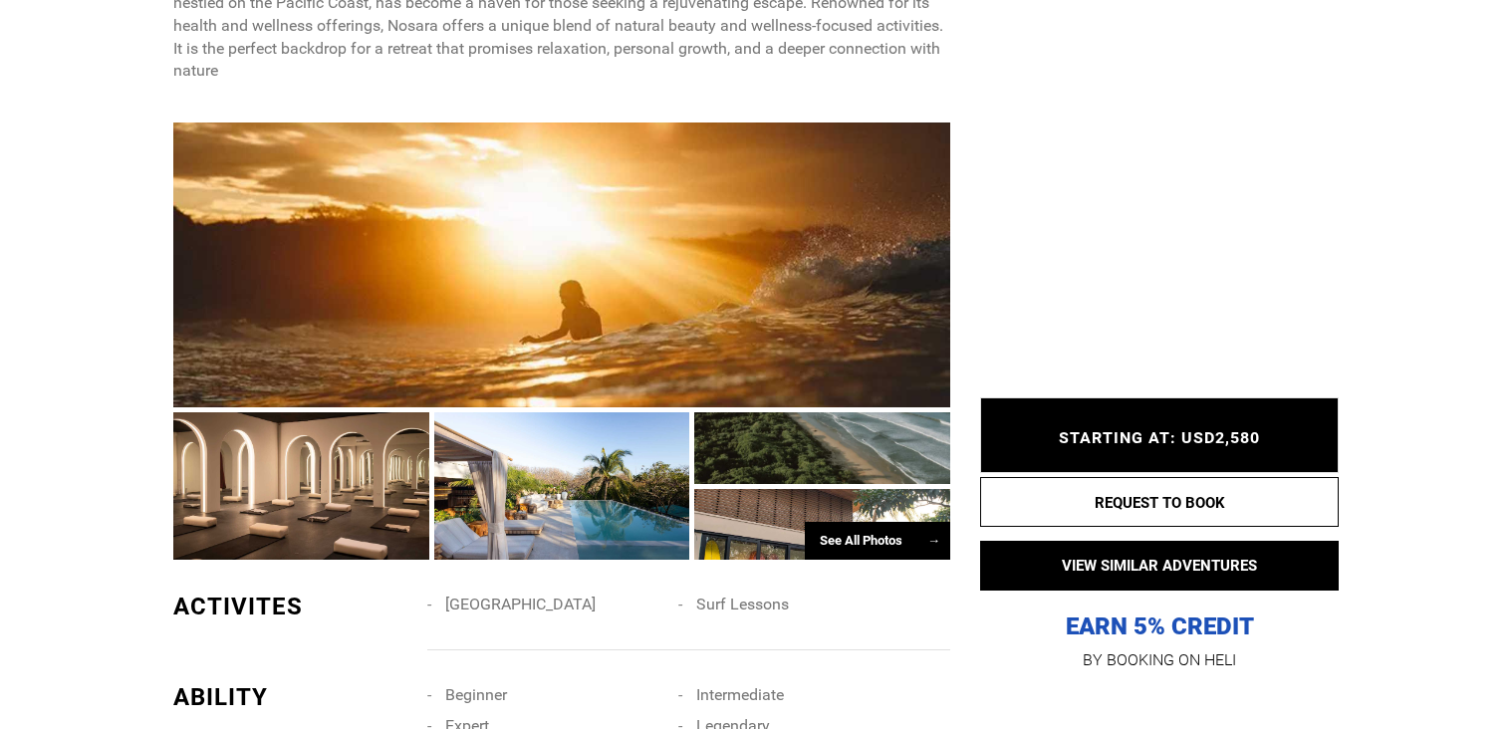
click at [886, 522] on div "See All Photos →" at bounding box center [877, 541] width 145 height 39
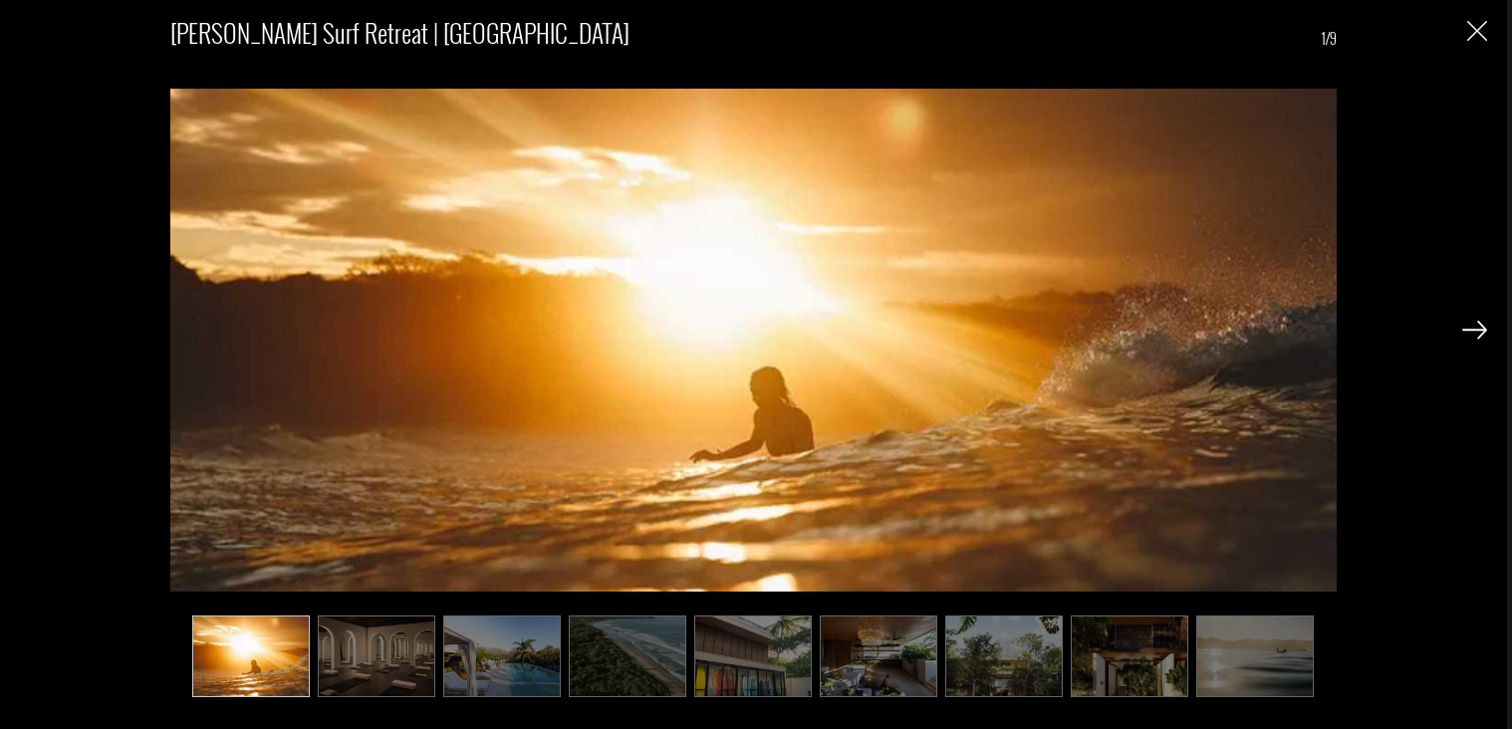
click at [355, 643] on img at bounding box center [377, 657] width 118 height 82
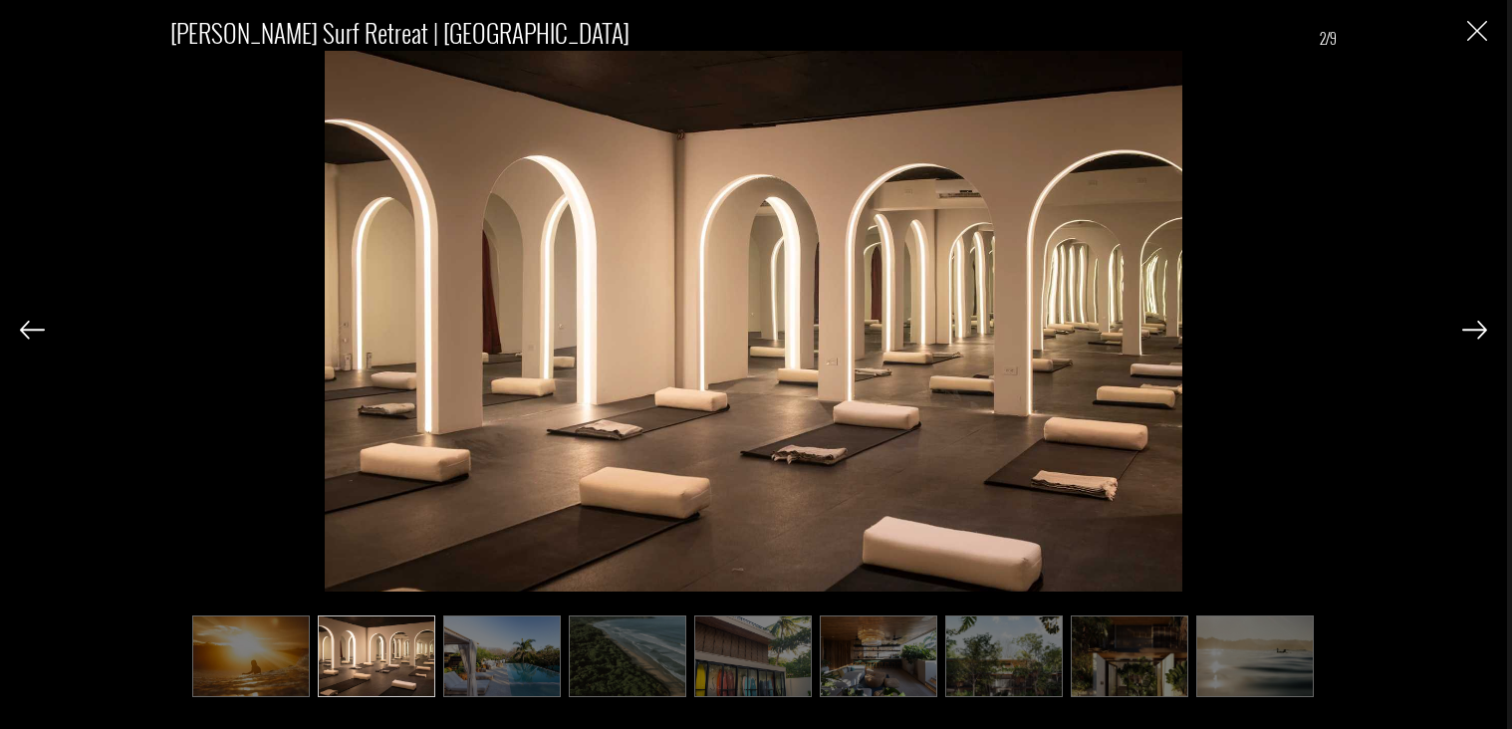
click at [1480, 331] on img at bounding box center [1475, 330] width 25 height 18
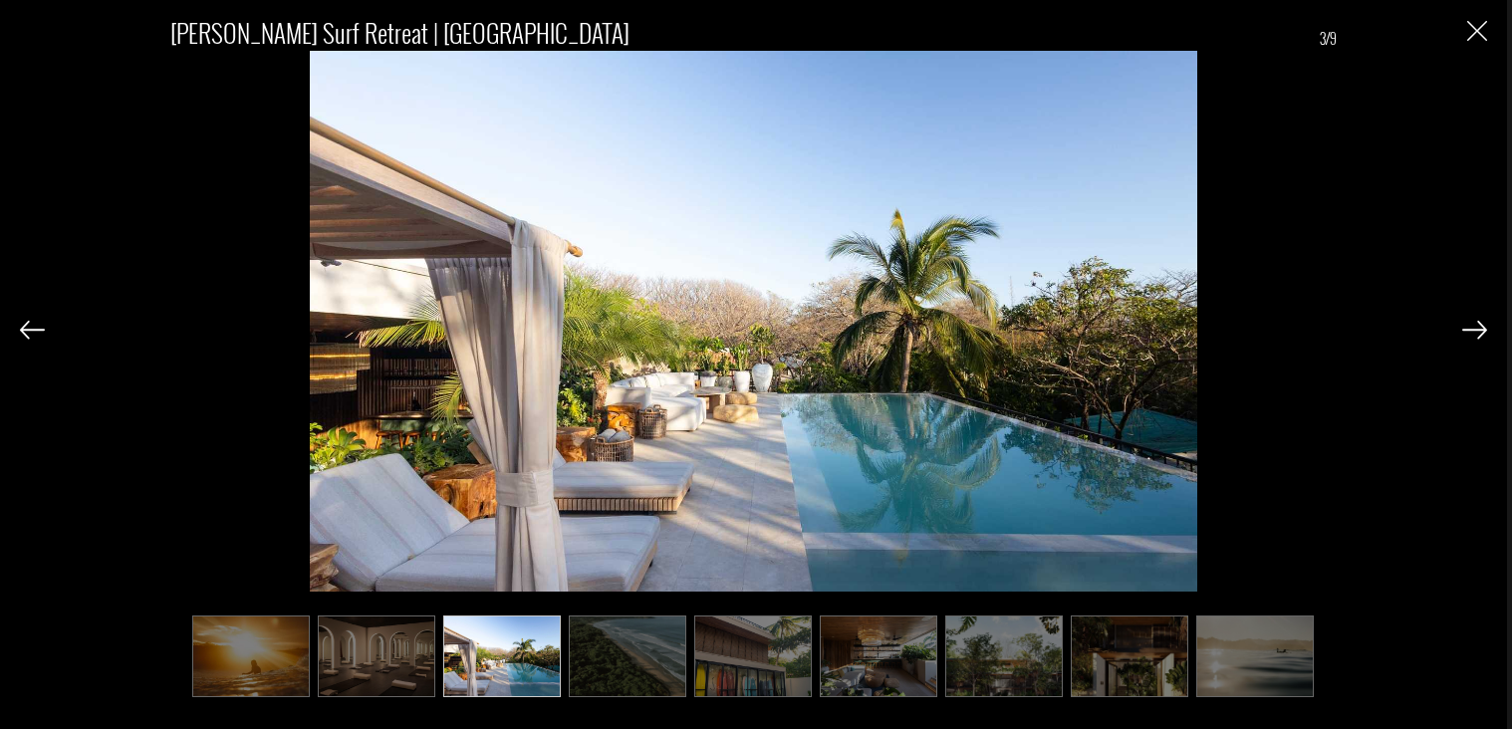
click at [1481, 330] on img at bounding box center [1475, 330] width 25 height 18
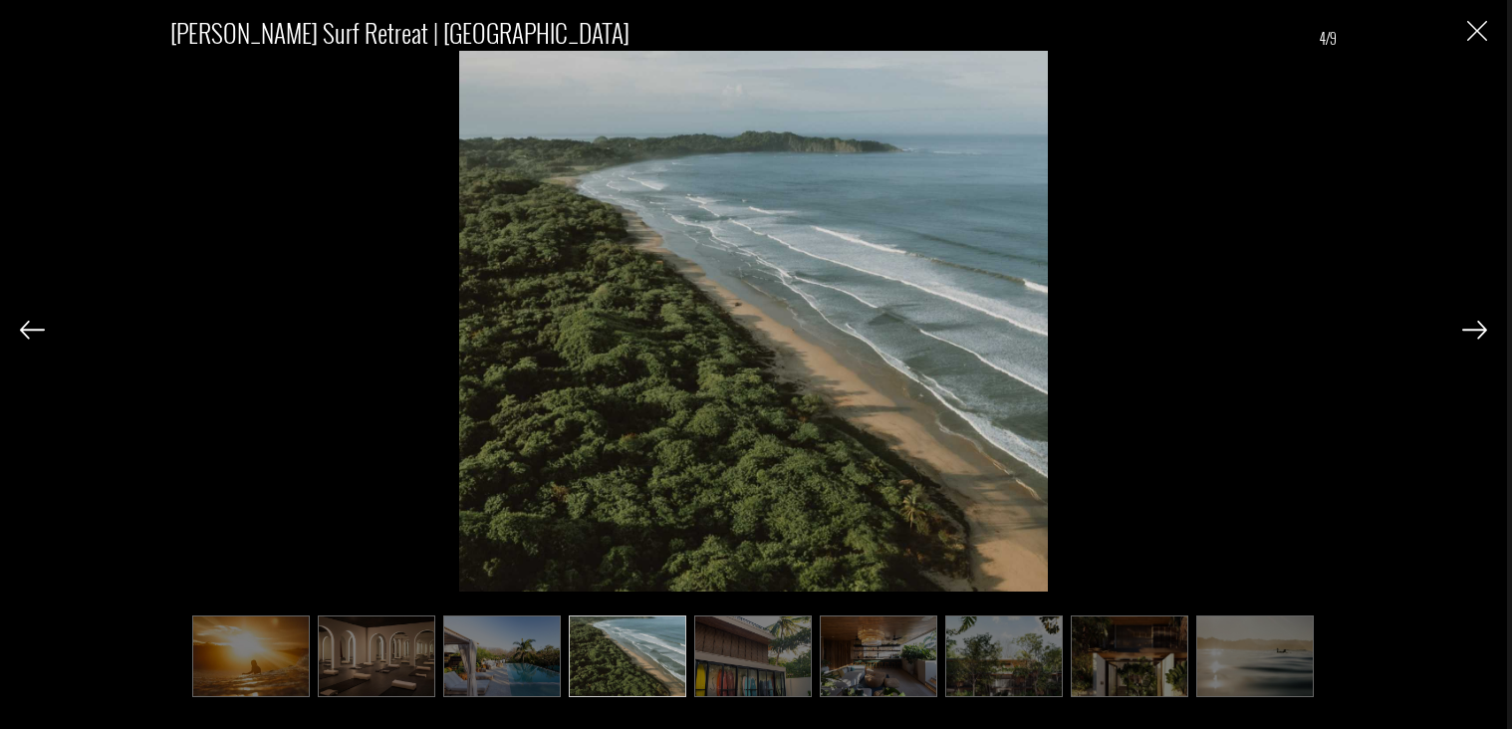
click at [1481, 330] on img at bounding box center [1475, 330] width 25 height 18
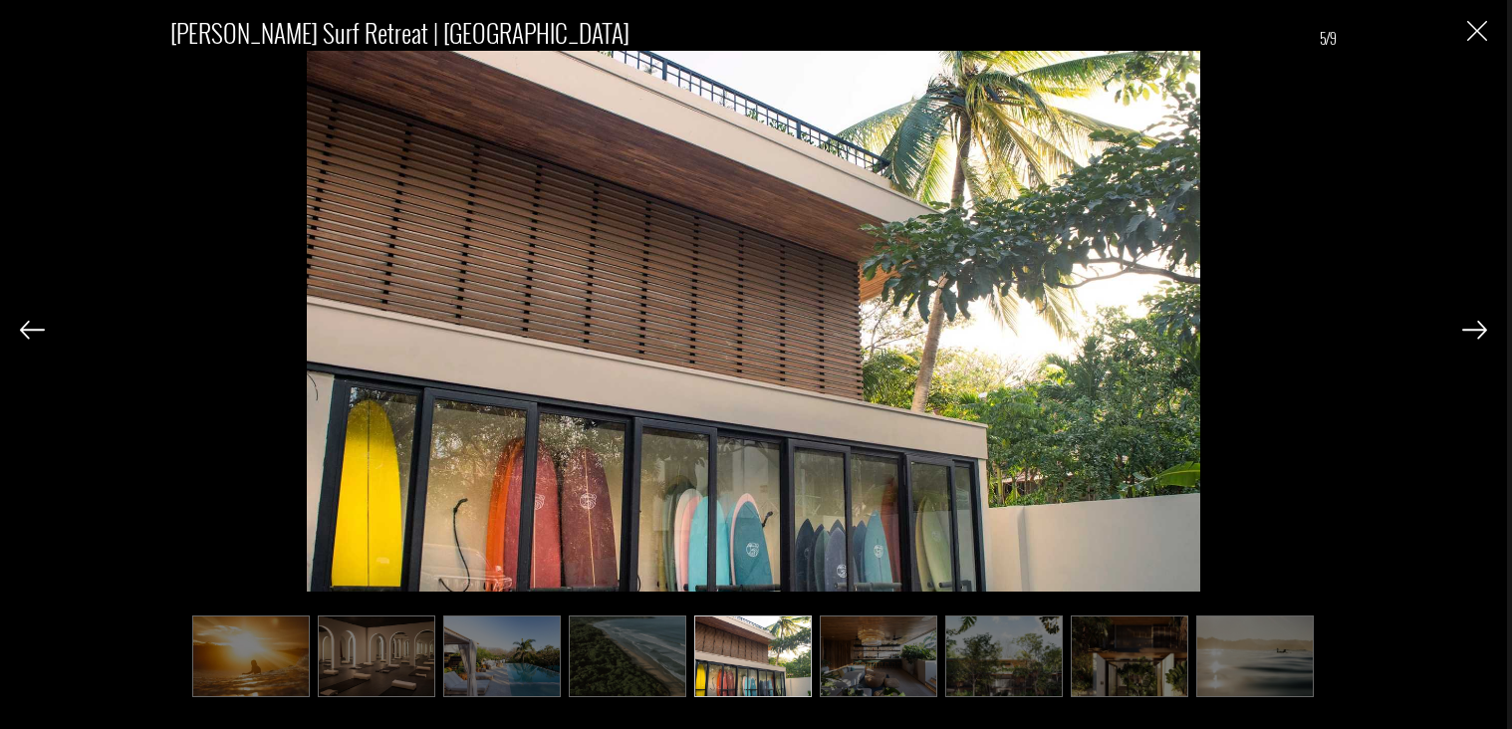
click at [1481, 330] on img at bounding box center [1475, 330] width 25 height 18
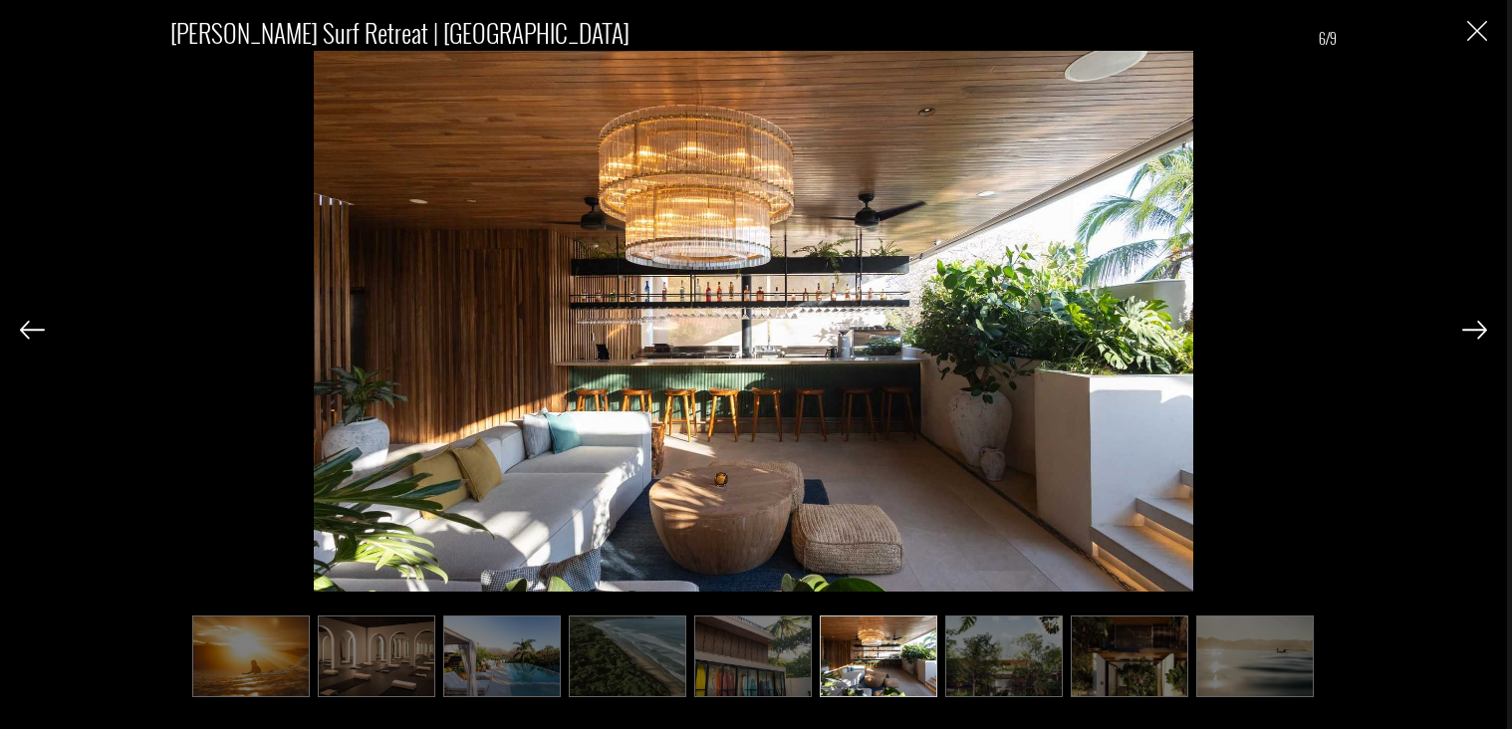
click at [1481, 330] on img at bounding box center [1475, 330] width 25 height 18
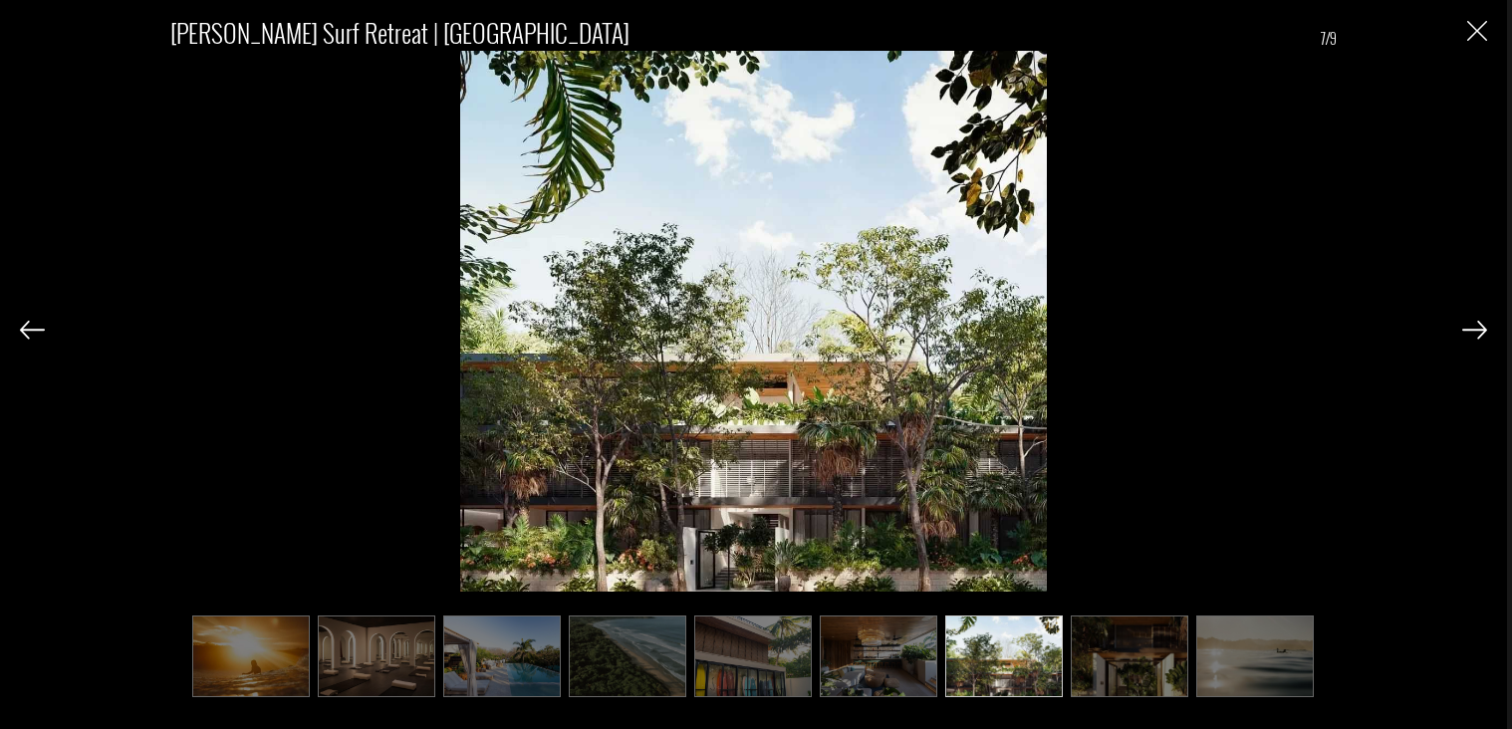
click at [1481, 330] on img at bounding box center [1475, 330] width 25 height 18
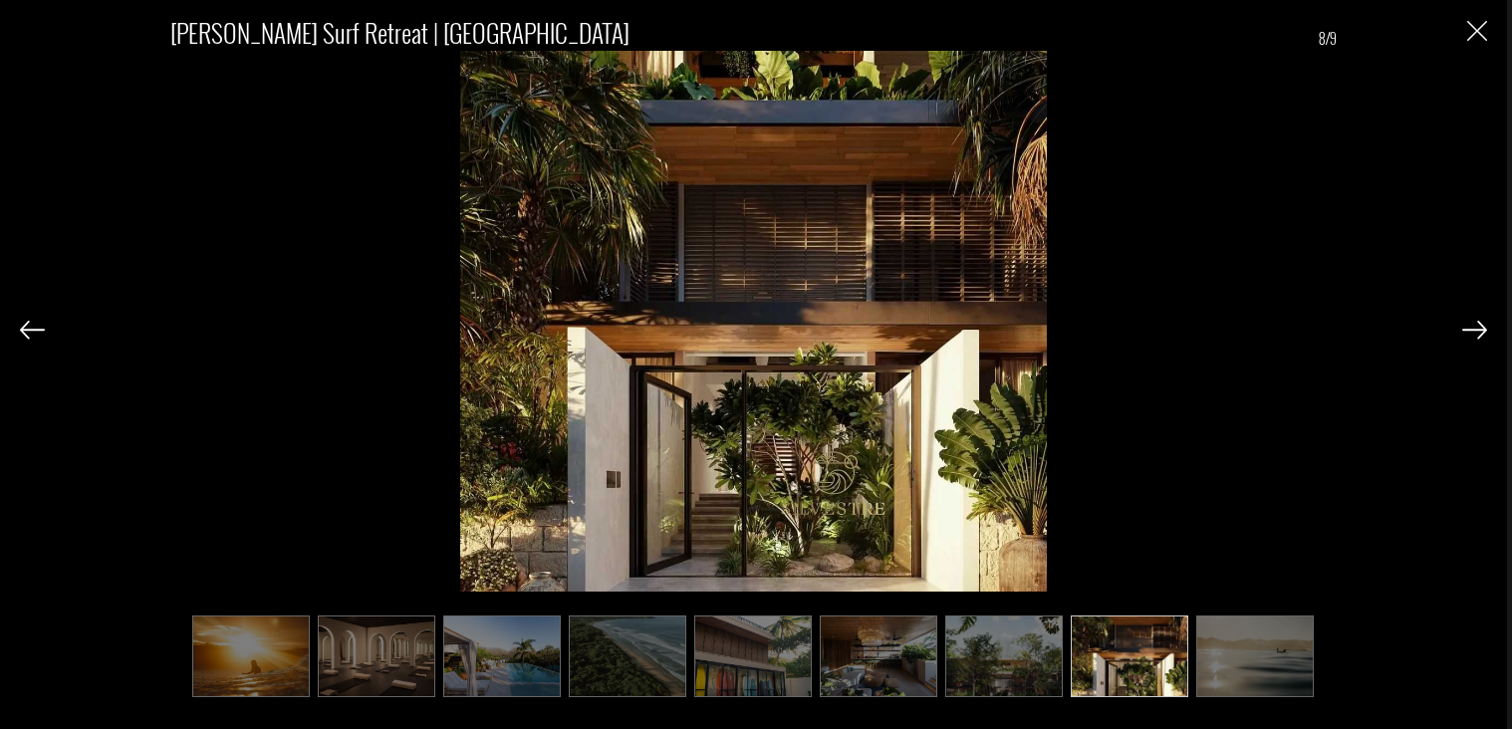
click at [1481, 330] on img at bounding box center [1475, 330] width 25 height 18
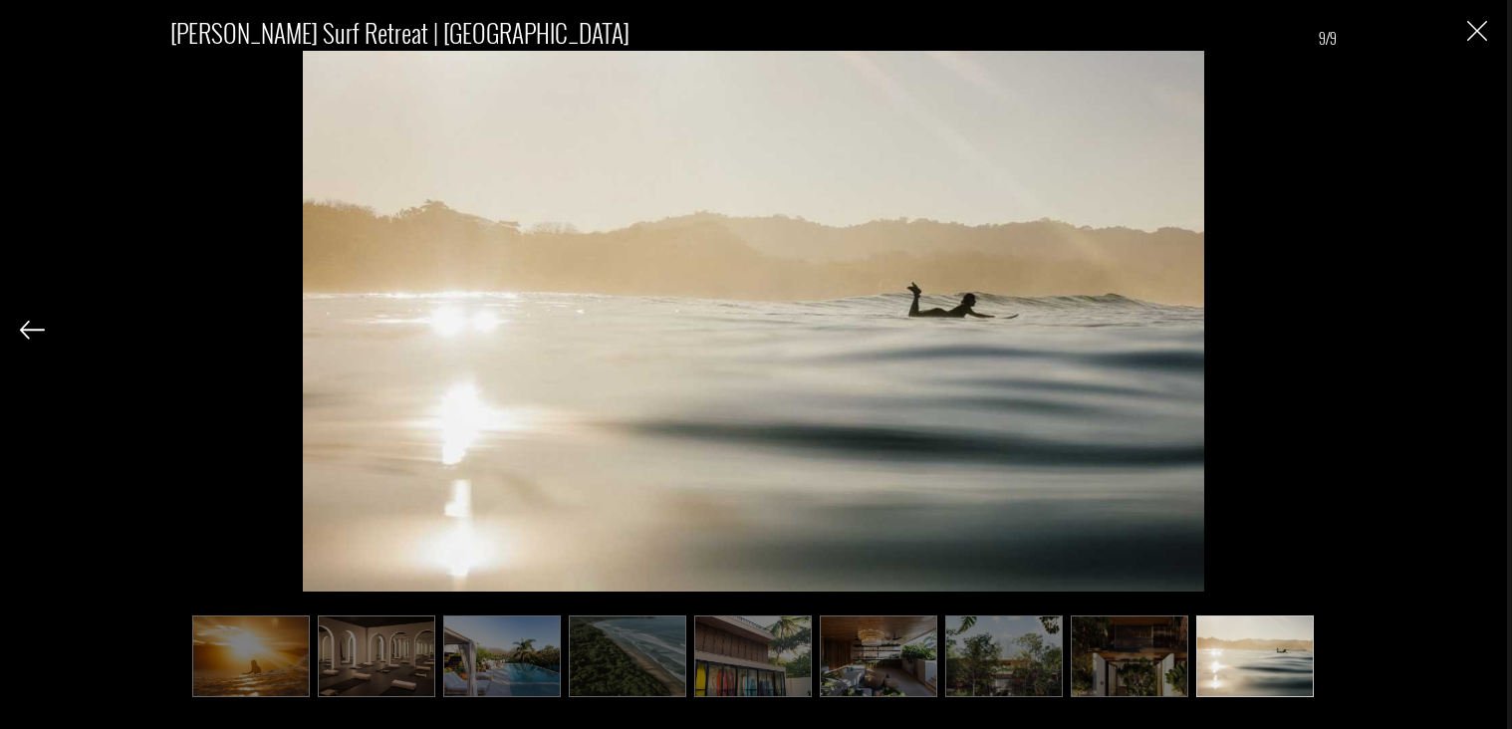
click at [1481, 32] on img "Close" at bounding box center [1478, 31] width 20 height 20
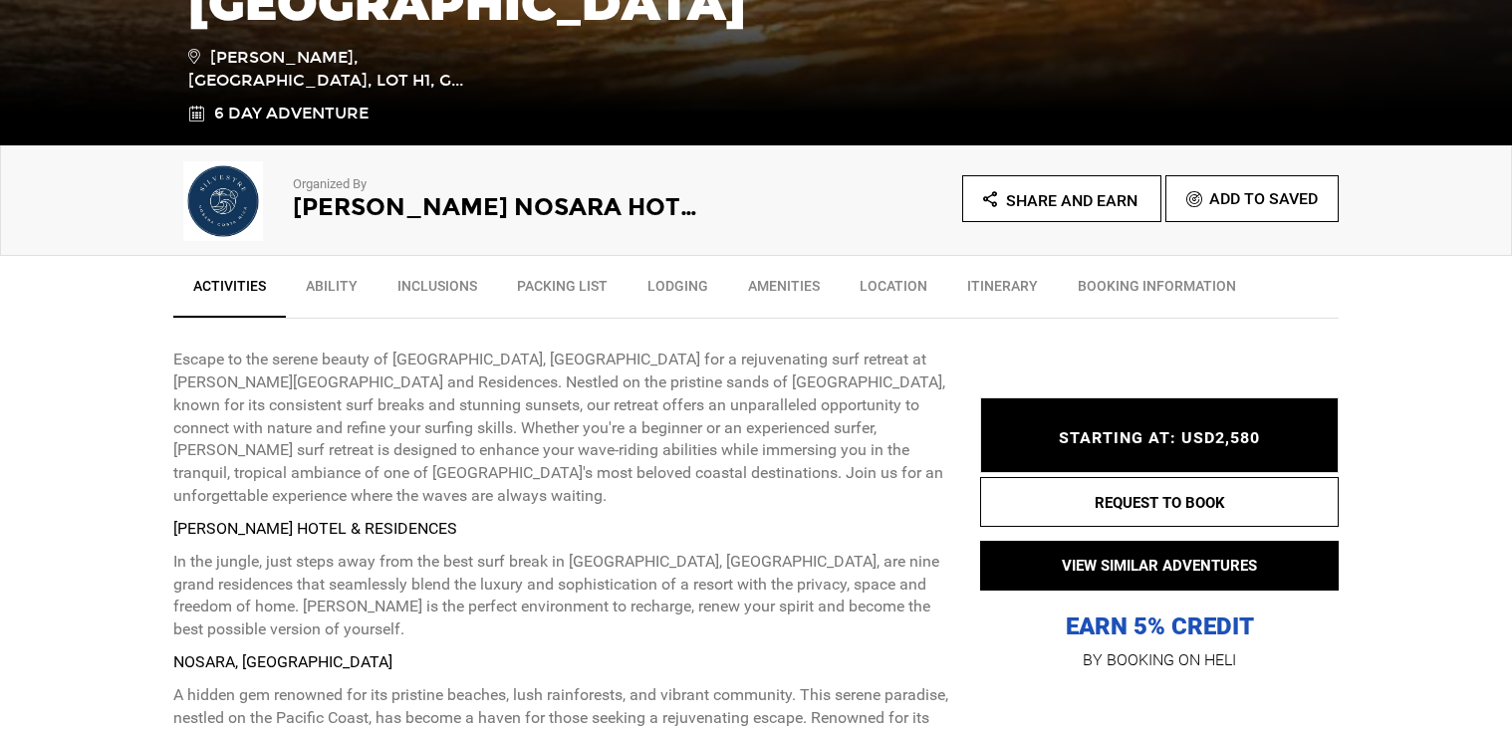
scroll to position [577, 0]
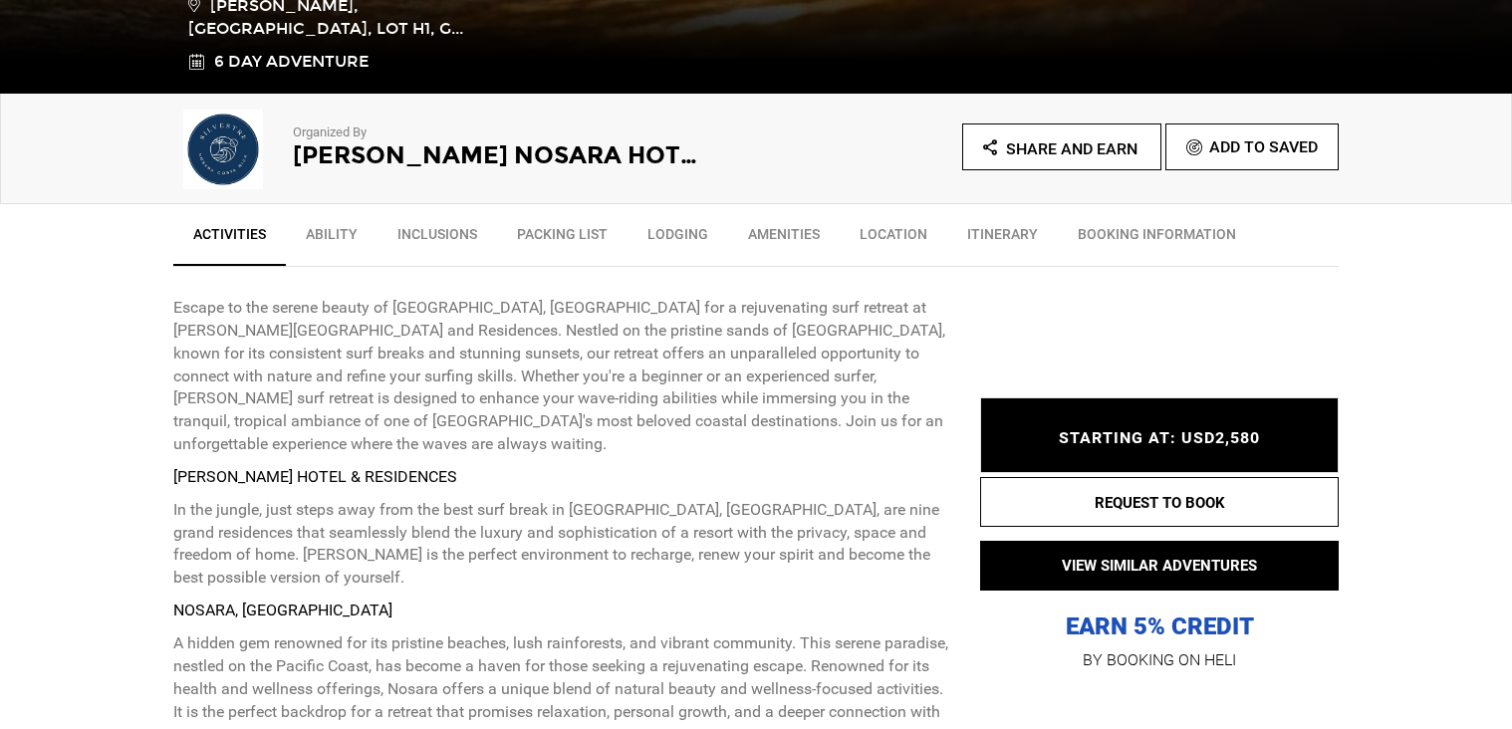
click at [346, 254] on link "Ability" at bounding box center [332, 239] width 92 height 50
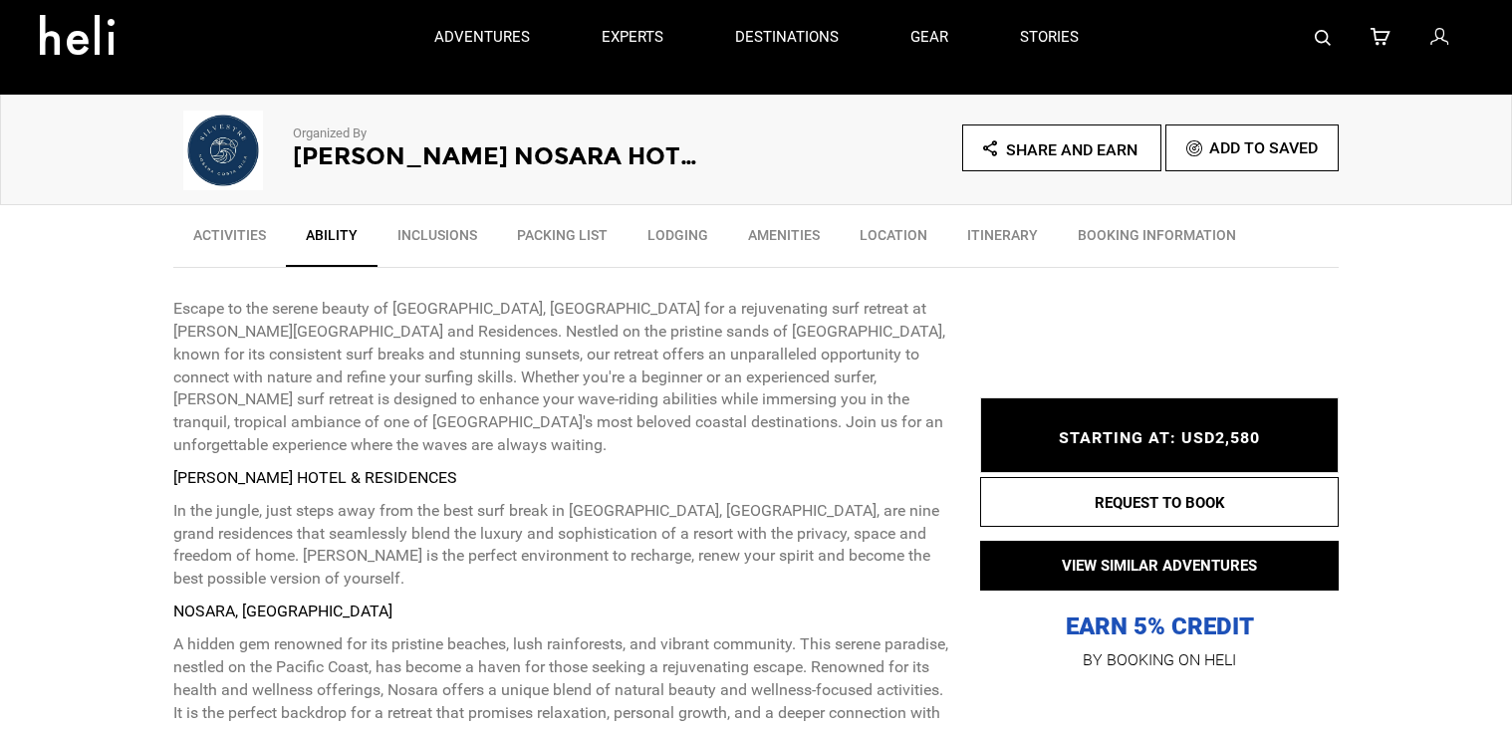
scroll to position [563, 0]
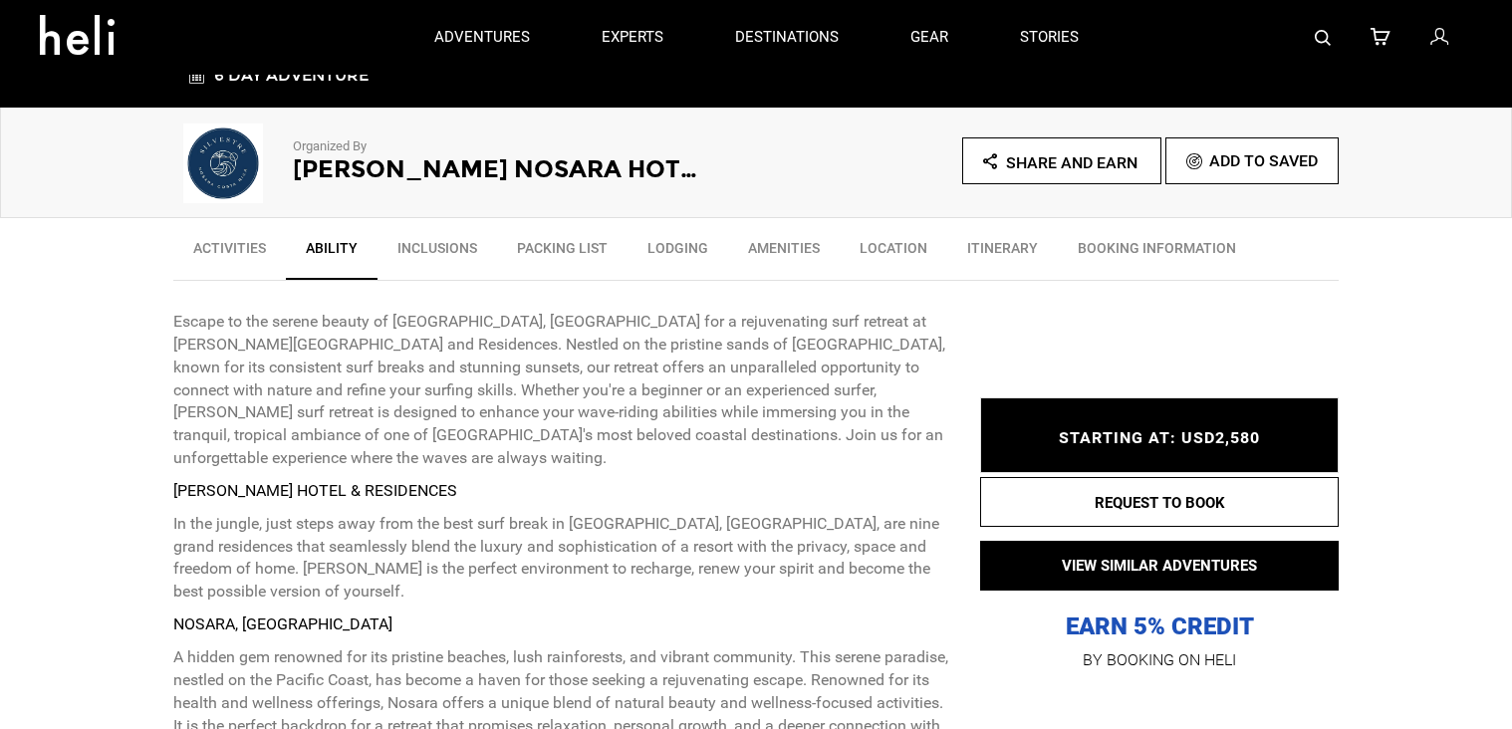
click at [1117, 257] on link "BOOKING INFORMATION" at bounding box center [1157, 253] width 198 height 50
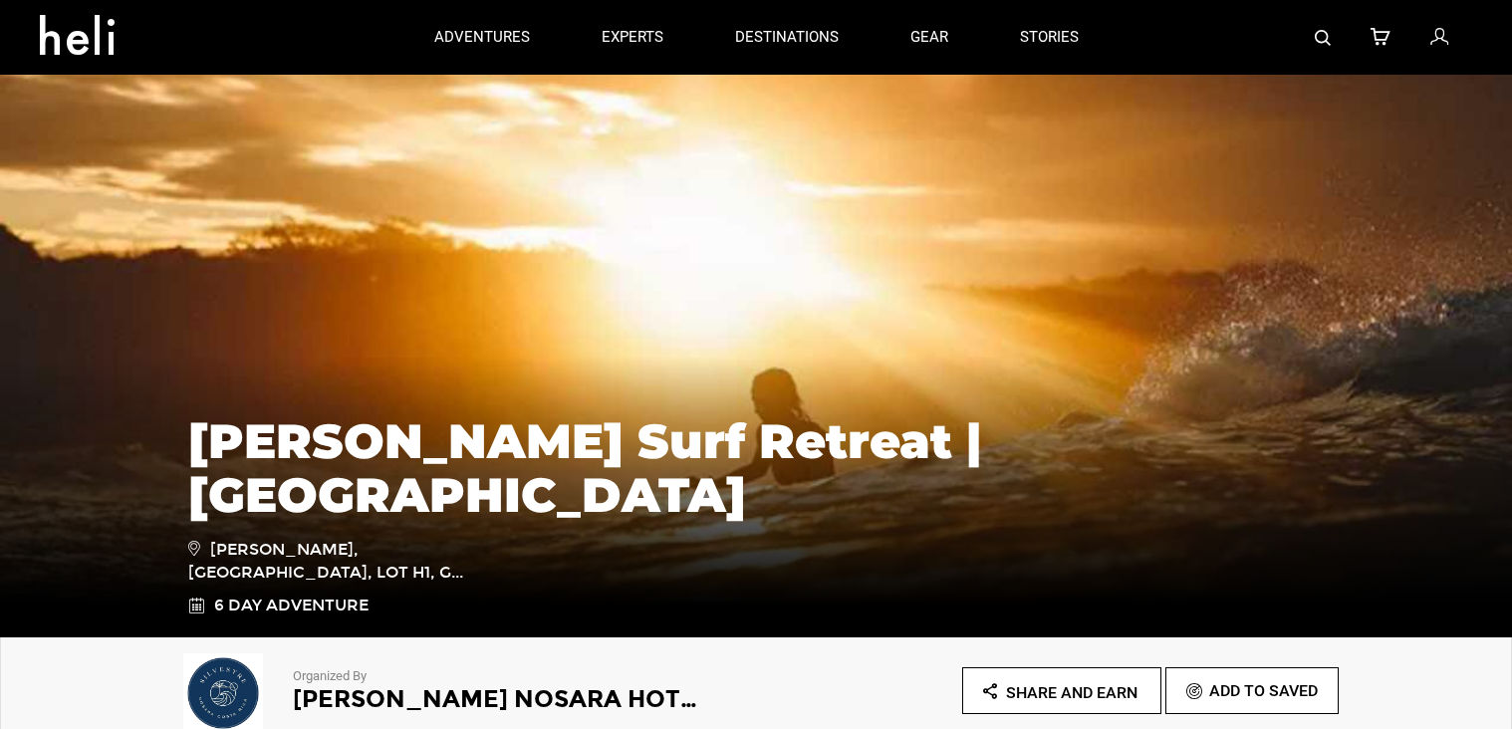
scroll to position [0, 0]
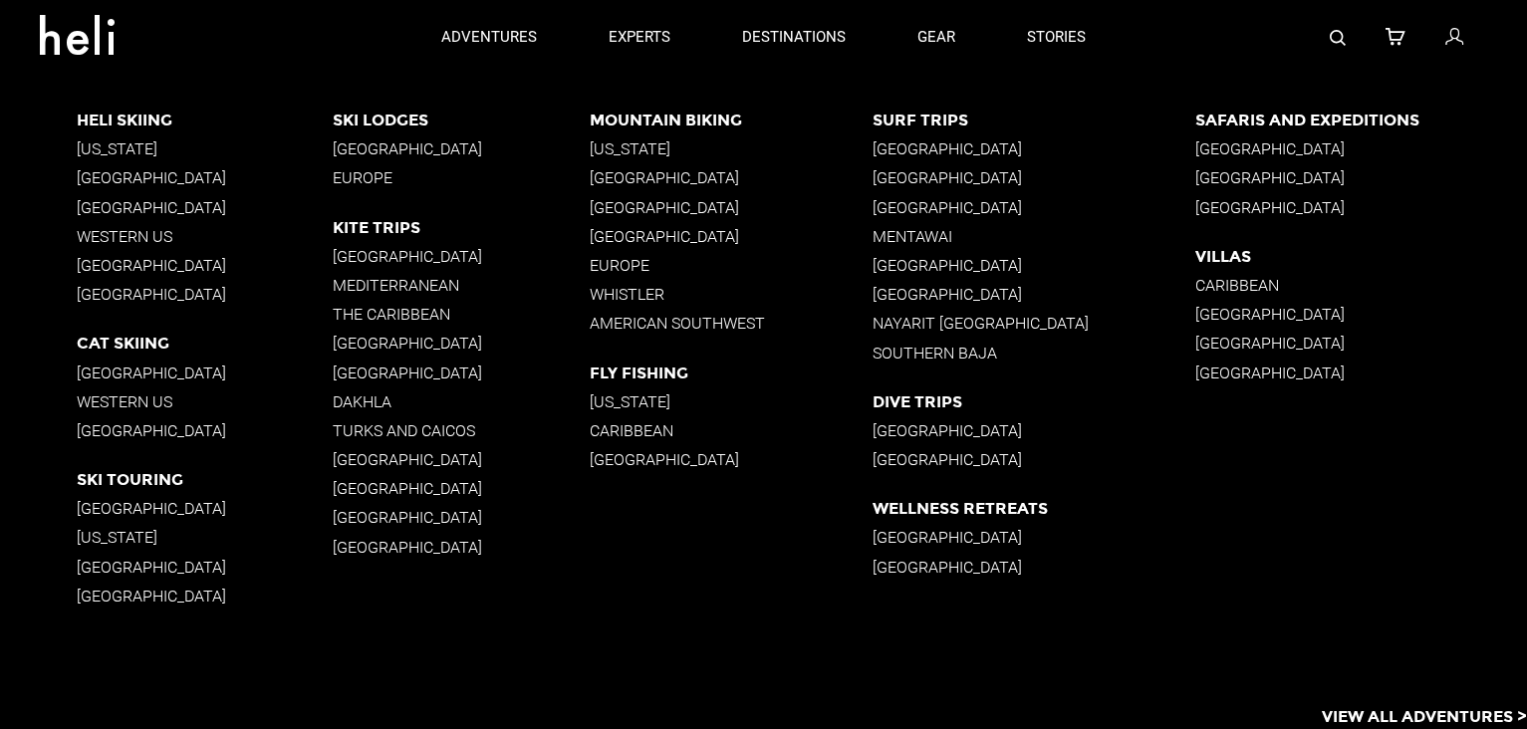
click at [935, 297] on p "Portugal" at bounding box center [1035, 294] width 324 height 19
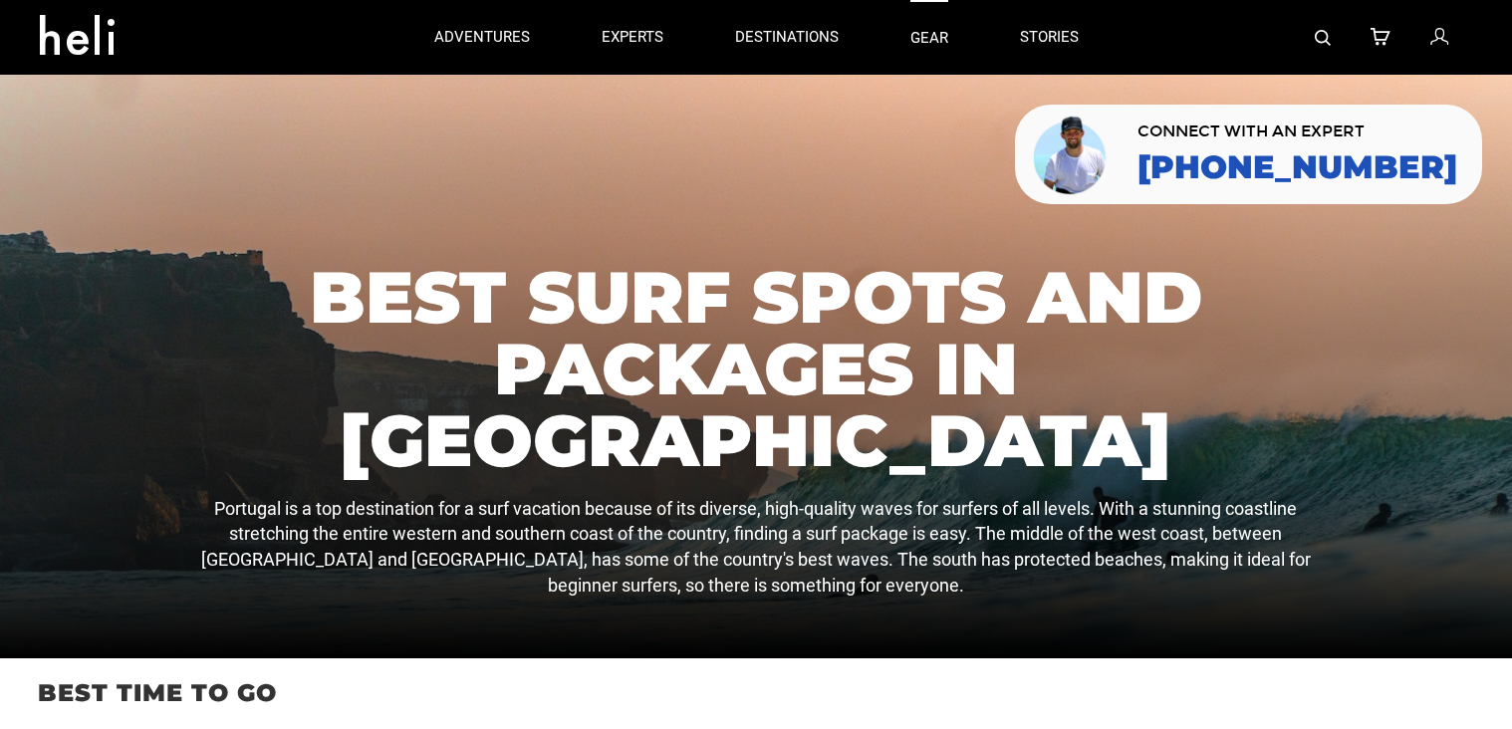
click at [938, 41] on link "gear" at bounding box center [930, 37] width 38 height 75
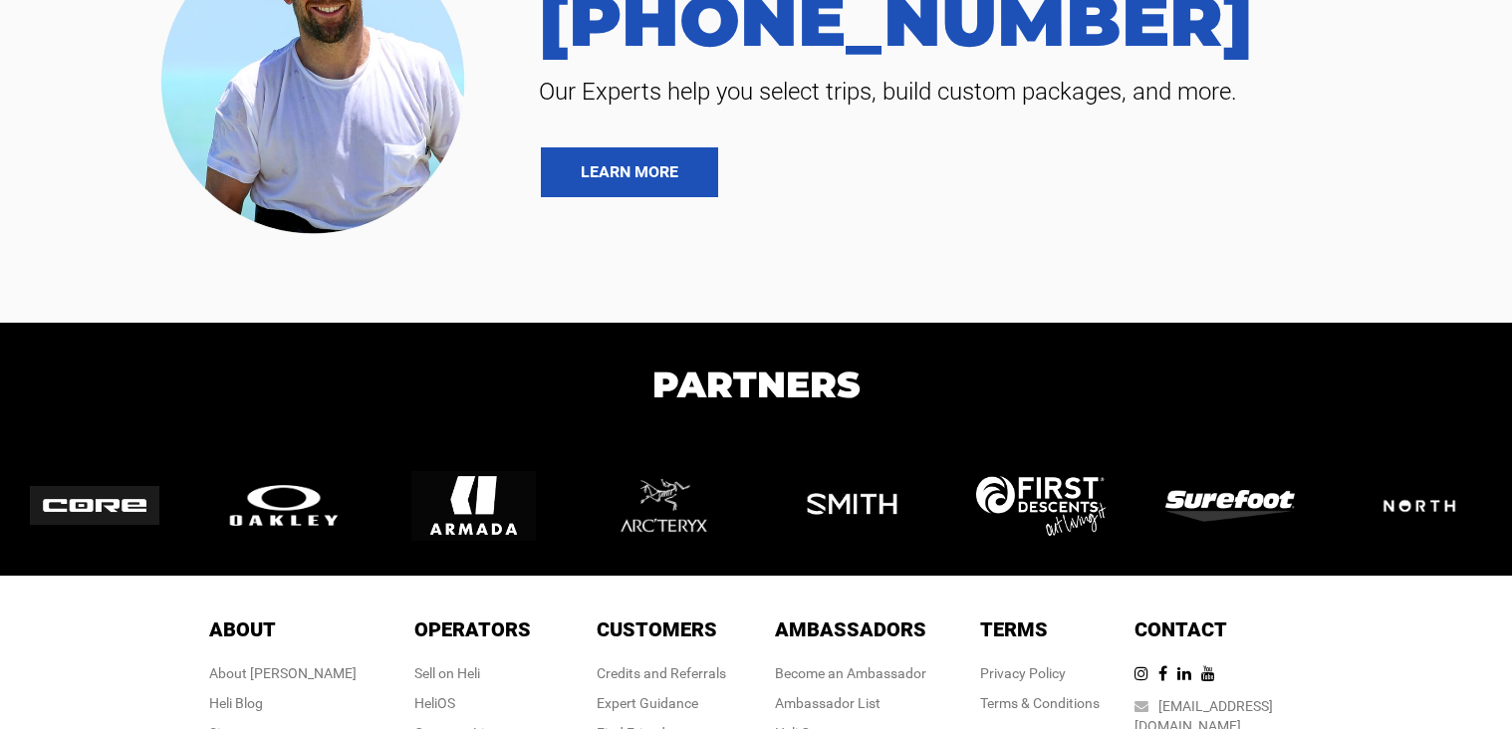
scroll to position [4889, 0]
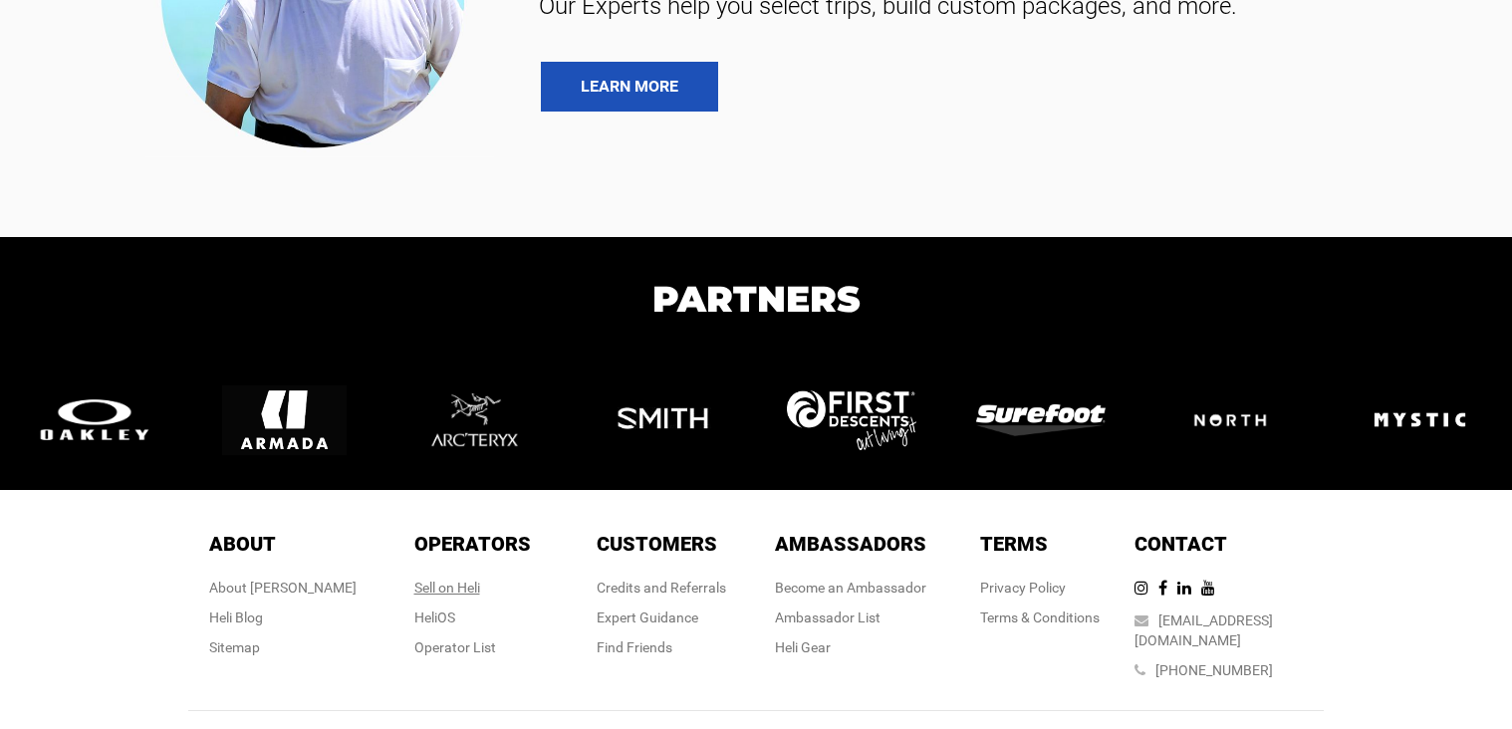
click at [455, 578] on div "Sell on Heli" at bounding box center [472, 588] width 117 height 20
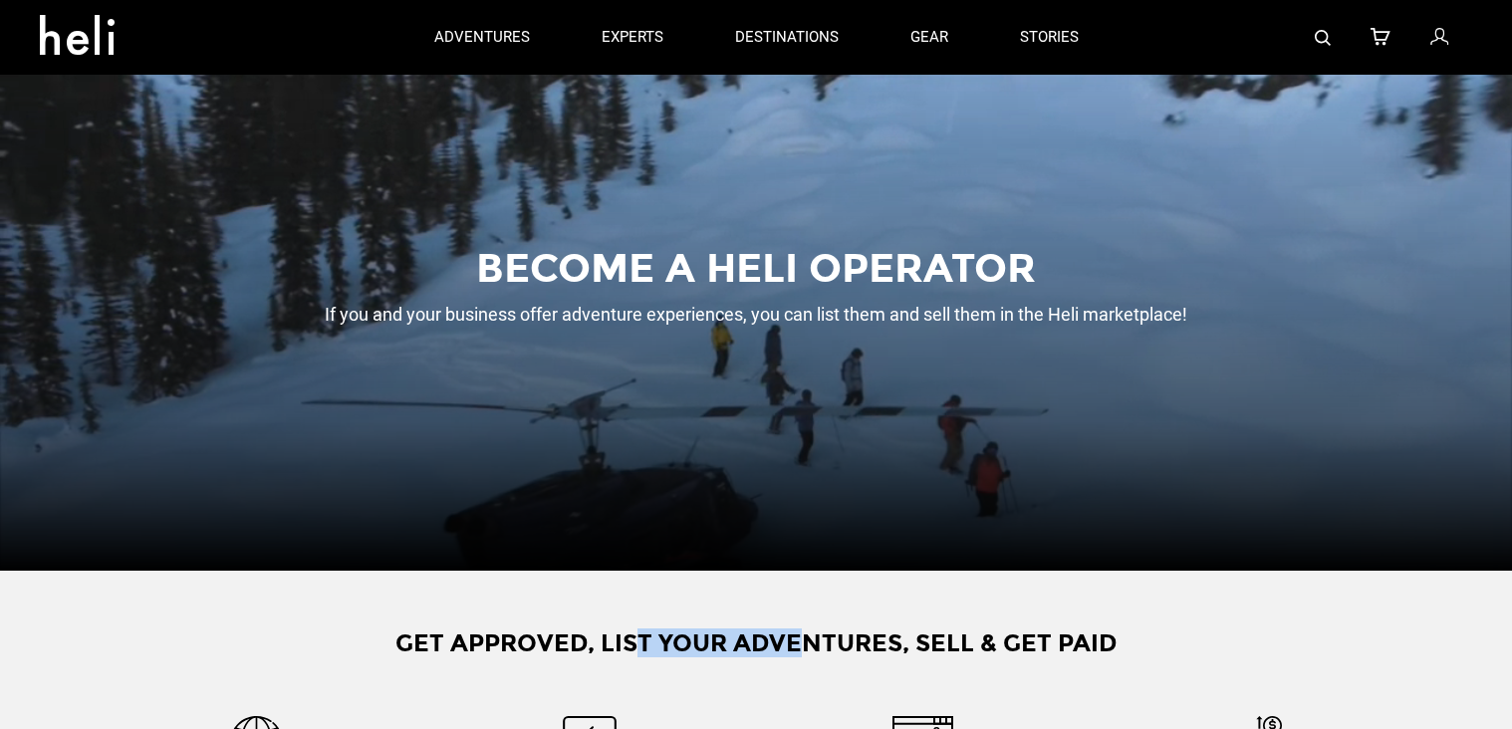
drag, startPoint x: 636, startPoint y: 646, endPoint x: 798, endPoint y: 643, distance: 162.4
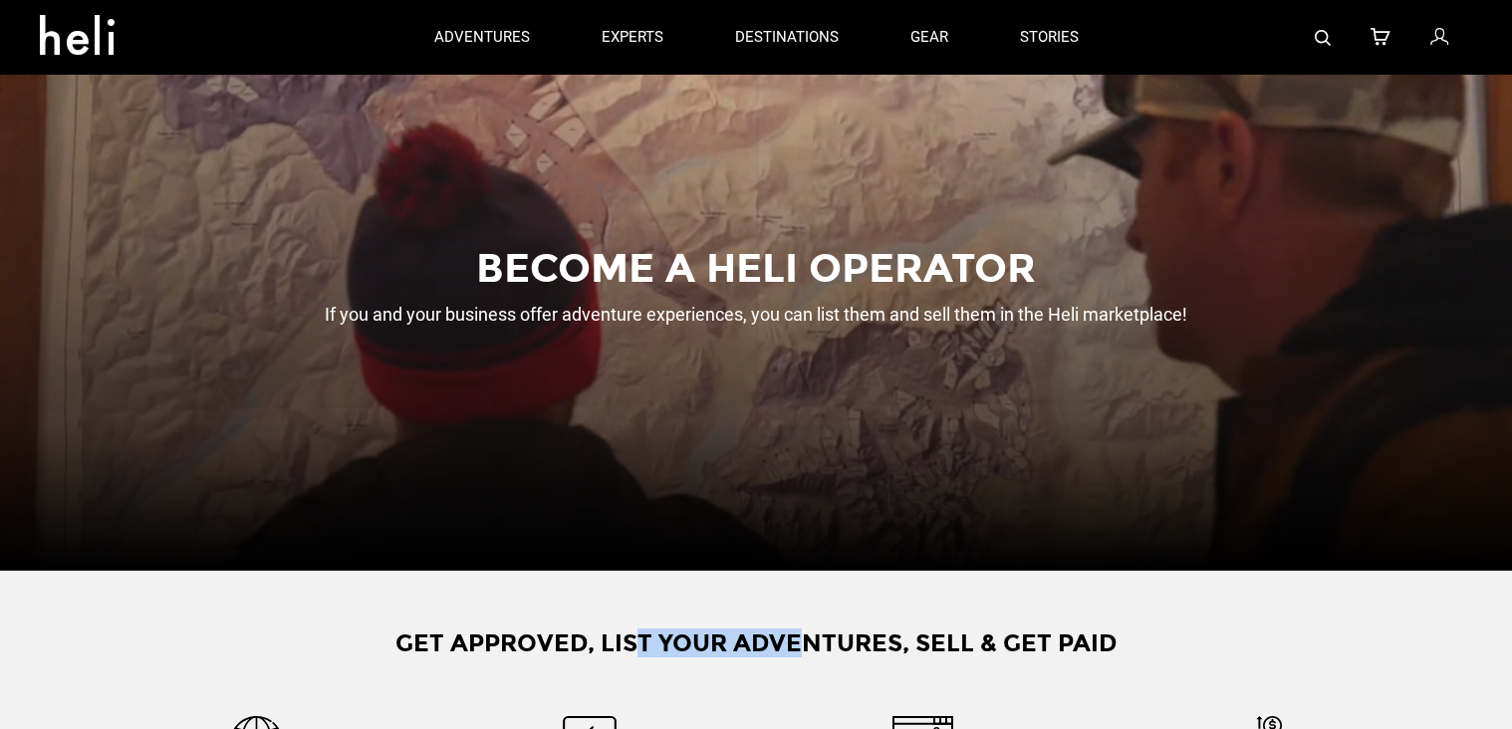
click at [797, 643] on h1 "Get Approved, List Your Adventures, Sell & Get Paid" at bounding box center [756, 644] width 1331 height 26
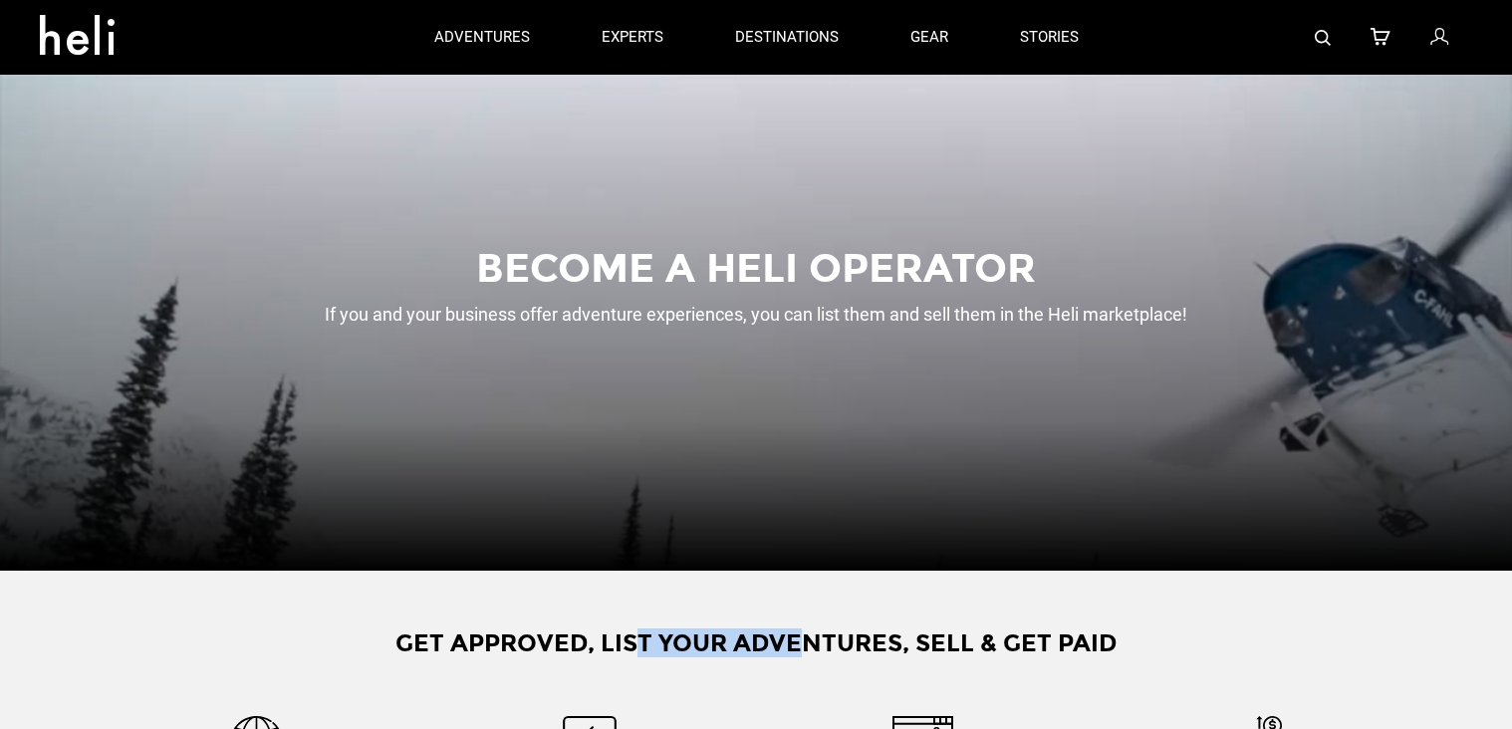
click at [798, 643] on h1 "Get Approved, List Your Adventures, Sell & Get Paid" at bounding box center [756, 644] width 1331 height 26
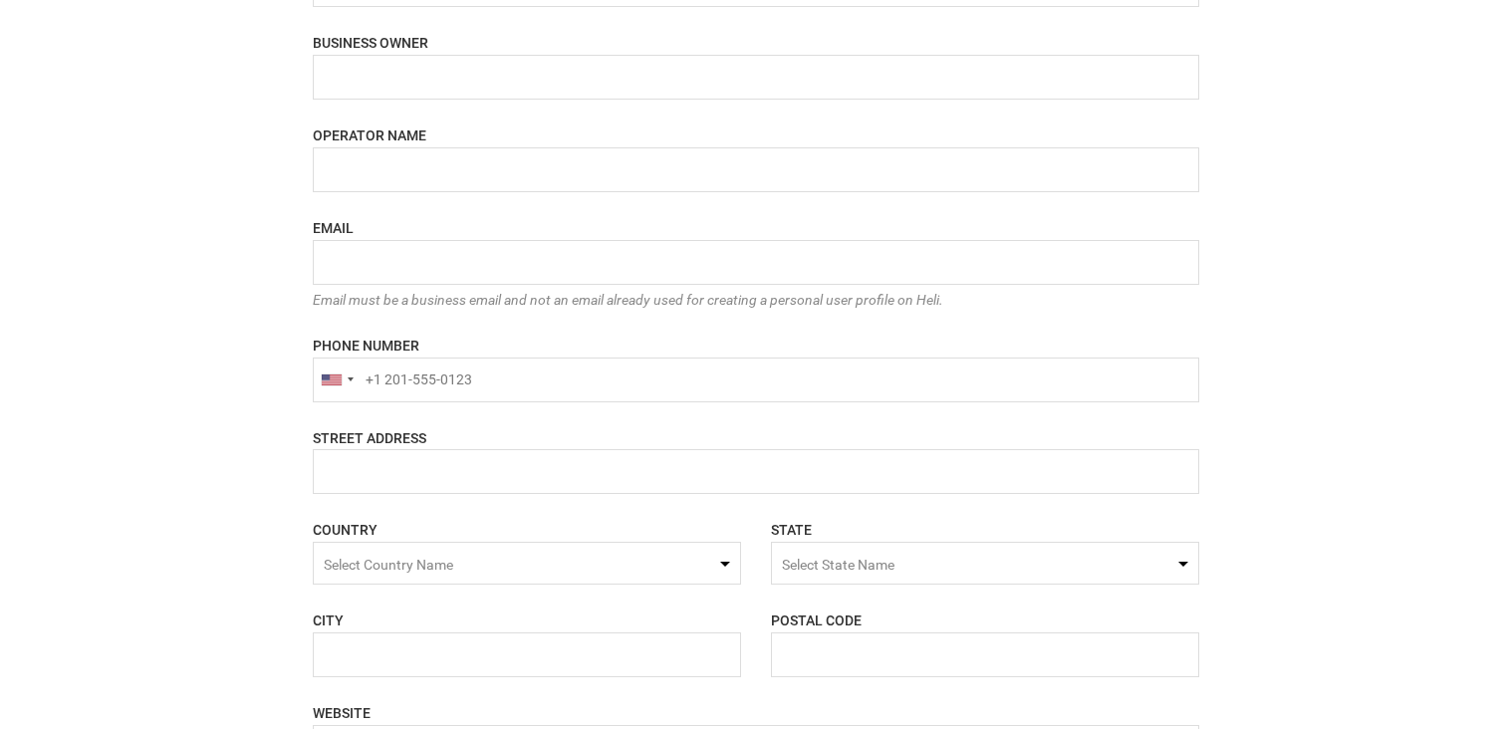
scroll to position [1150, 0]
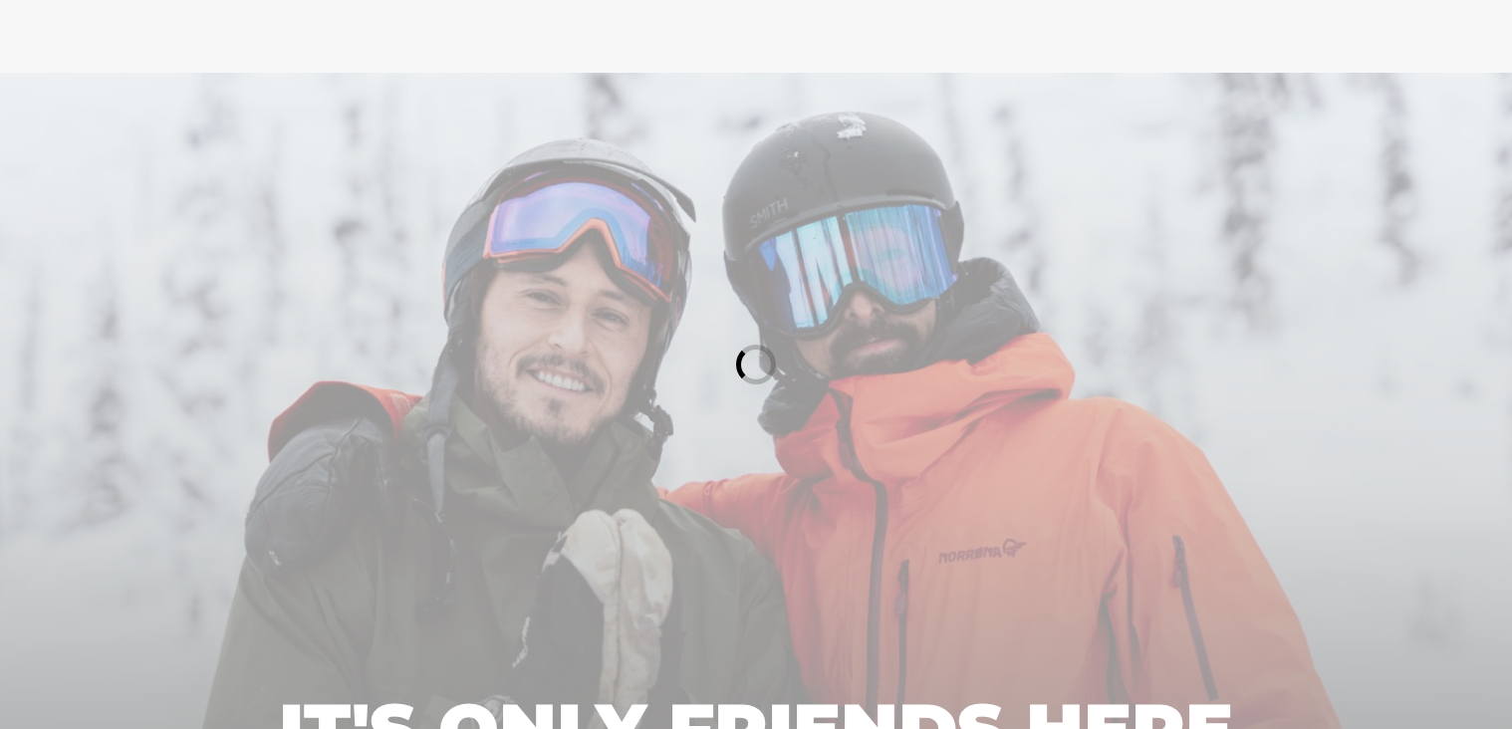
scroll to position [346, 0]
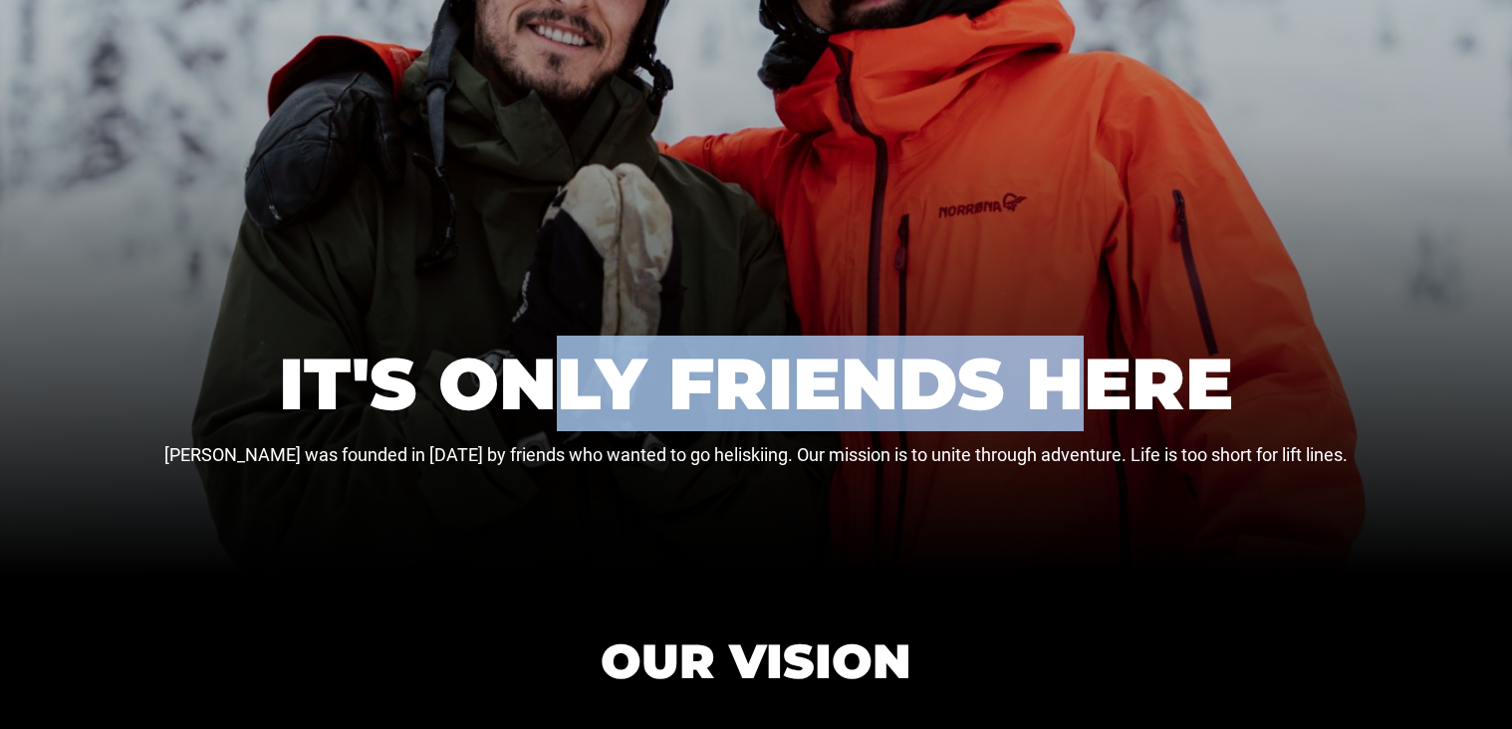
drag, startPoint x: 574, startPoint y: 376, endPoint x: 1087, endPoint y: 381, distance: 513.1
click at [1087, 381] on h1 "IT'S ONLY FRIENDS HERE" at bounding box center [756, 384] width 955 height 96
click at [1088, 382] on h1 "IT'S ONLY FRIENDS HERE" at bounding box center [756, 384] width 955 height 96
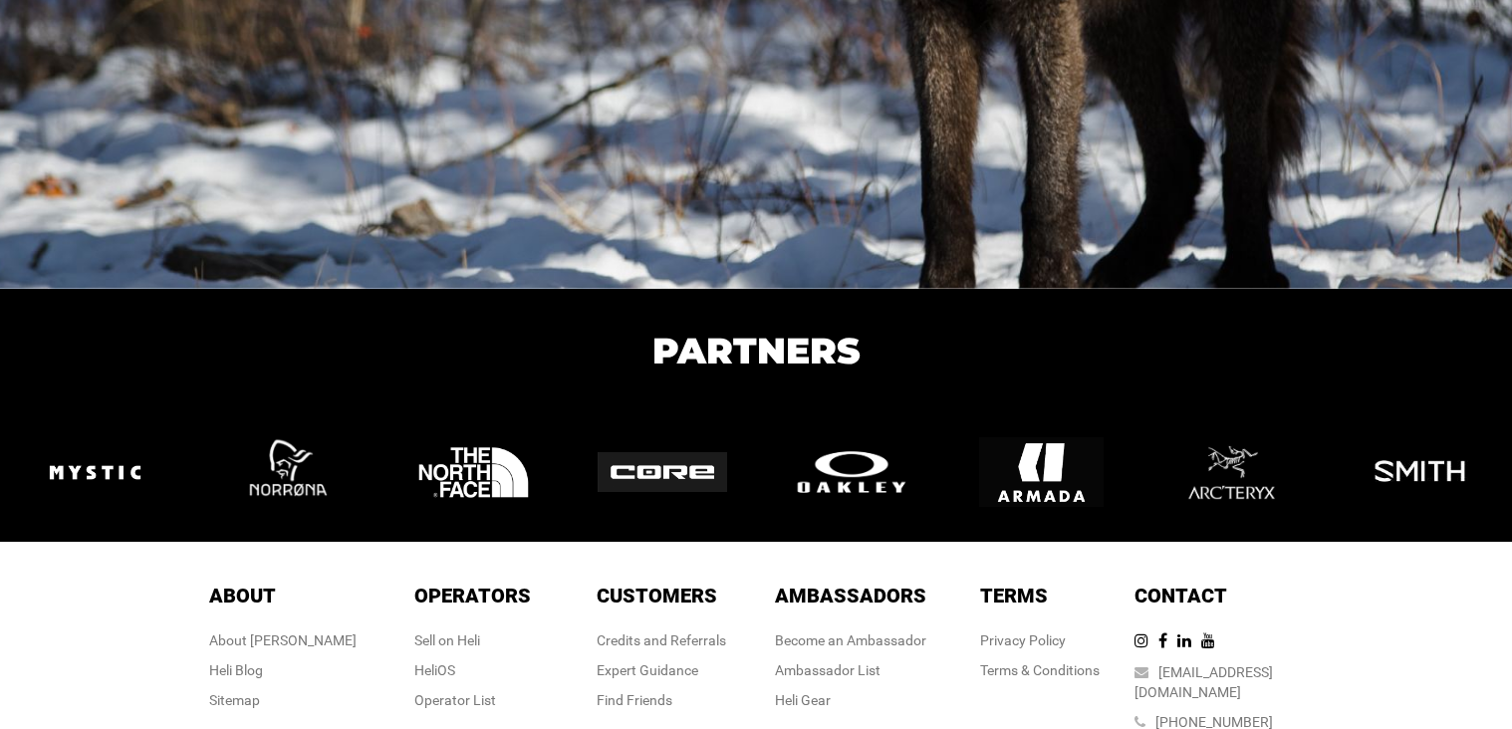
scroll to position [3060, 0]
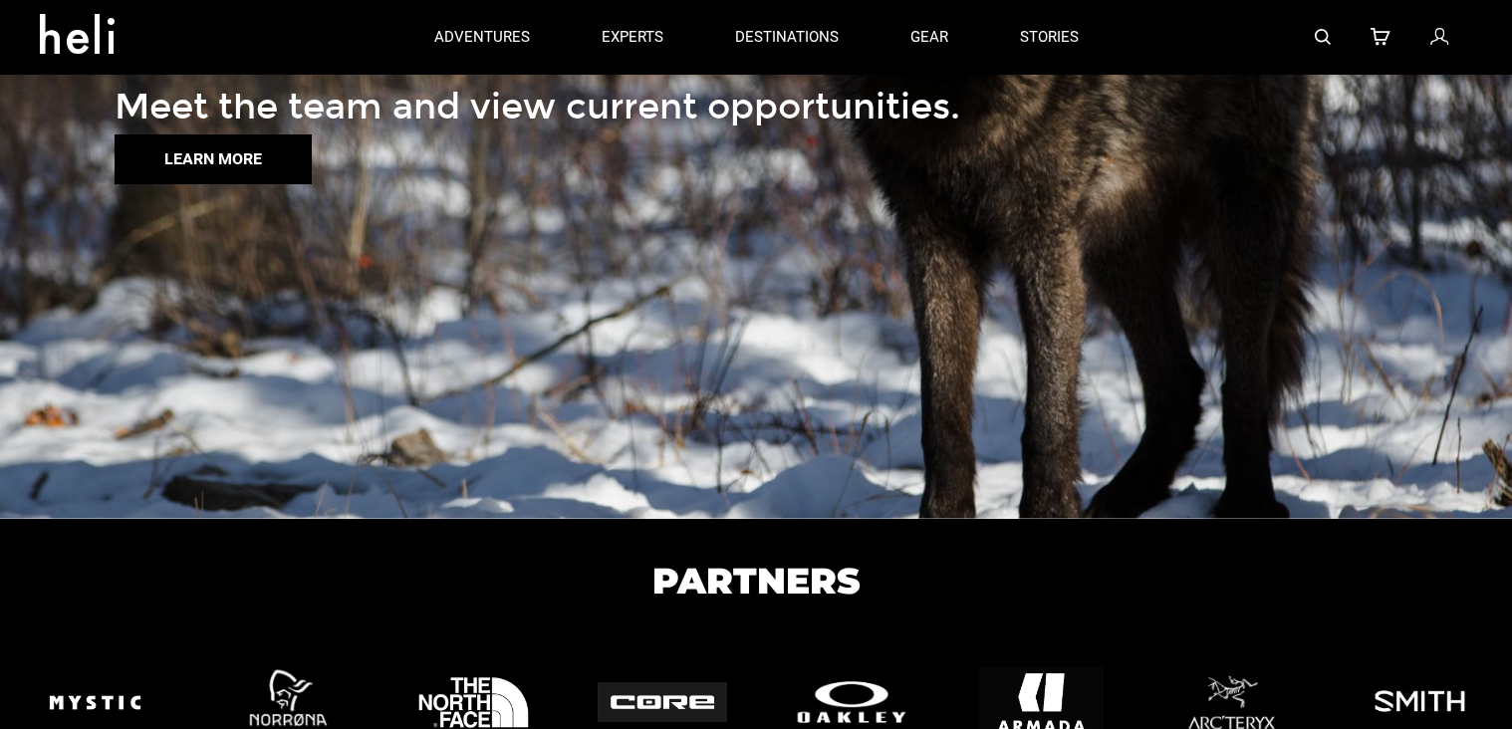
click at [226, 182] on button "LEARN MORE" at bounding box center [213, 160] width 197 height 50
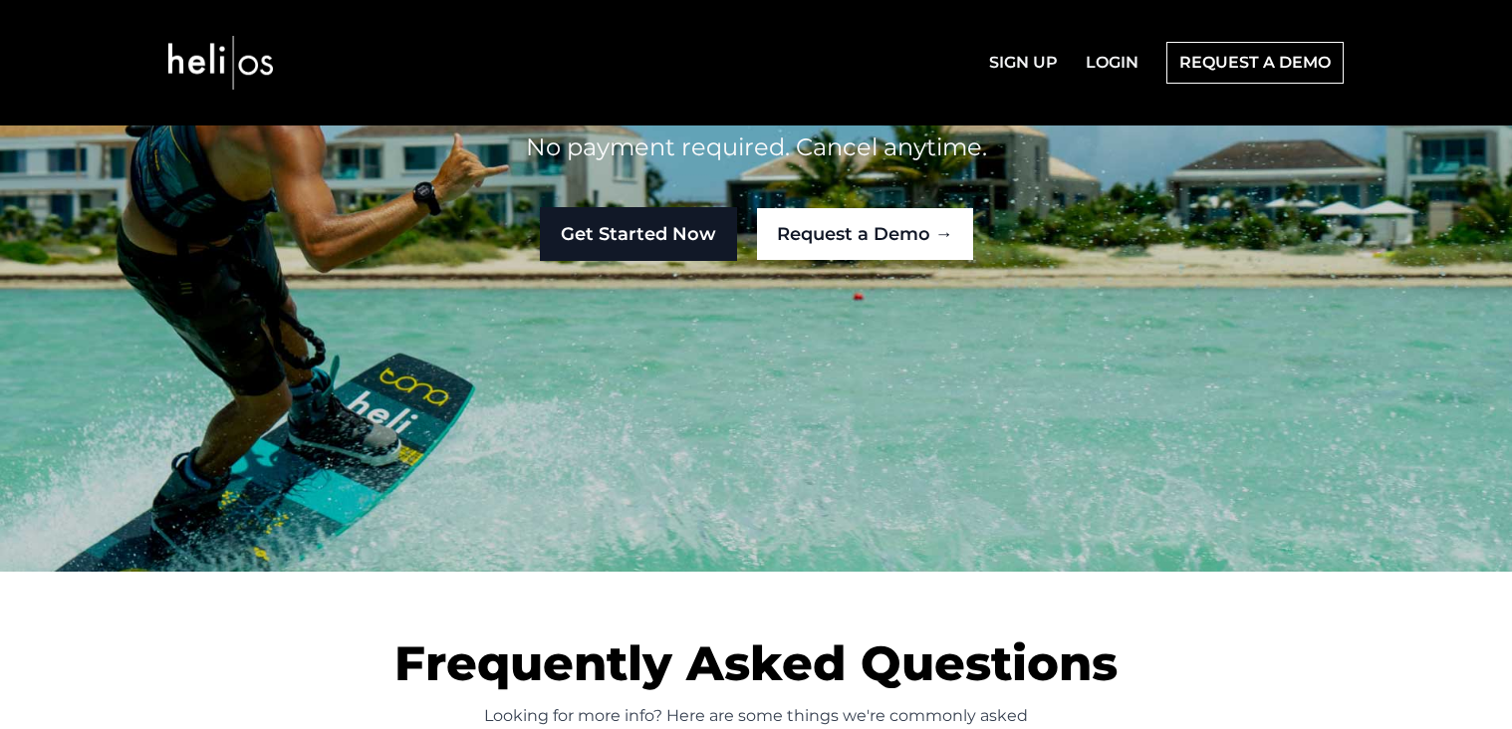
scroll to position [5059, 0]
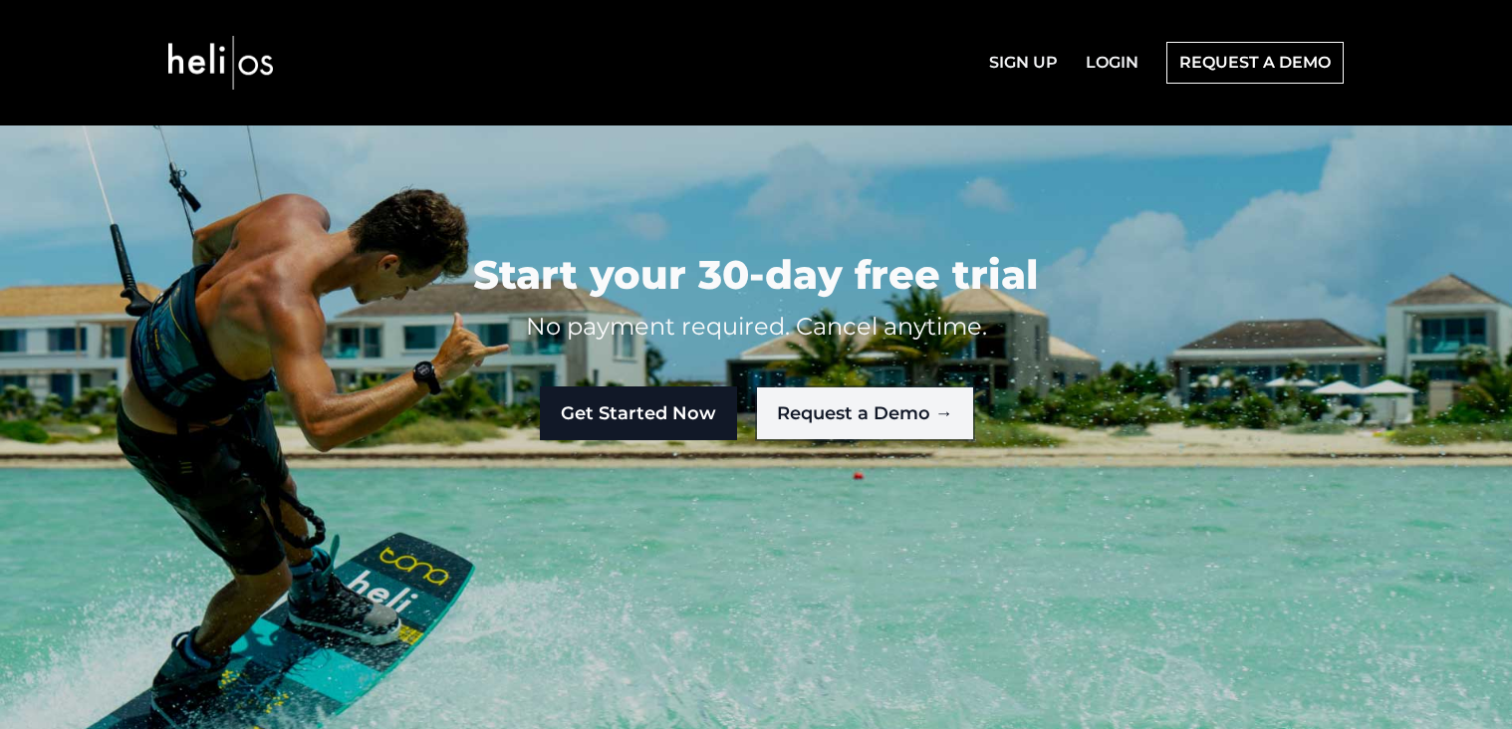
click at [846, 409] on link "Request a Demo →" at bounding box center [865, 414] width 216 height 52
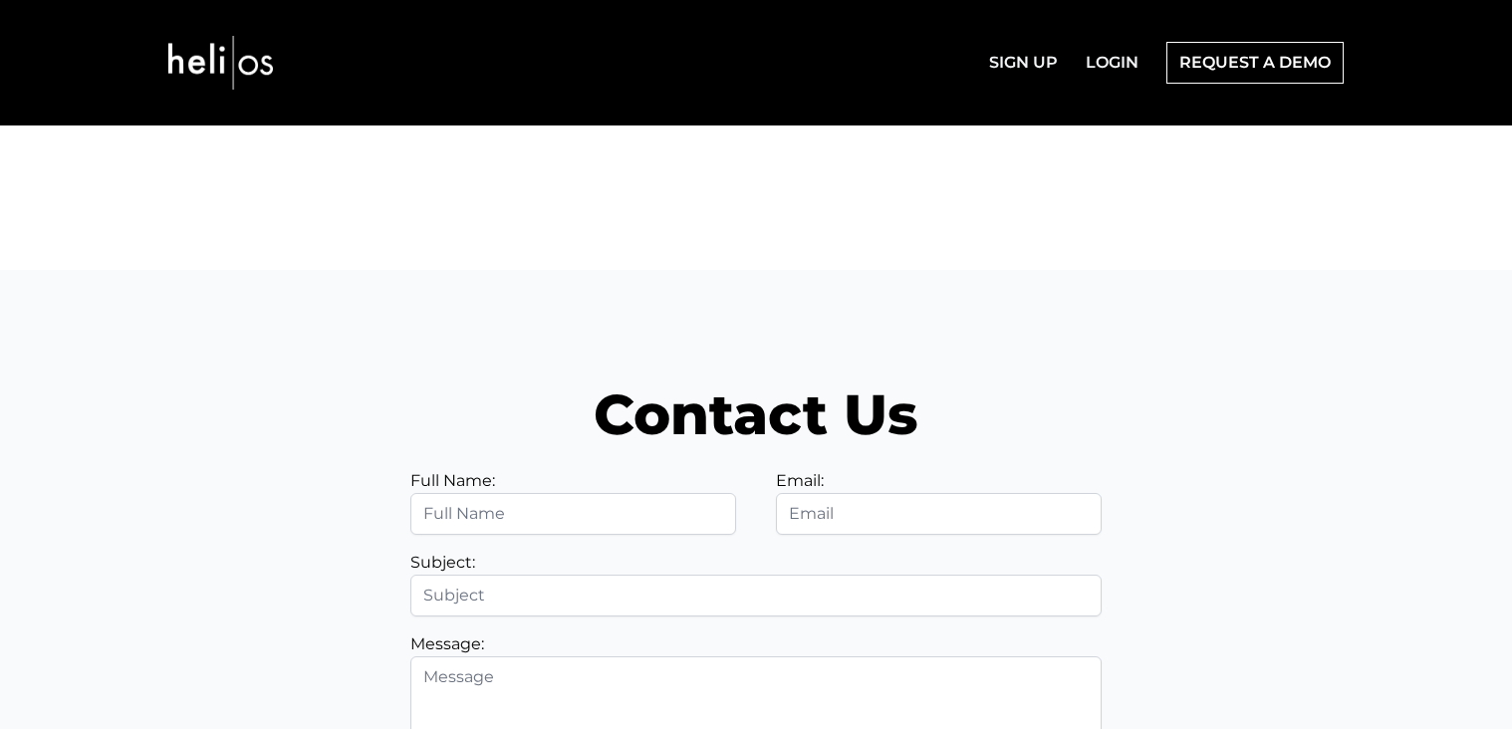
scroll to position [6190, 0]
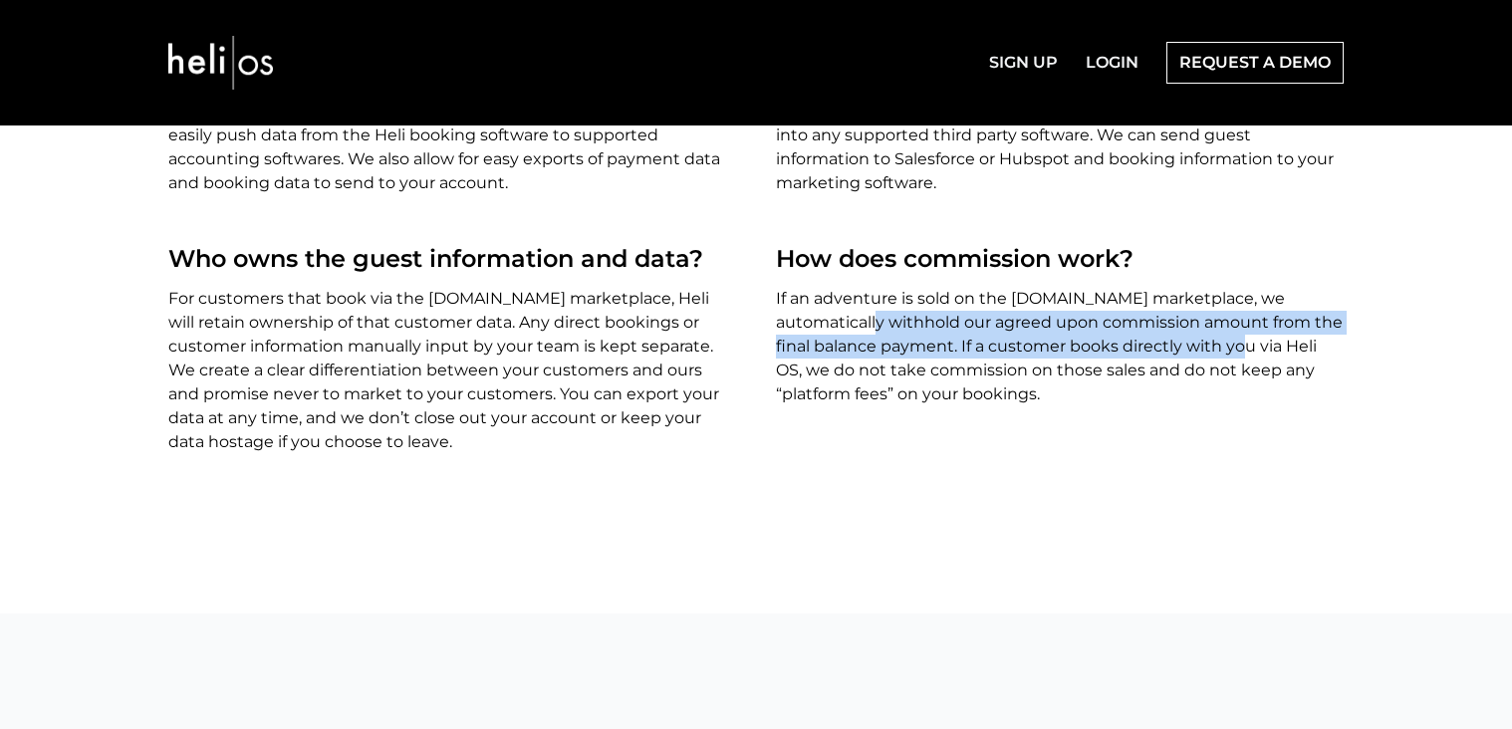
drag, startPoint x: 809, startPoint y: 327, endPoint x: 1165, endPoint y: 354, distance: 356.7
click at [1165, 354] on p "If an adventure is sold on the heli.life marketplace, we automatically withhold…" at bounding box center [1060, 347] width 568 height 120
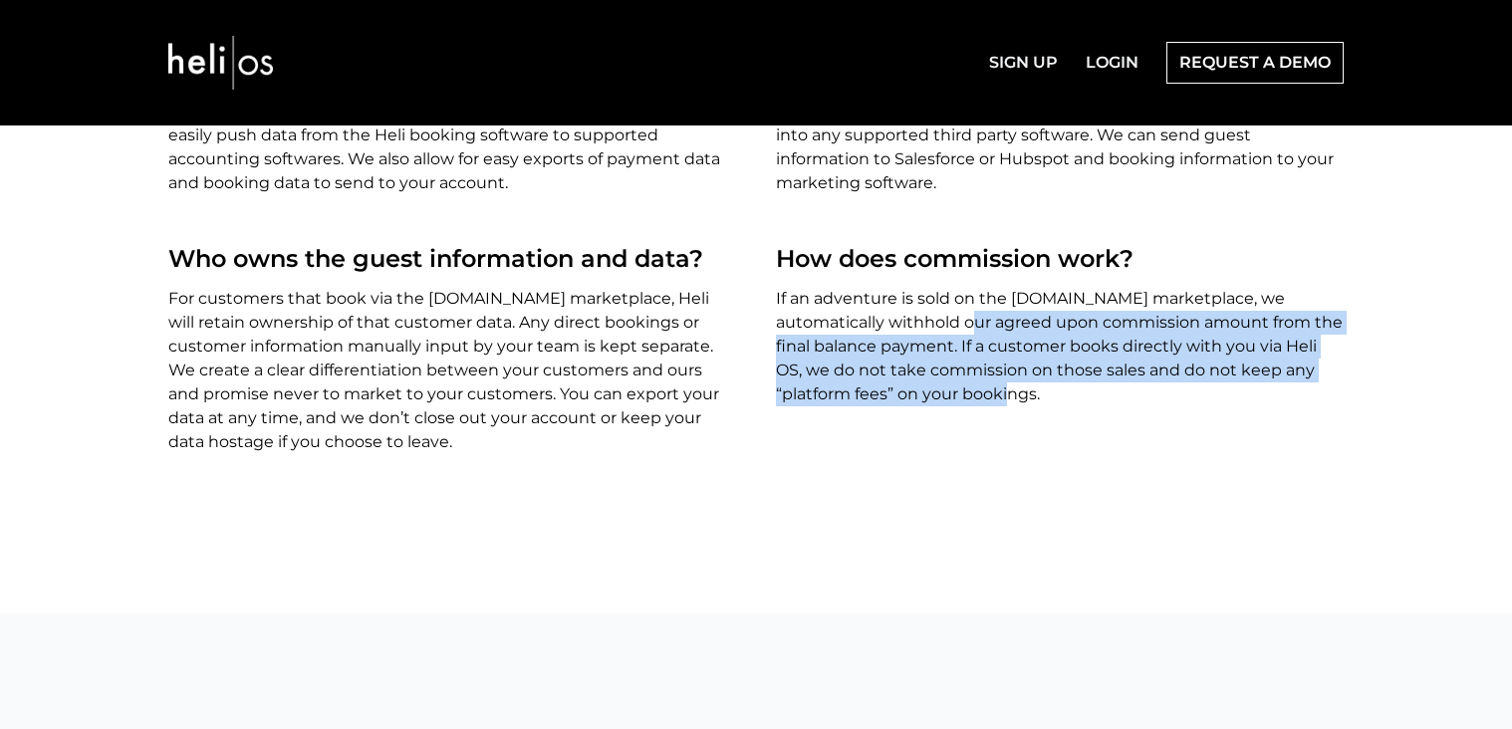
drag, startPoint x: 1116, startPoint y: 438, endPoint x: 894, endPoint y: 333, distance: 246.0
click at [894, 333] on div "How does commission work? If an adventure is sold on the heli.life marketplace,…" at bounding box center [1060, 372] width 608 height 259
click at [894, 333] on p "If an adventure is sold on the heli.life marketplace, we automatically withhold…" at bounding box center [1060, 347] width 568 height 120
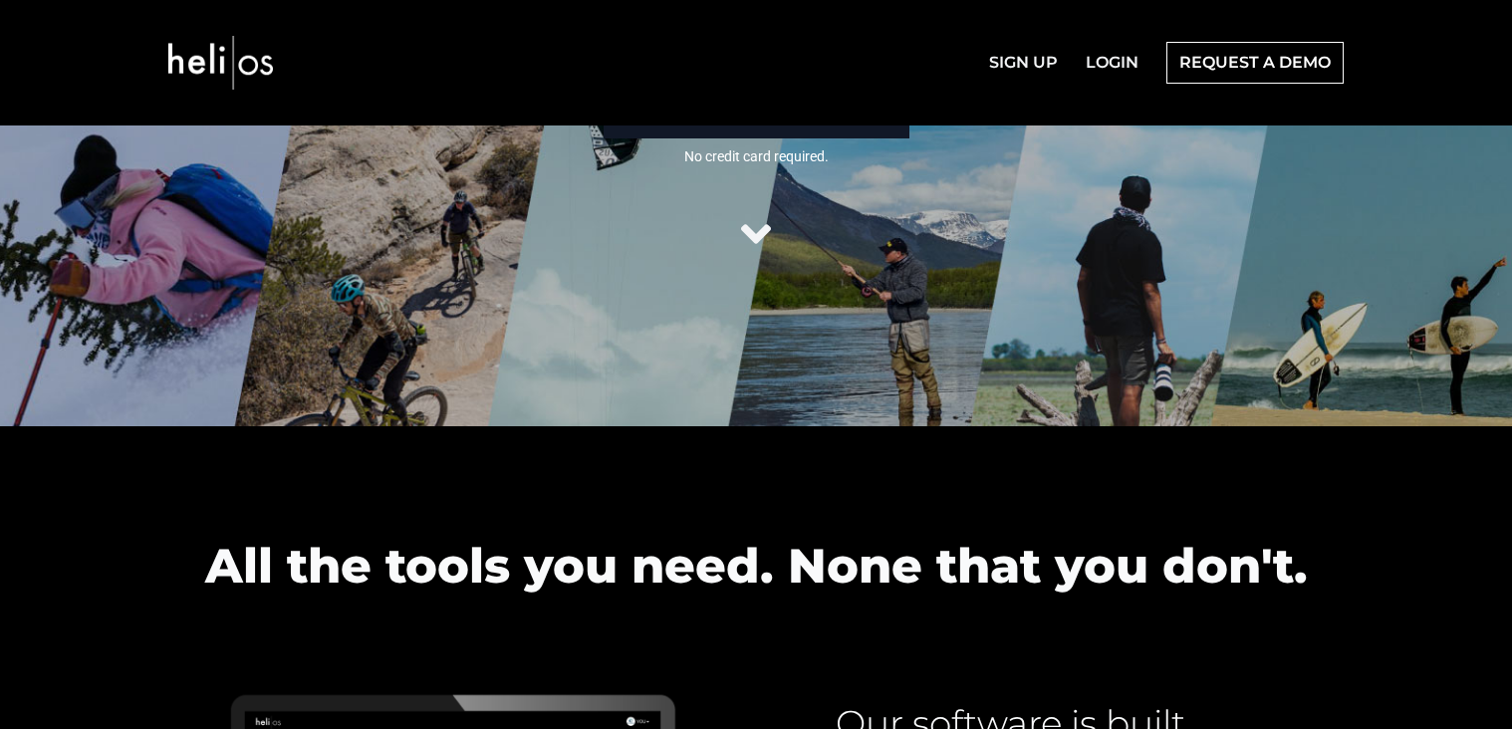
scroll to position [0, 0]
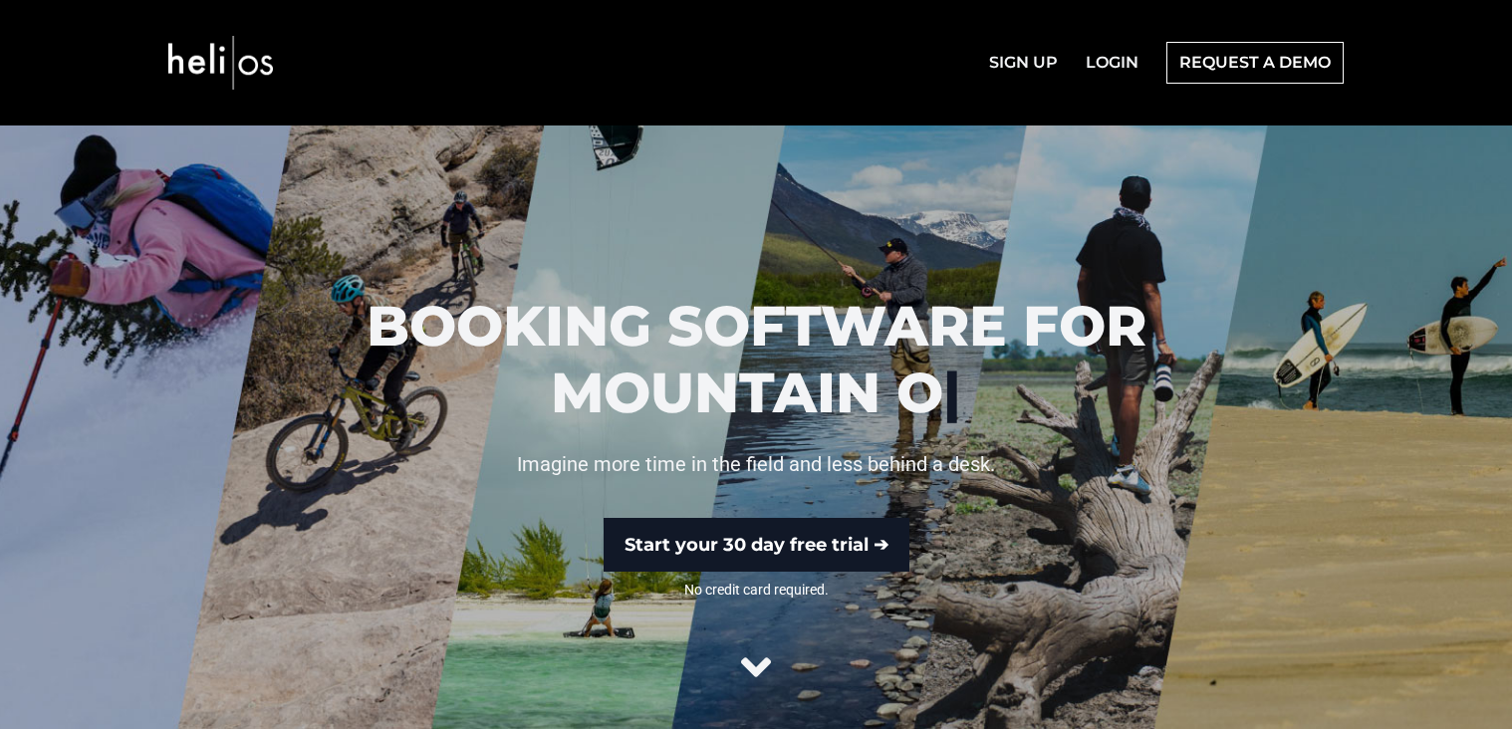
click at [196, 69] on img at bounding box center [220, 63] width 105 height 102
